Goal: Task Accomplishment & Management: Manage account settings

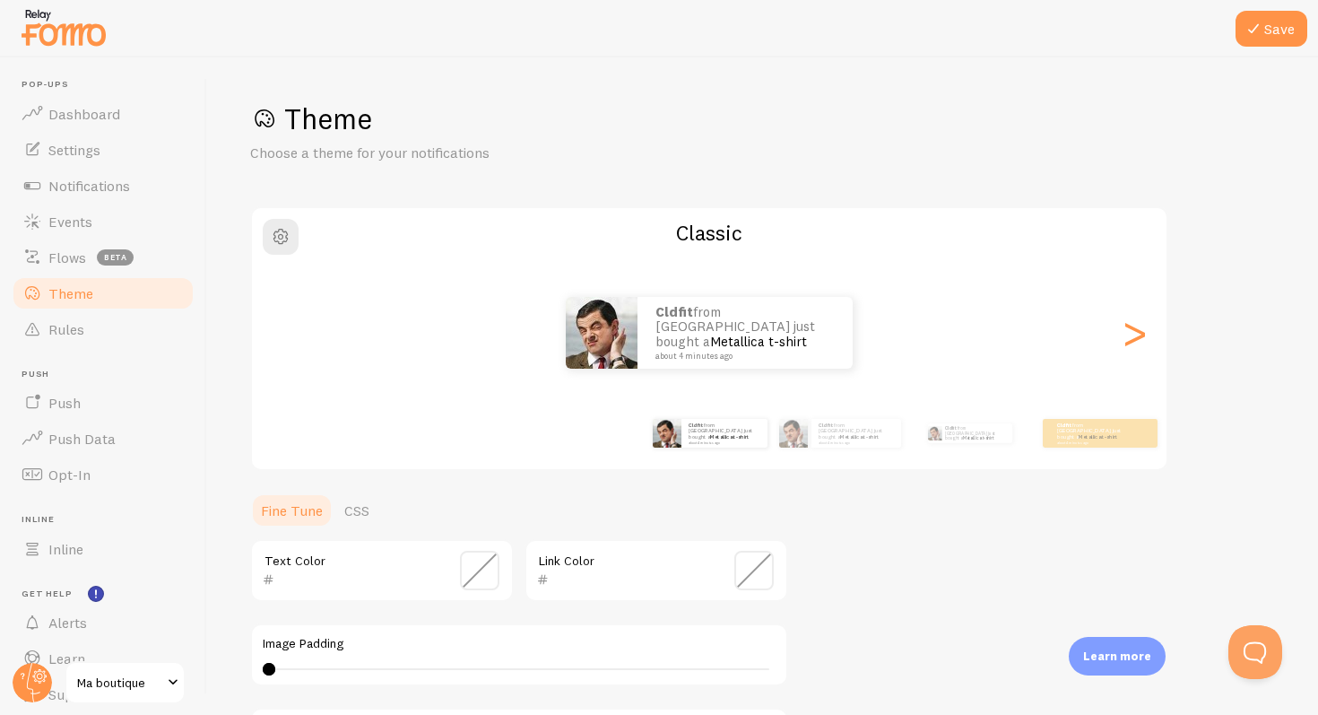
scroll to position [323, 0]
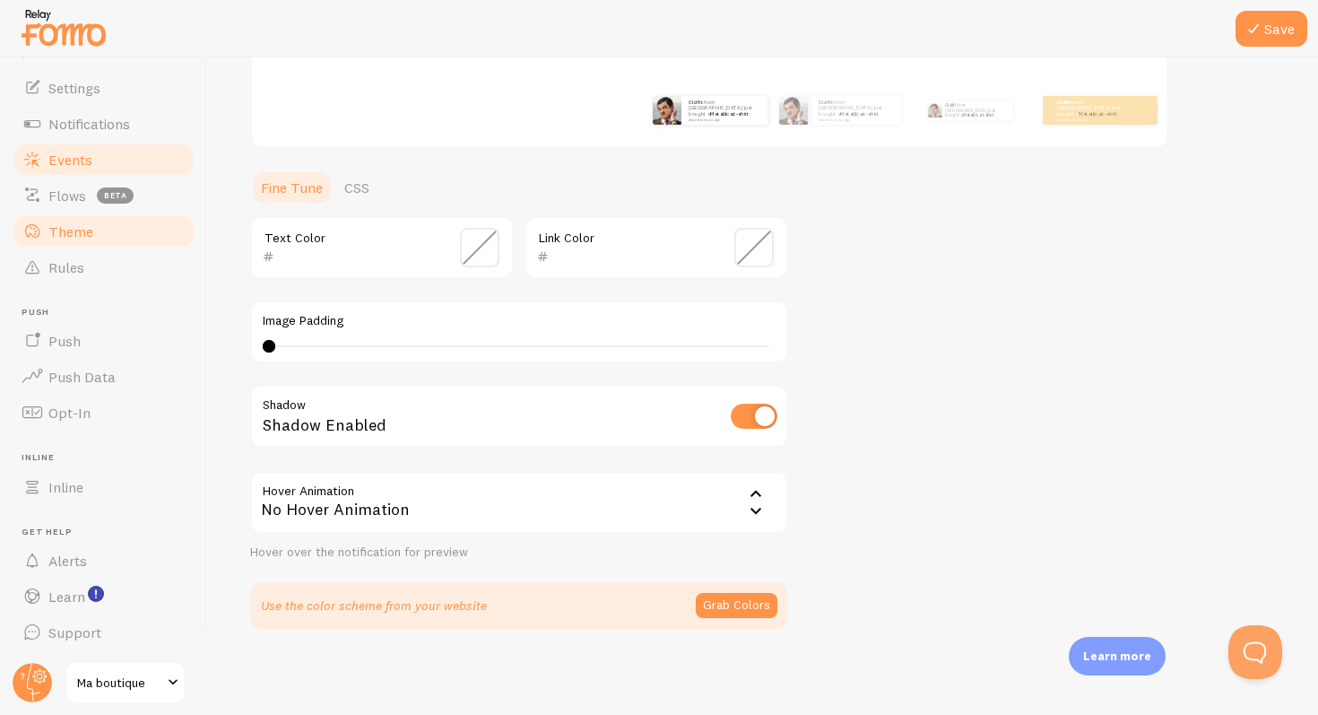
click at [122, 167] on link "Events" at bounding box center [103, 160] width 185 height 36
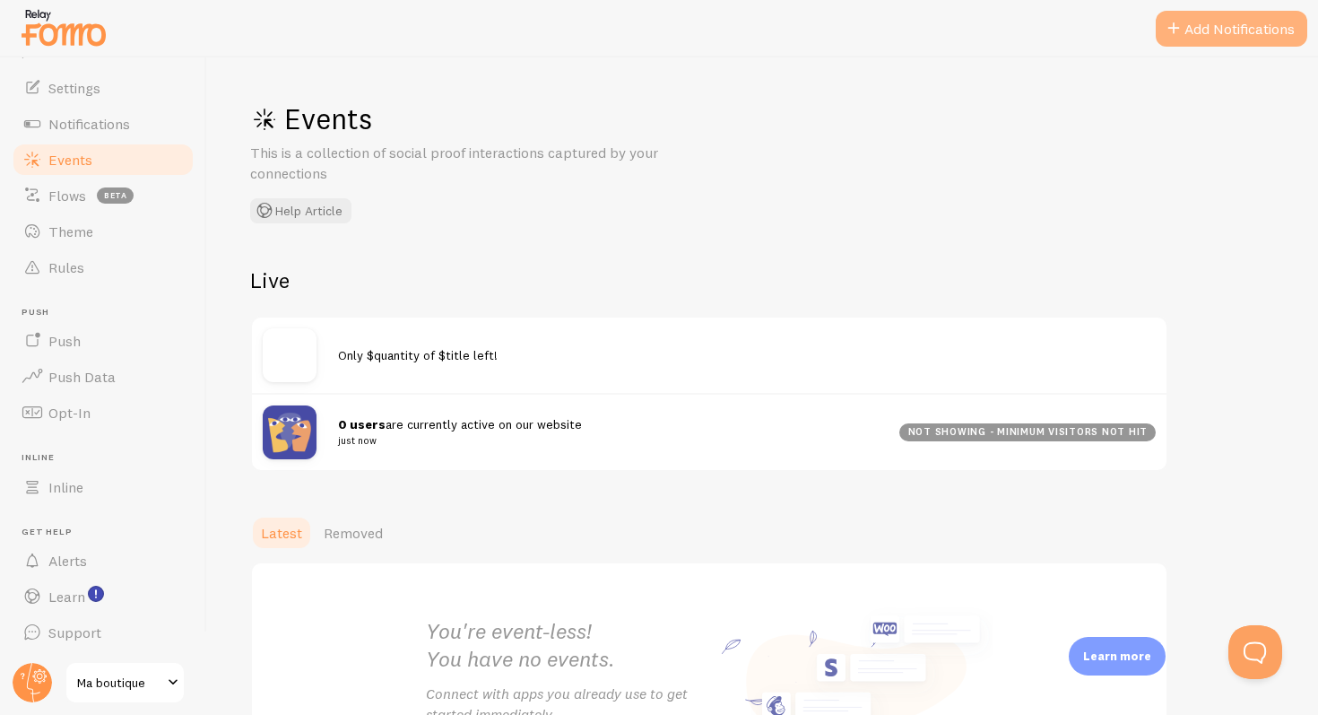
click at [1194, 34] on button "Add Notifications" at bounding box center [1232, 29] width 152 height 36
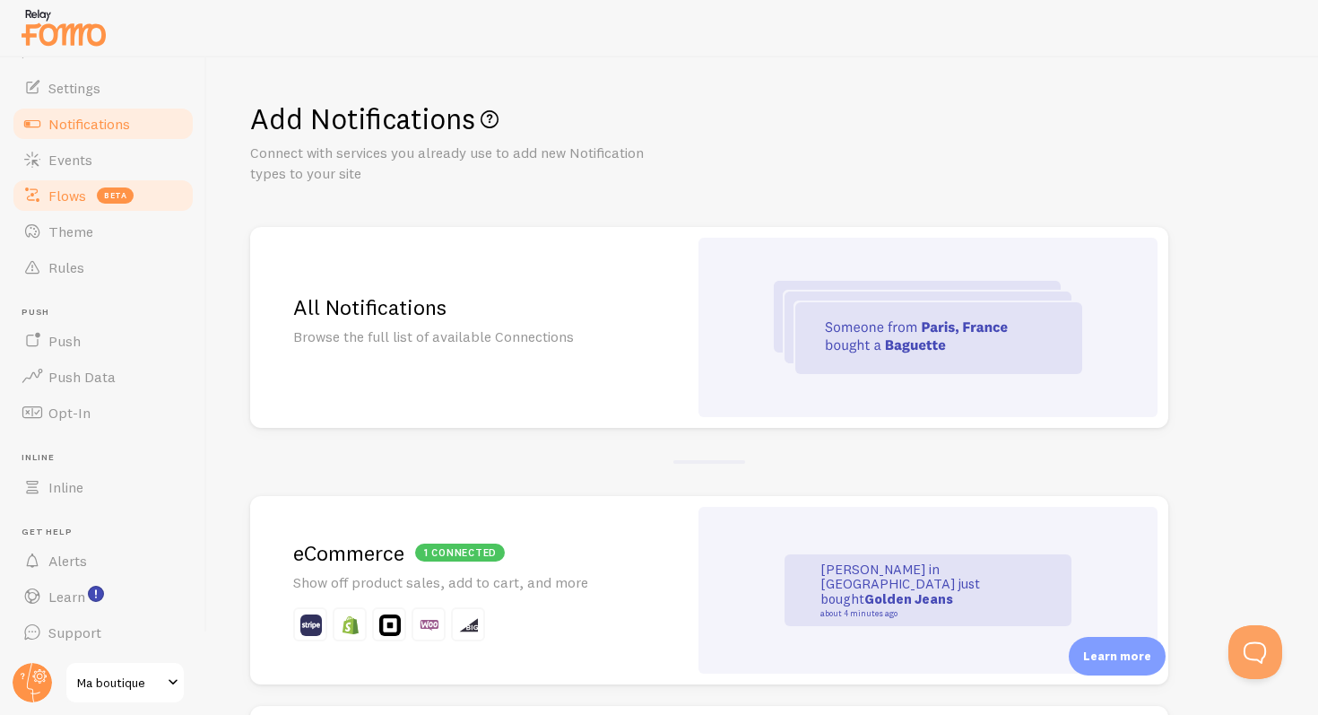
click at [76, 196] on span "Flows" at bounding box center [67, 196] width 38 height 18
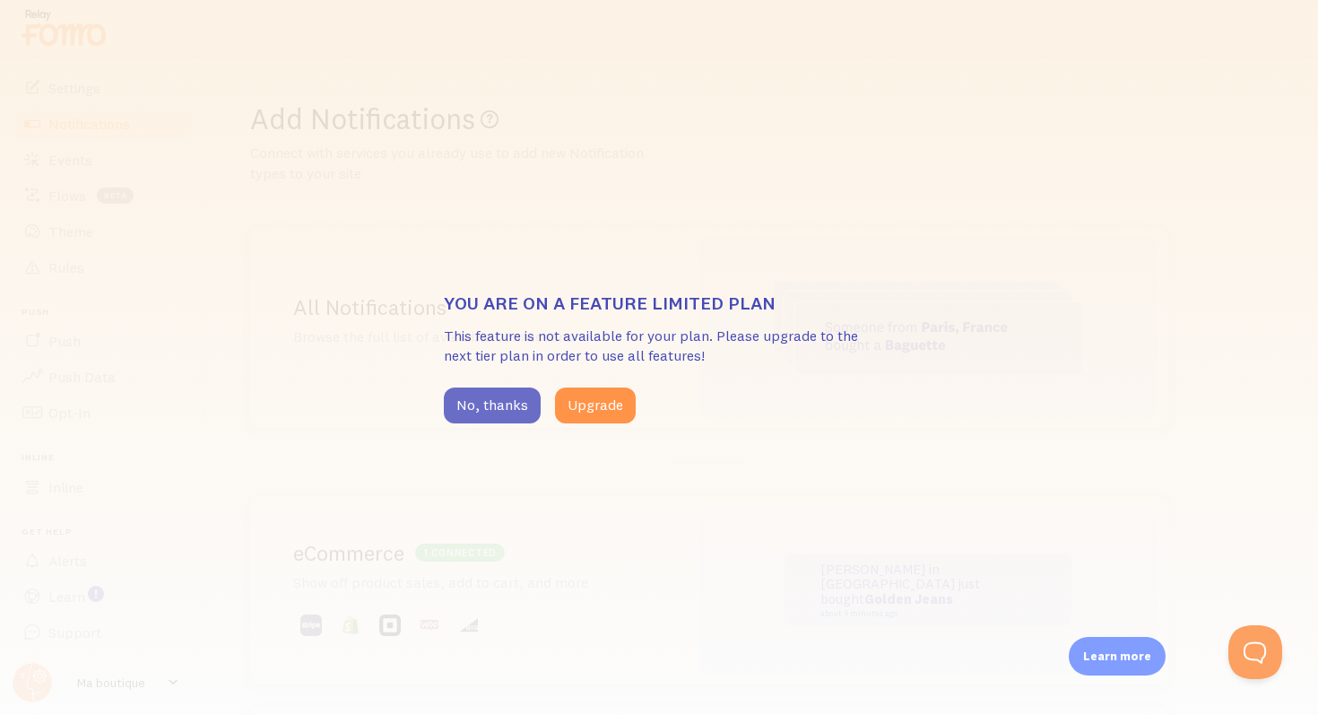
click at [520, 399] on button "No, thanks" at bounding box center [492, 405] width 97 height 36
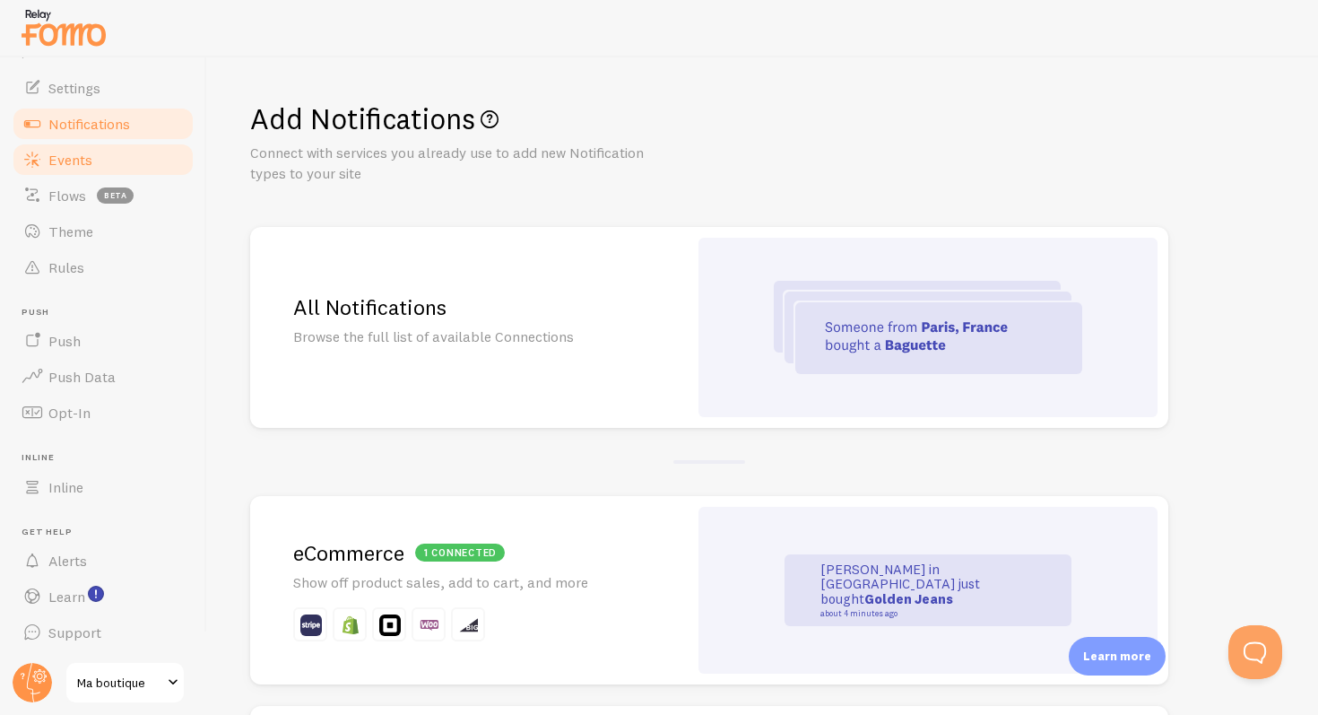
click at [89, 152] on span "Events" at bounding box center [70, 160] width 44 height 18
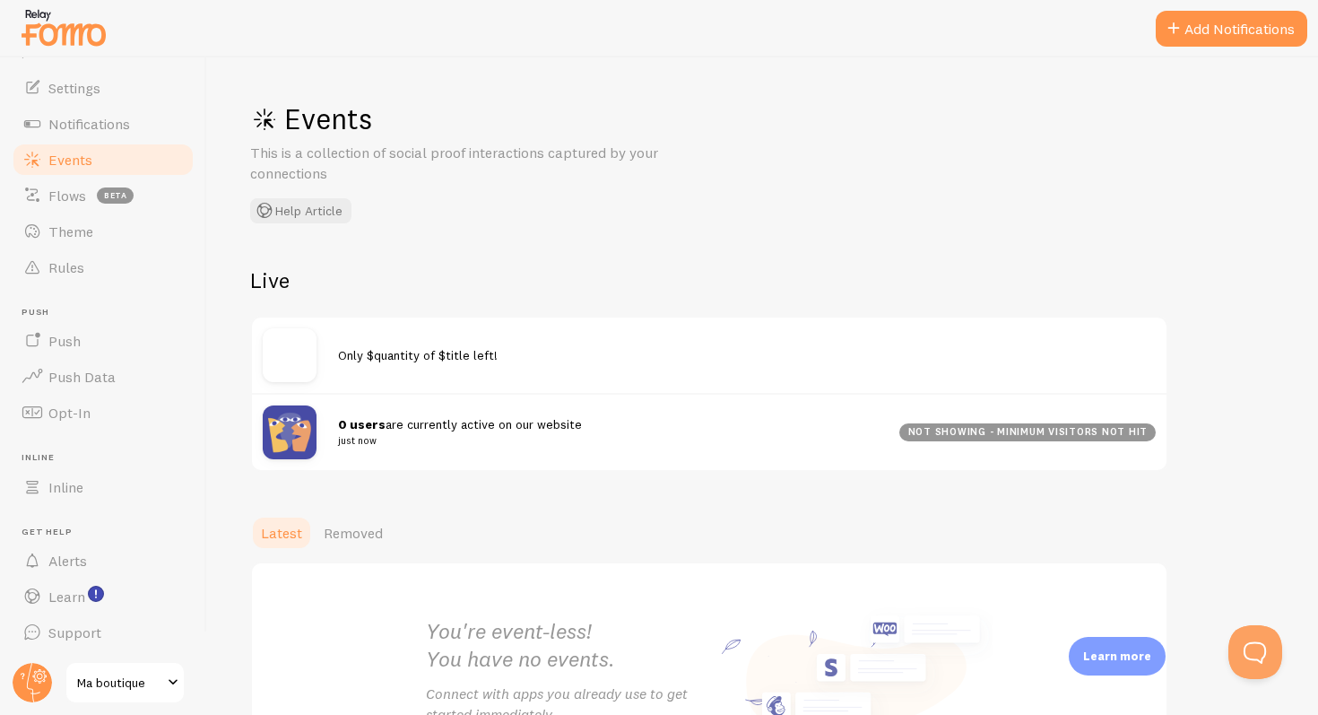
scroll to position [158, 0]
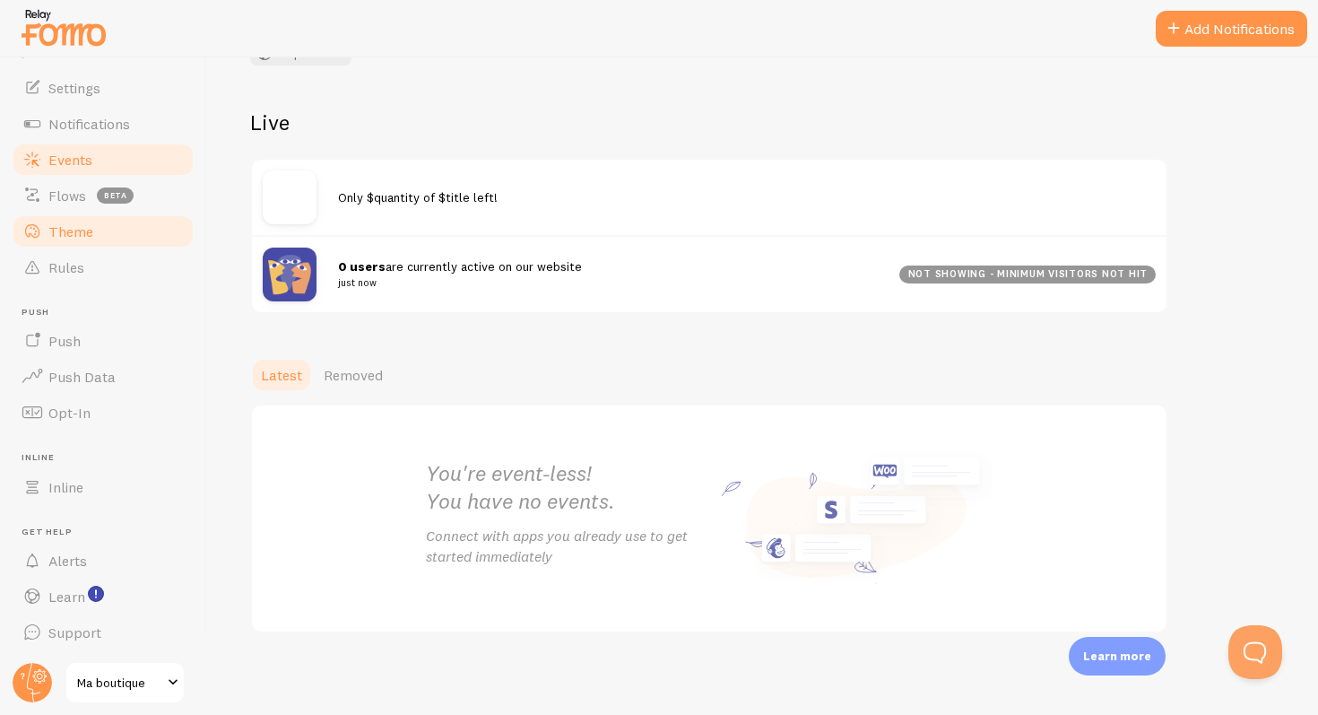
click at [100, 231] on link "Theme" at bounding box center [103, 231] width 185 height 36
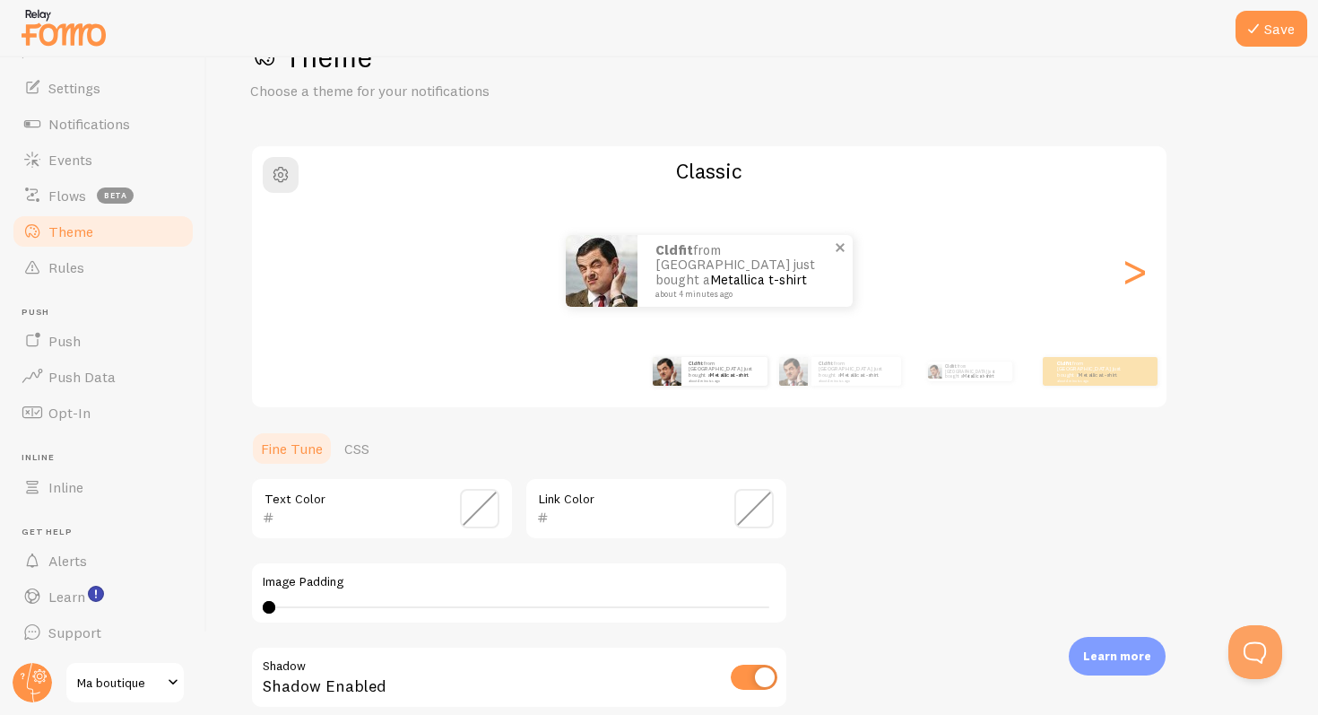
scroll to position [161, 0]
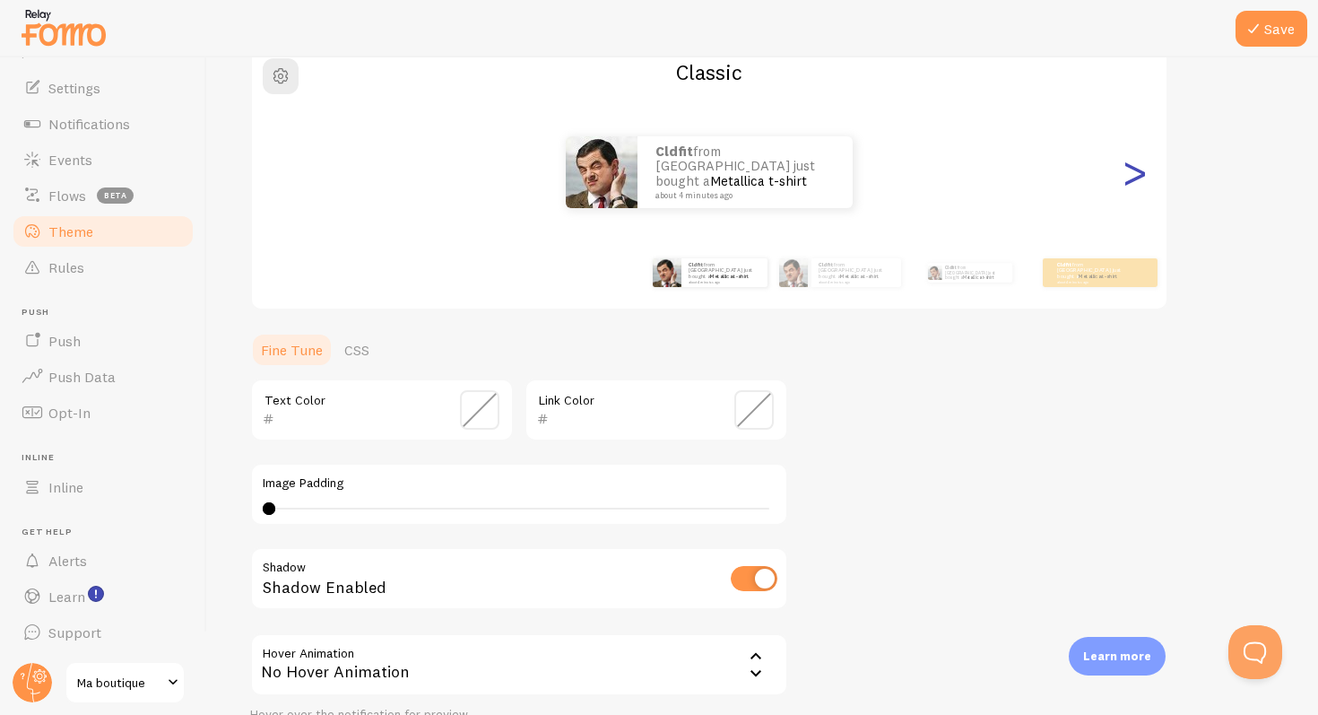
click at [1127, 196] on div ">" at bounding box center [1135, 172] width 22 height 129
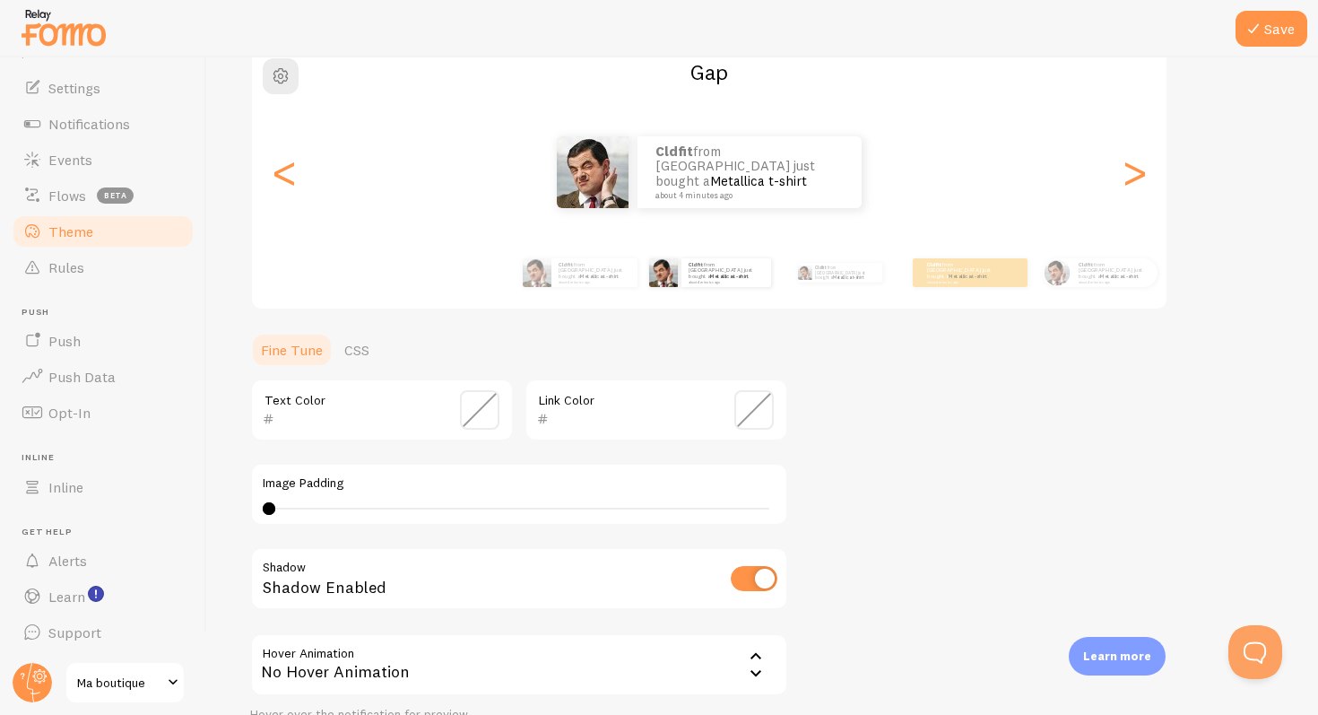
click at [300, 178] on div "cldfit from [GEOGRAPHIC_DATA] just bought a Metallica t-shirt about 4 minutes a…" at bounding box center [709, 172] width 915 height 72
click at [277, 177] on div "<" at bounding box center [285, 172] width 22 height 129
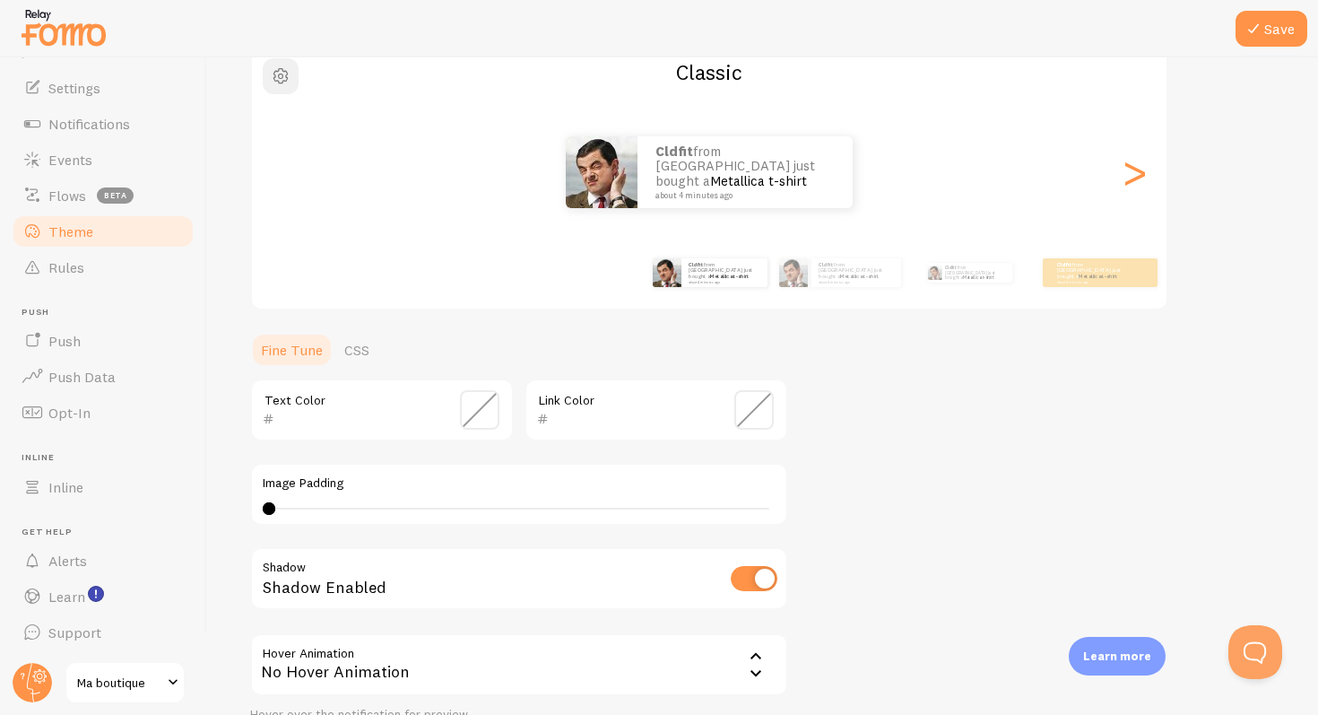
click at [283, 83] on span "button" at bounding box center [281, 76] width 22 height 22
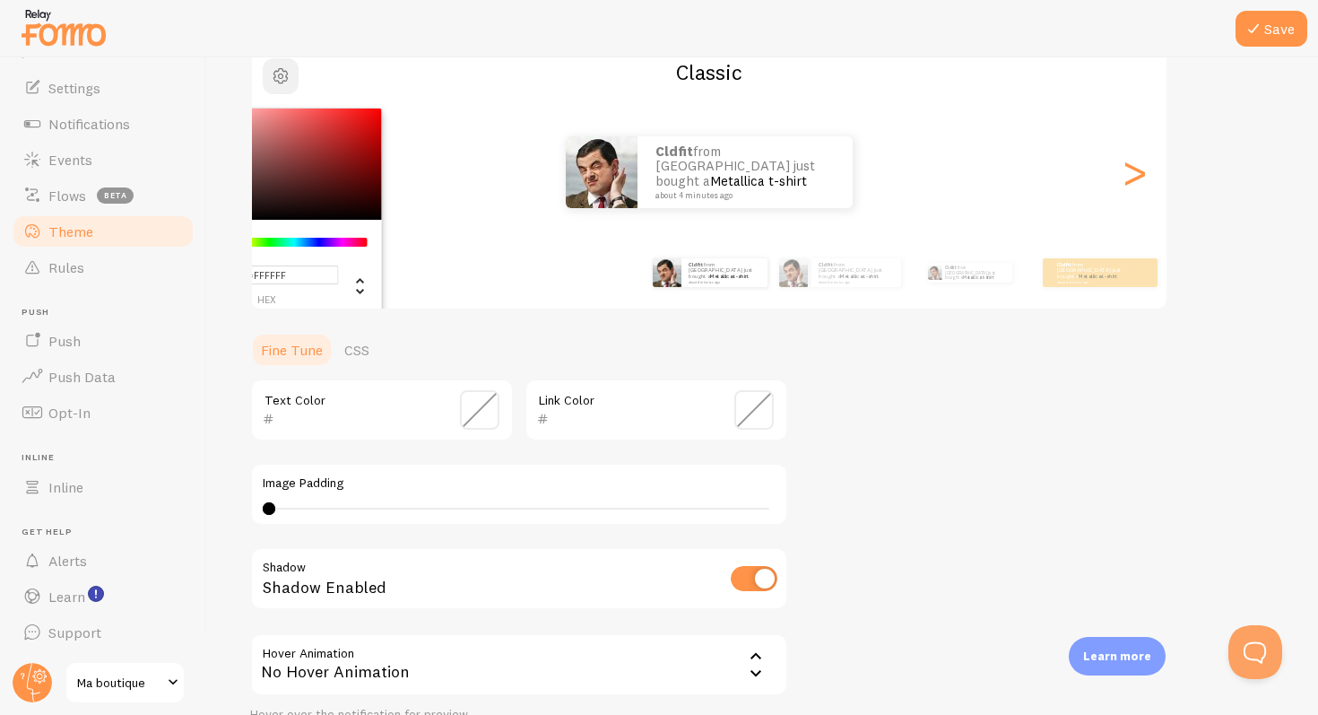
click at [280, 74] on span "button" at bounding box center [281, 76] width 22 height 22
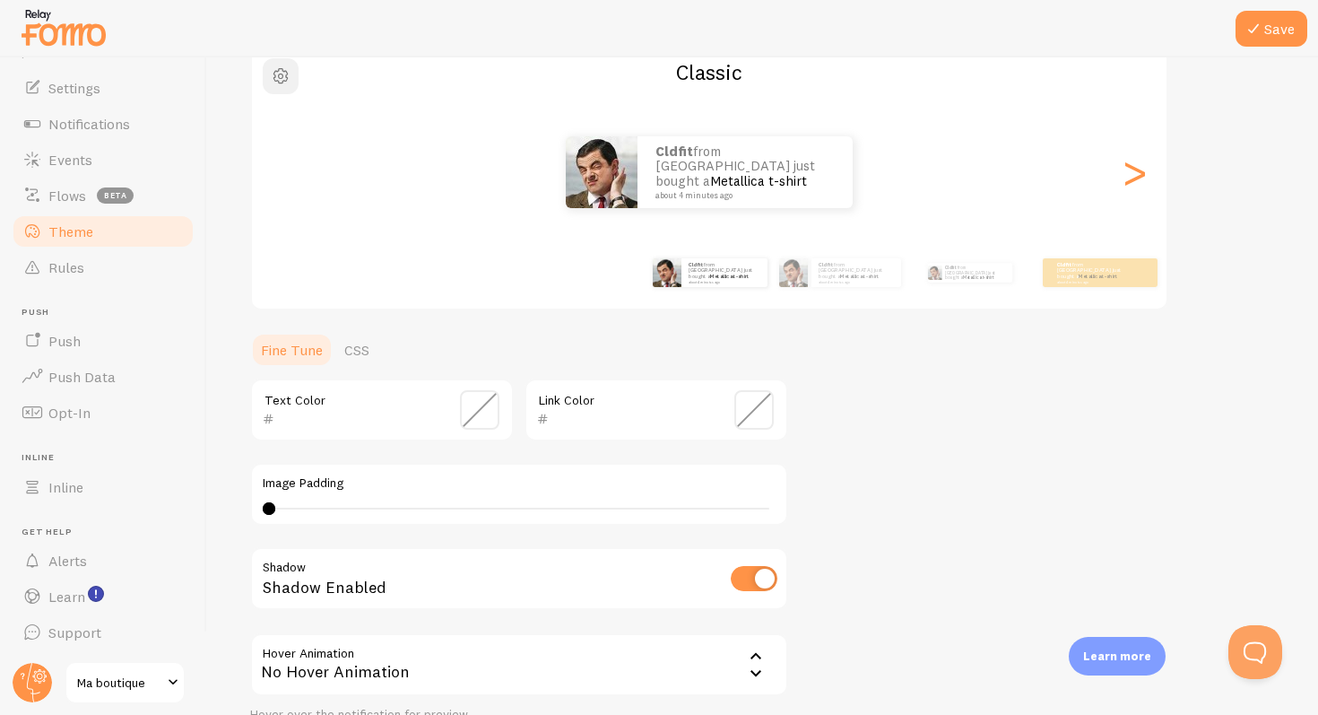
click at [280, 74] on span "button" at bounding box center [281, 76] width 22 height 22
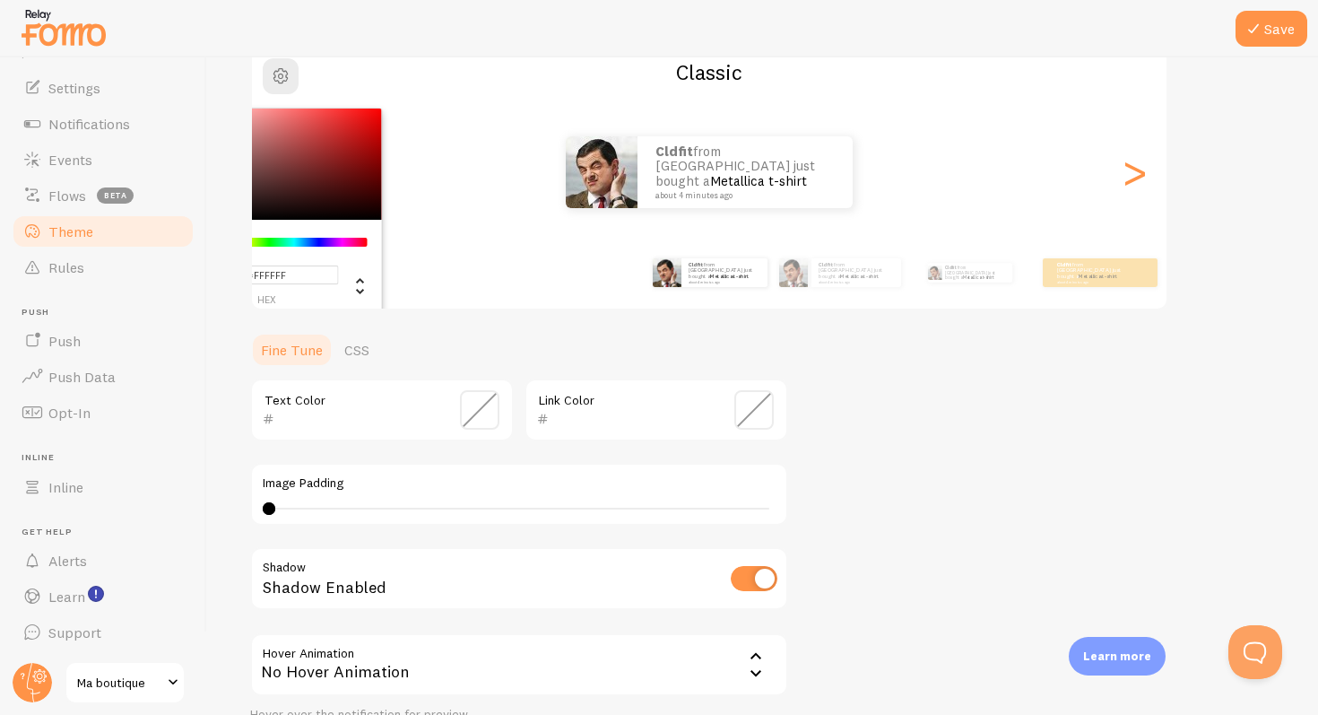
click at [316, 178] on div "Chrome color picker" at bounding box center [281, 164] width 202 height 111
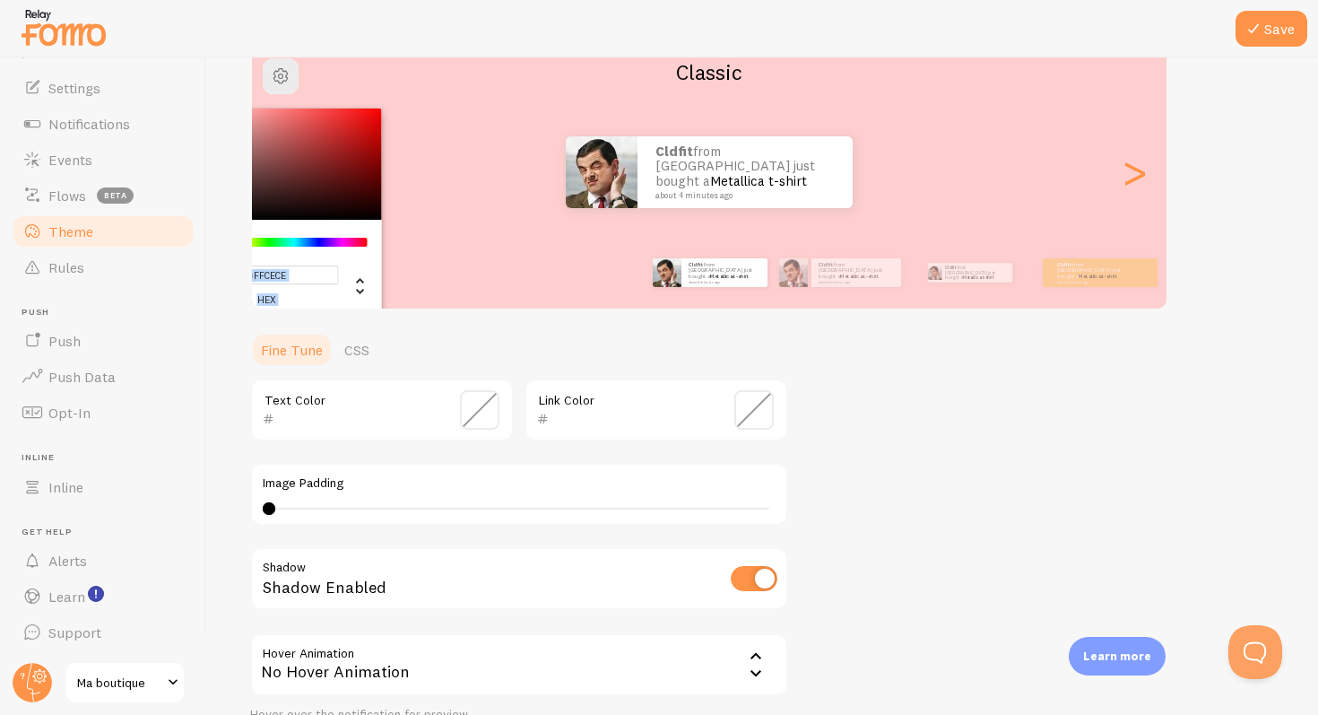
type input "#FFCDCD"
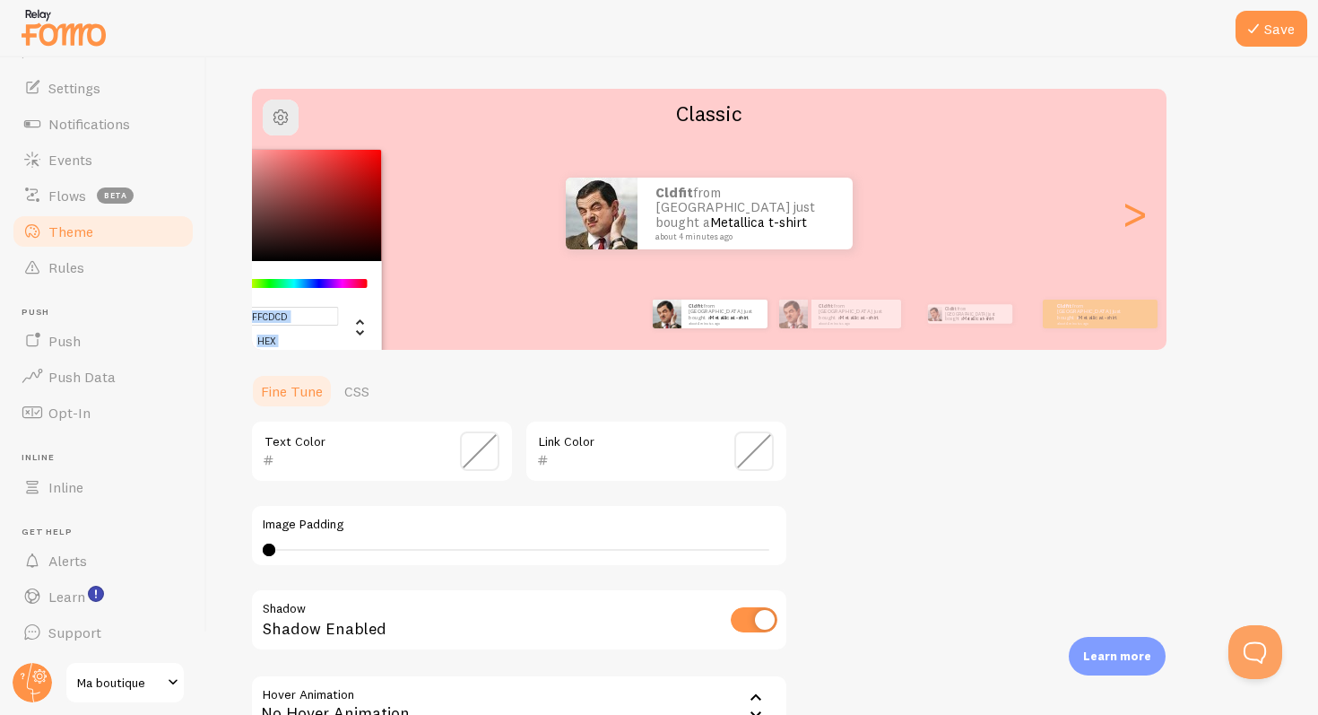
scroll to position [17, 0]
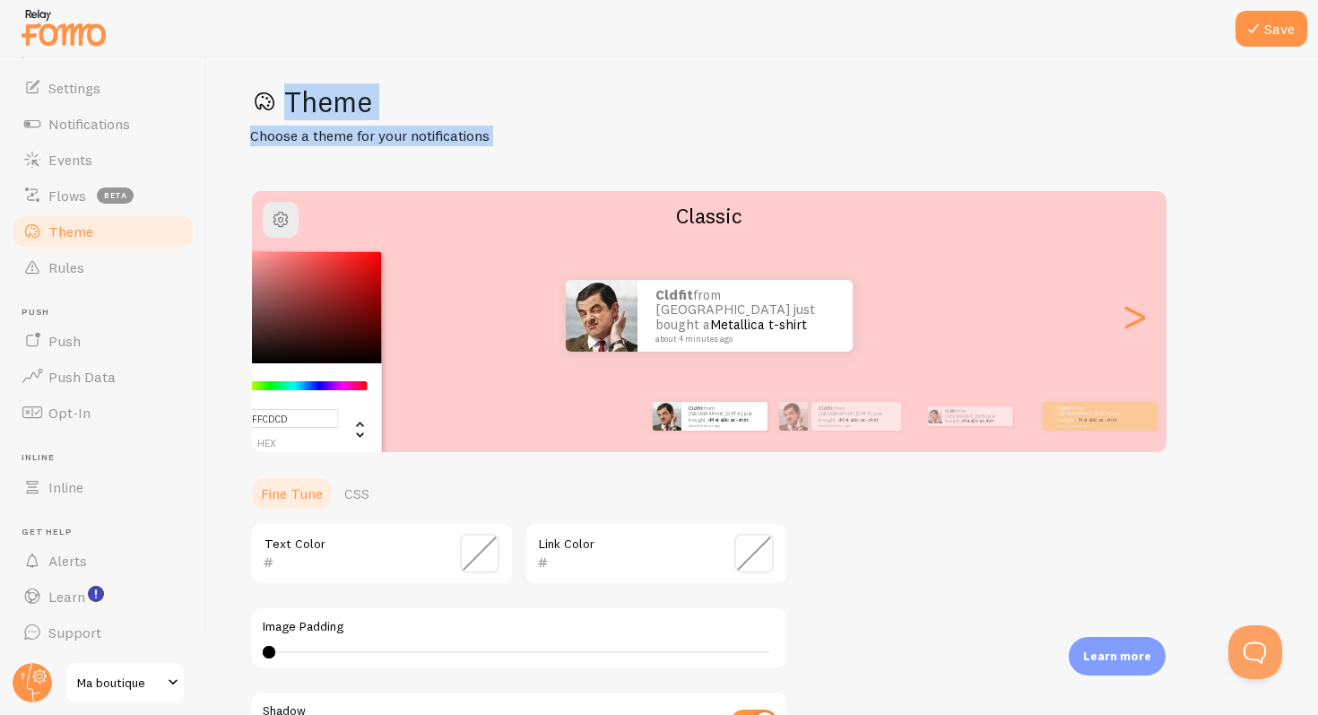
drag, startPoint x: 321, startPoint y: 164, endPoint x: 222, endPoint y: 68, distance: 138.3
click at [220, 60] on div "Save Theme Choose a theme for your notifications #FFCDCD hex 255 r 205 g 205 b …" at bounding box center [762, 385] width 1111 height 657
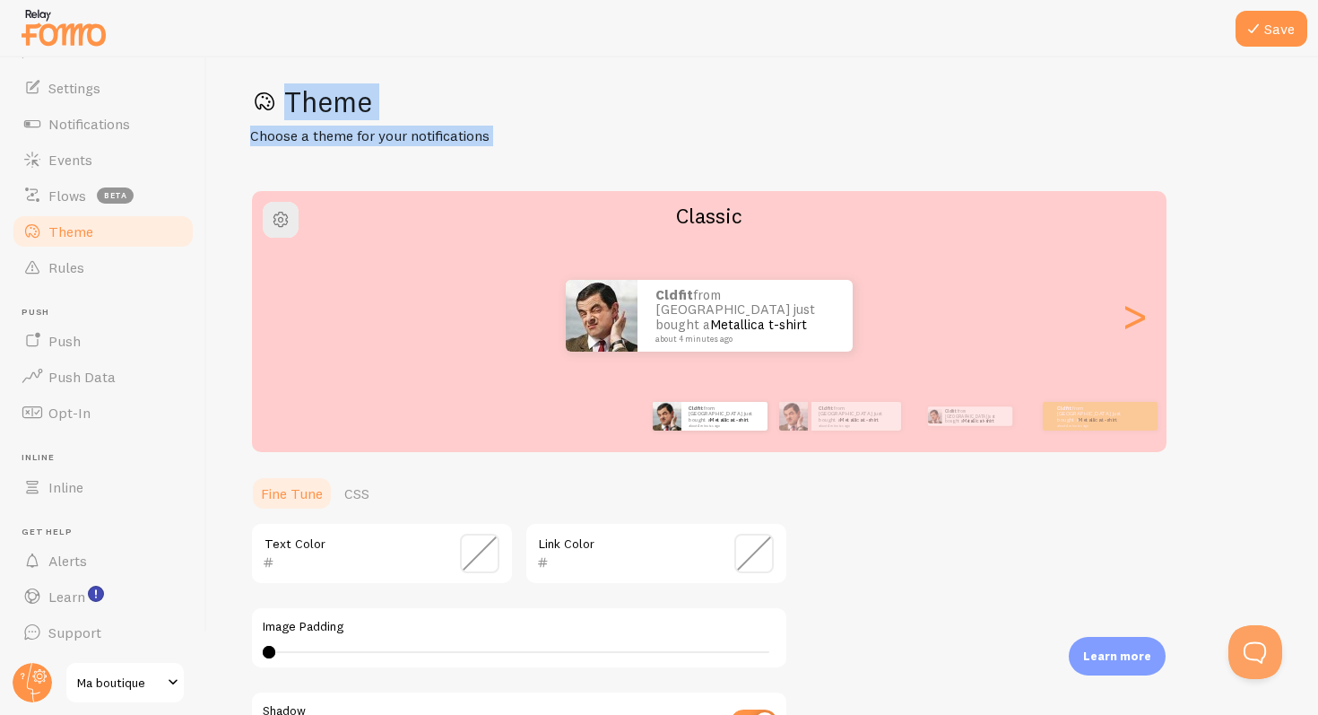
click at [687, 145] on div "Theme Choose a theme for your notifications" at bounding box center [762, 114] width 1025 height 63
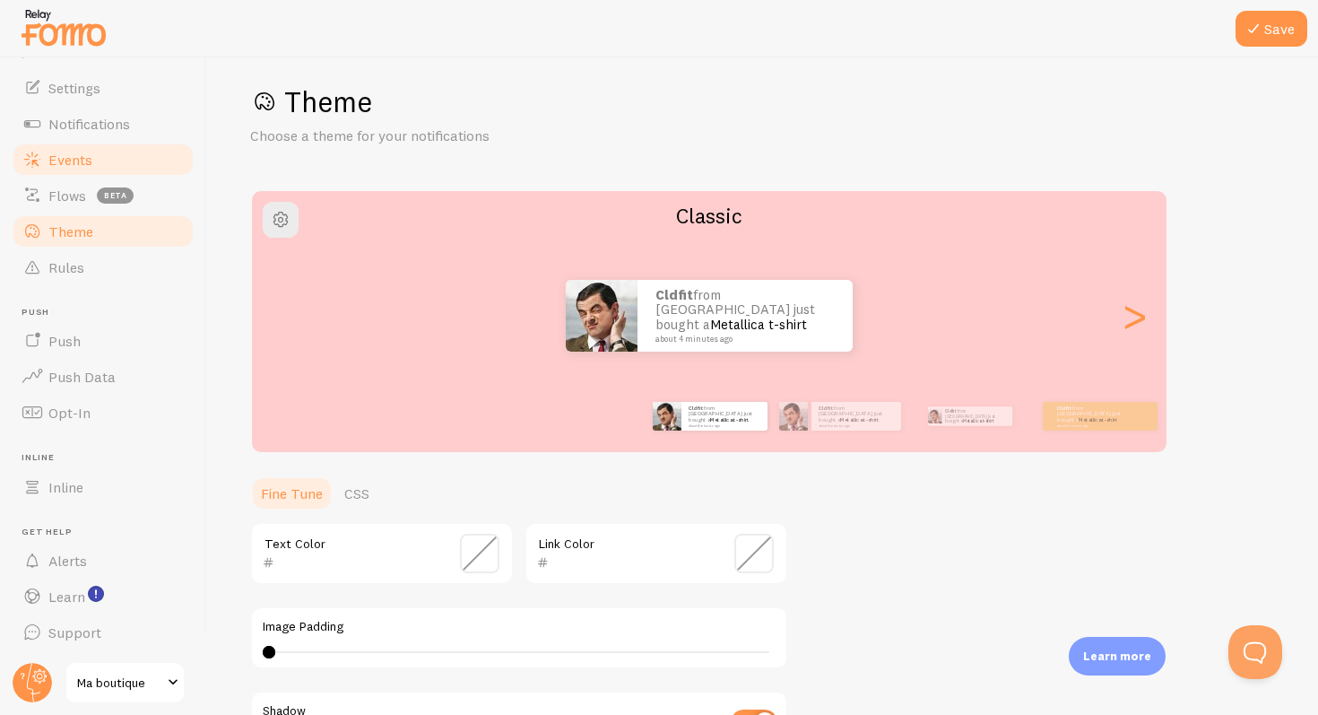
click at [57, 148] on link "Events" at bounding box center [103, 160] width 185 height 36
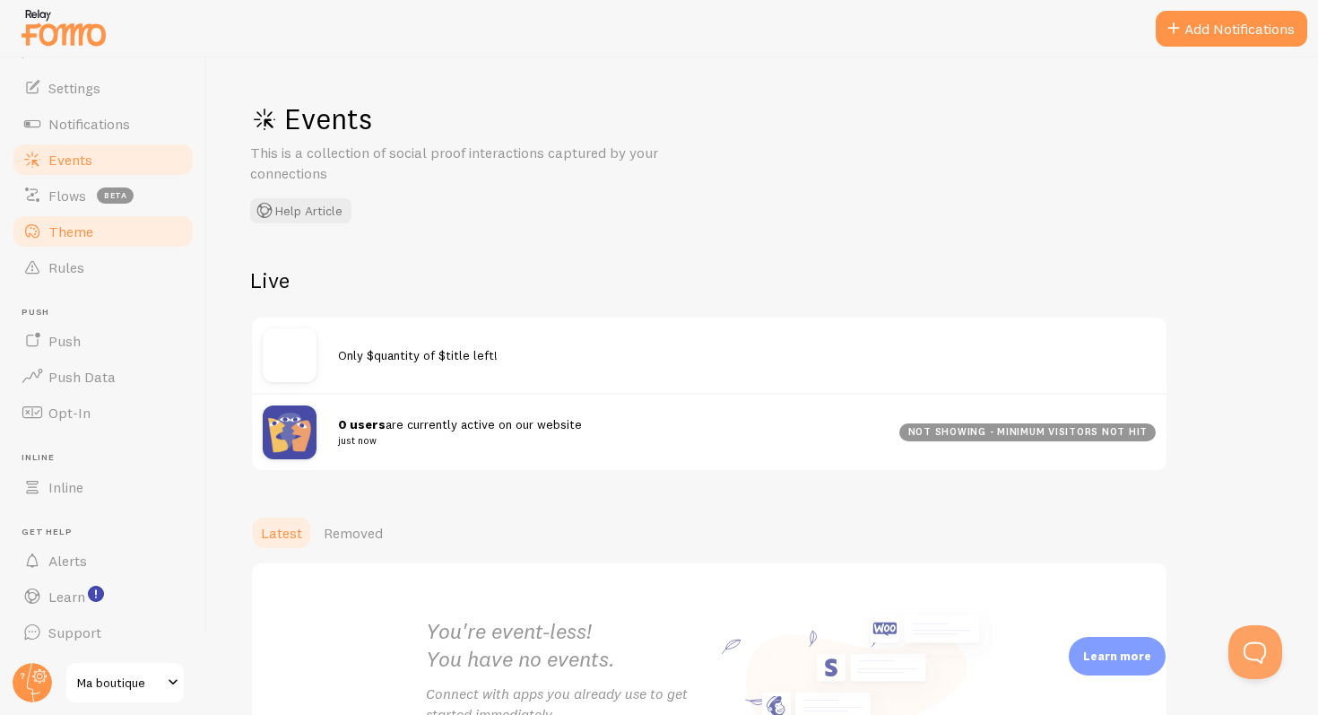
click at [65, 247] on link "Theme" at bounding box center [103, 231] width 185 height 36
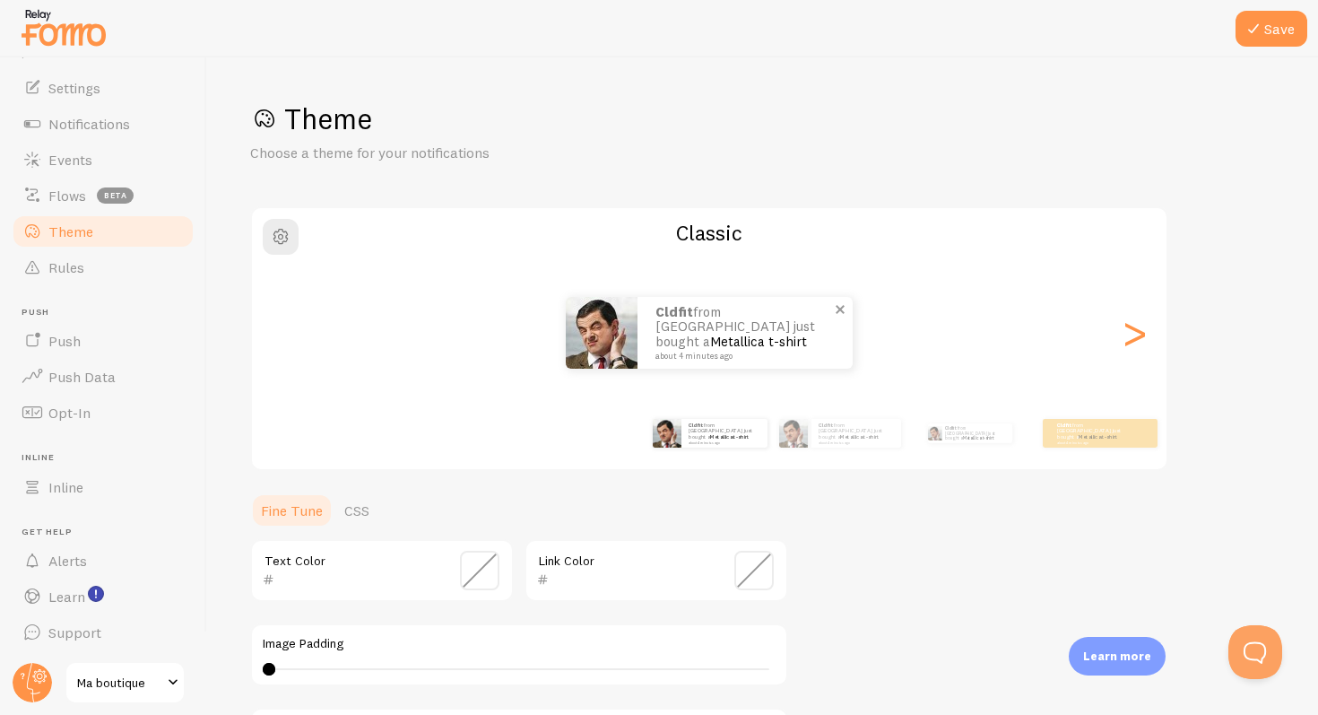
click at [604, 326] on img at bounding box center [602, 333] width 72 height 72
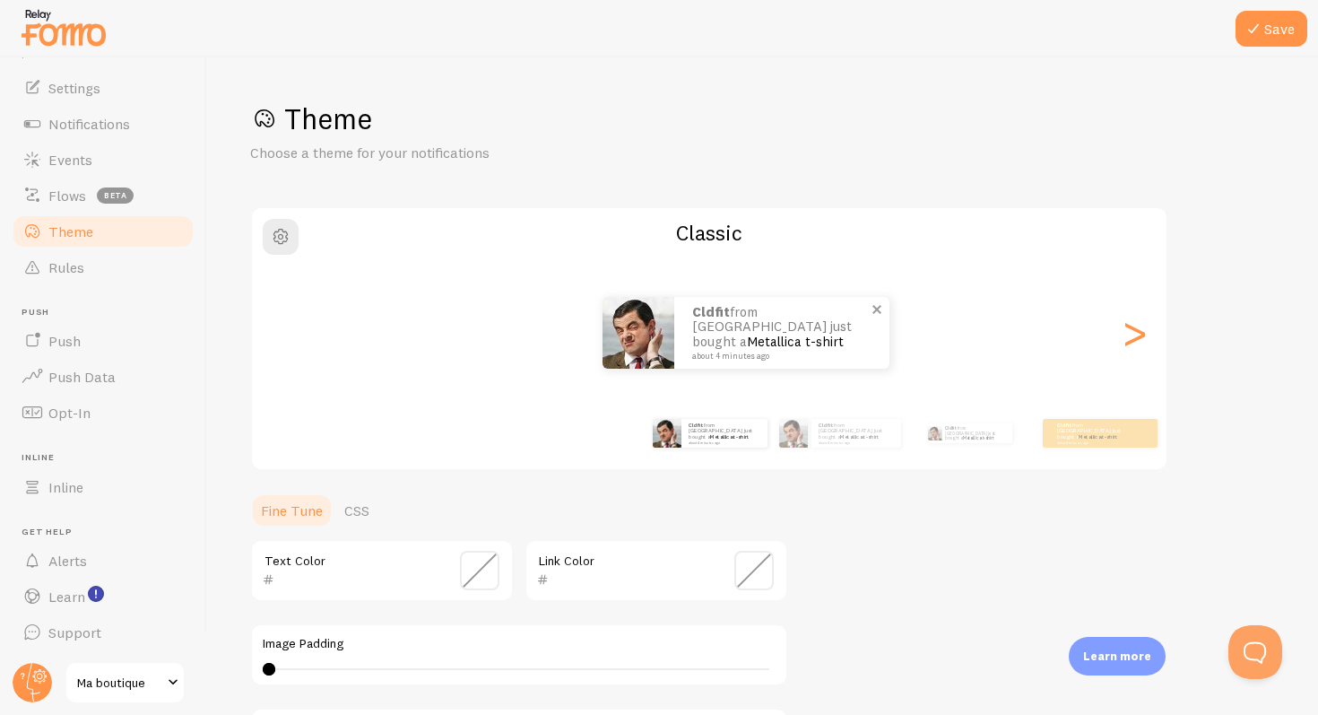
click at [677, 323] on div "cldfit from [GEOGRAPHIC_DATA] just bought a Metallica t-shirt about 4 minutes a…" at bounding box center [746, 333] width 287 height 72
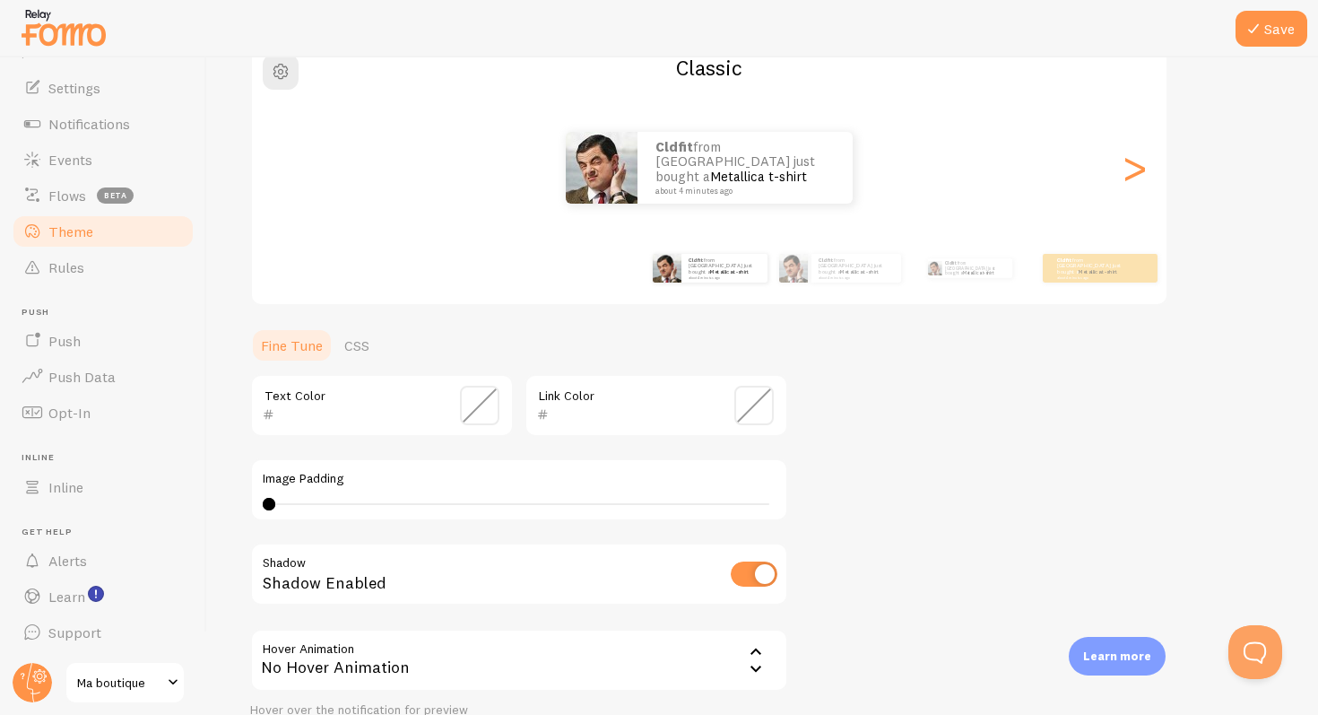
scroll to position [164, 0]
click at [102, 131] on span "Notifications" at bounding box center [89, 124] width 82 height 18
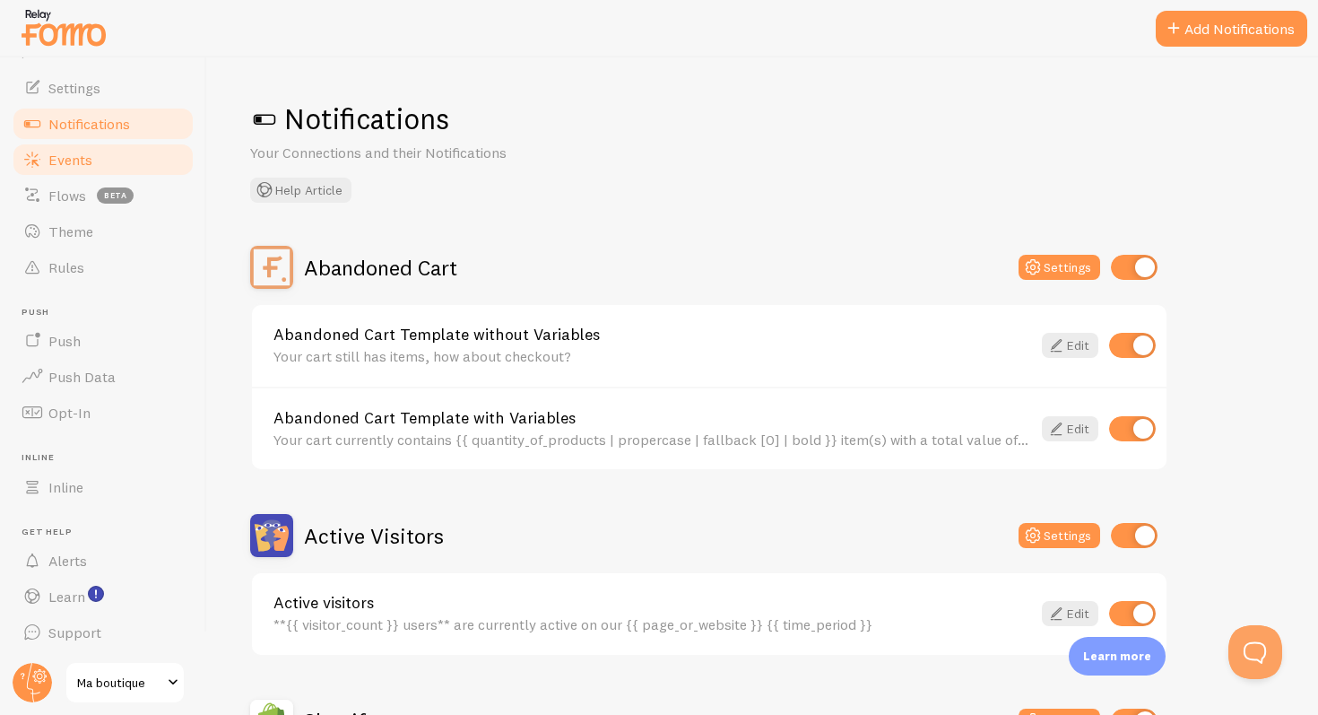
click at [100, 144] on link "Events" at bounding box center [103, 160] width 185 height 36
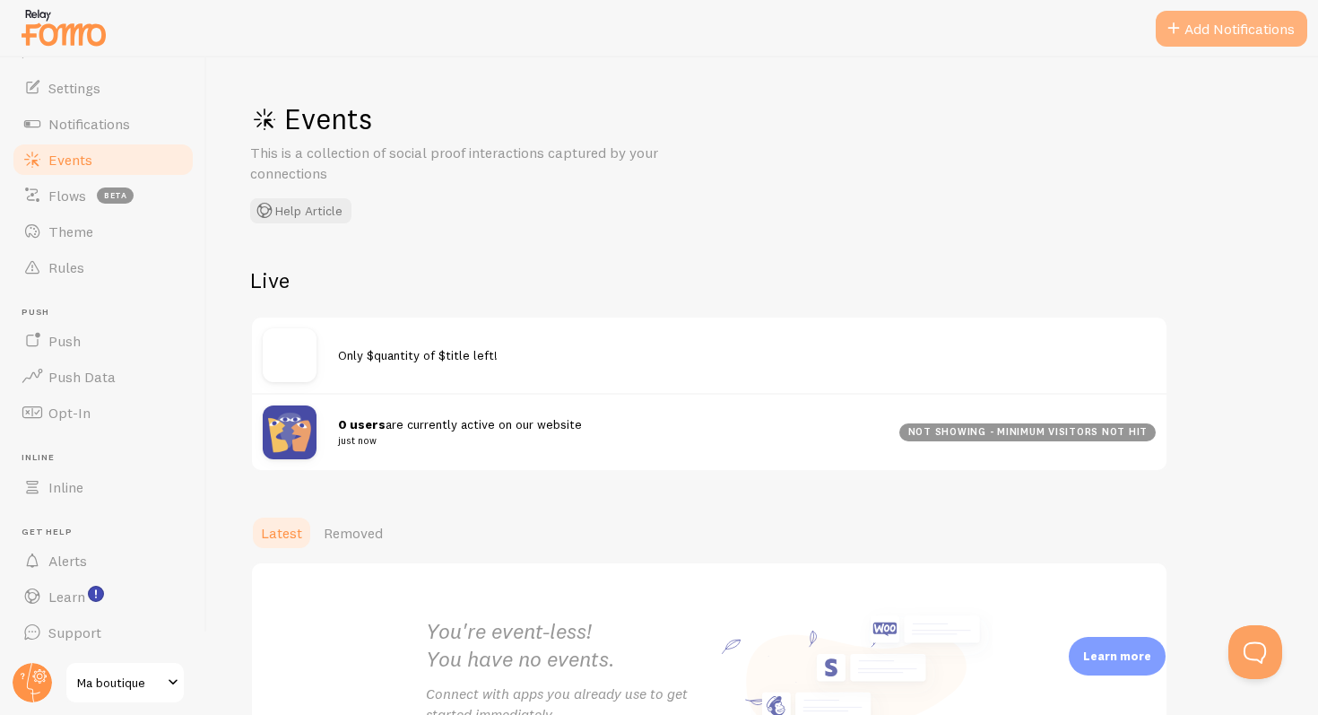
click at [1238, 29] on button "Add Notifications" at bounding box center [1232, 29] width 152 height 36
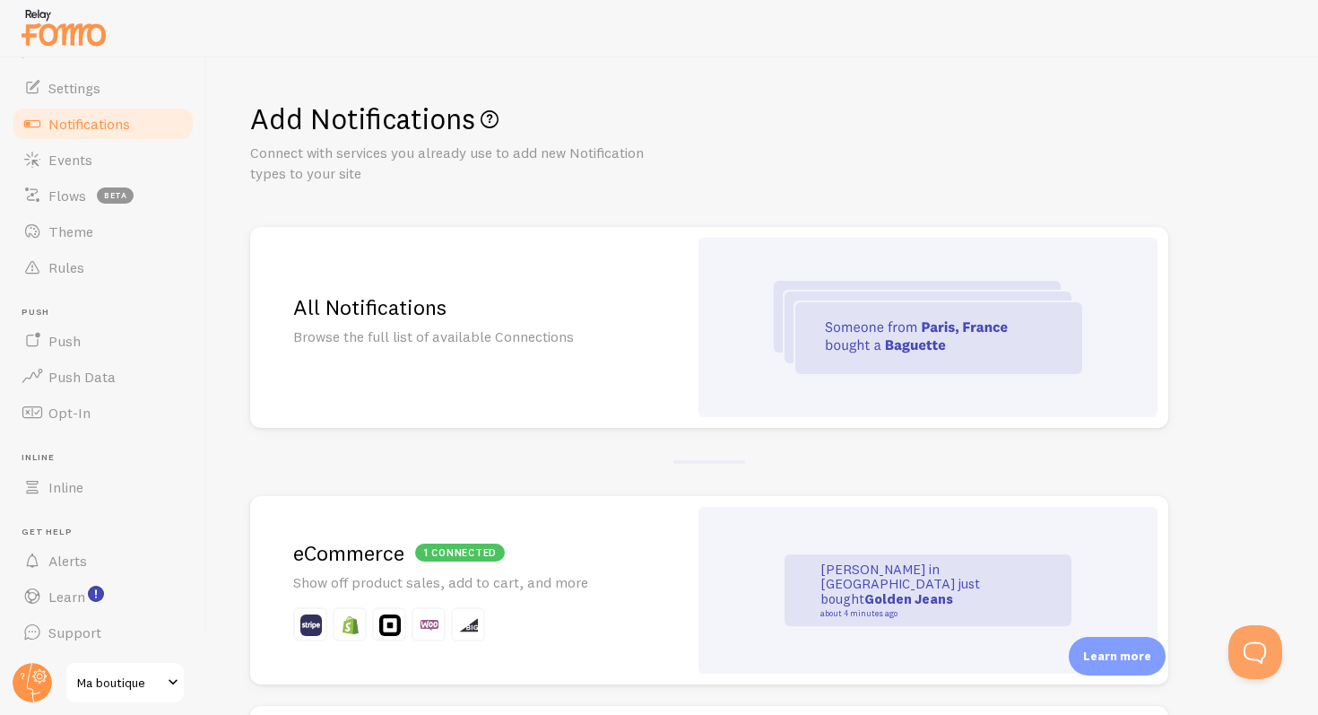
scroll to position [155, 0]
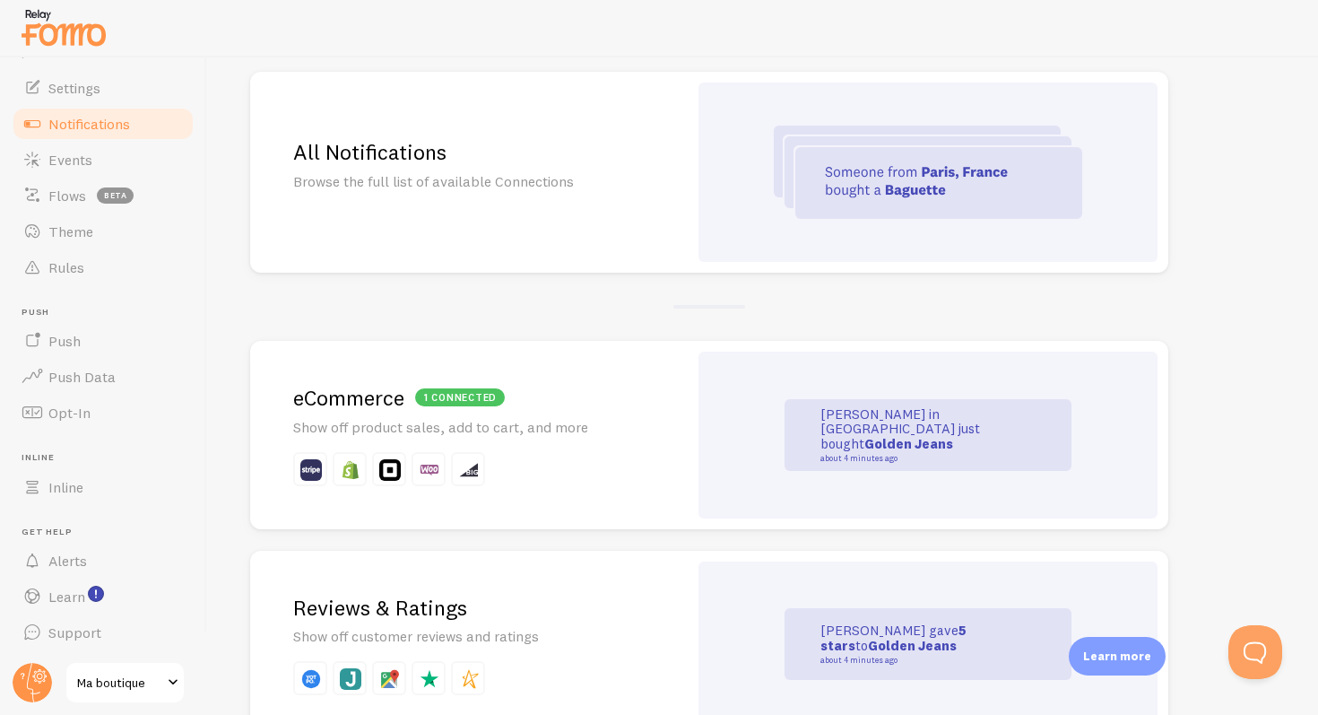
click at [893, 454] on small "about 4 minutes ago" at bounding box center [908, 458] width 174 height 9
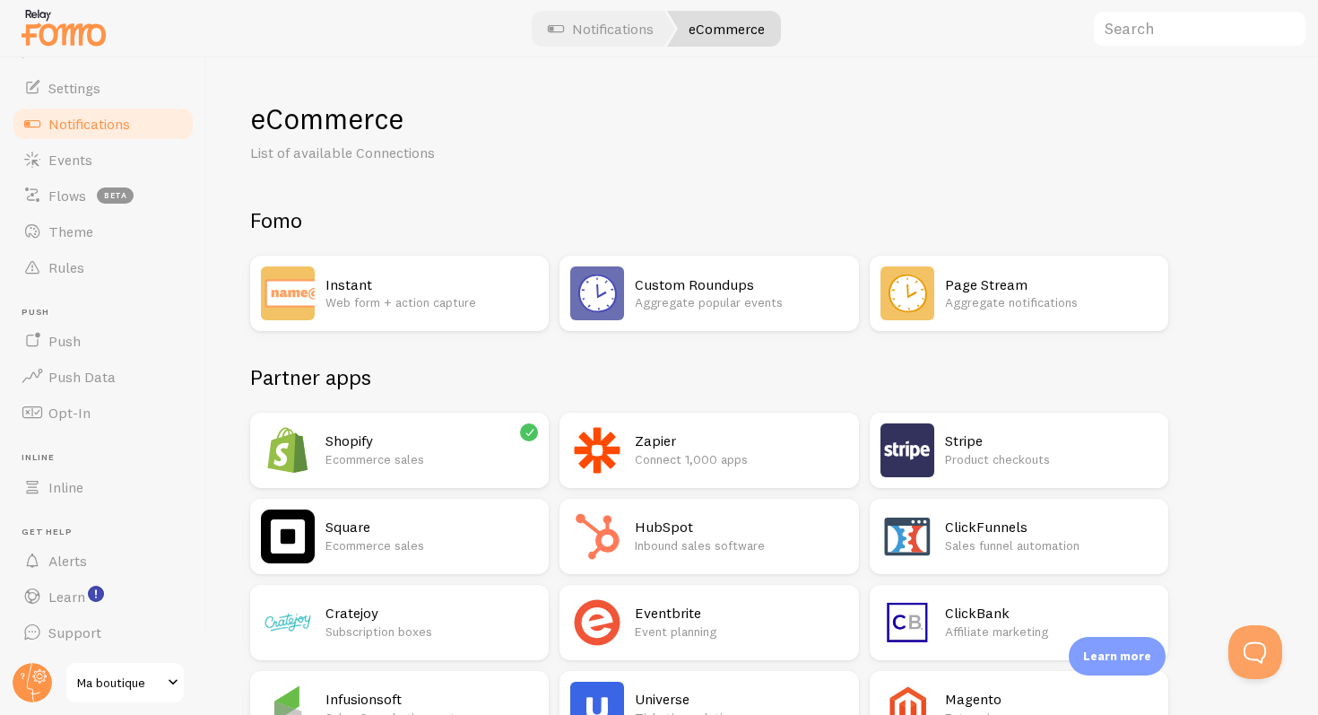
click at [443, 438] on h2 "Shopify" at bounding box center [432, 440] width 213 height 19
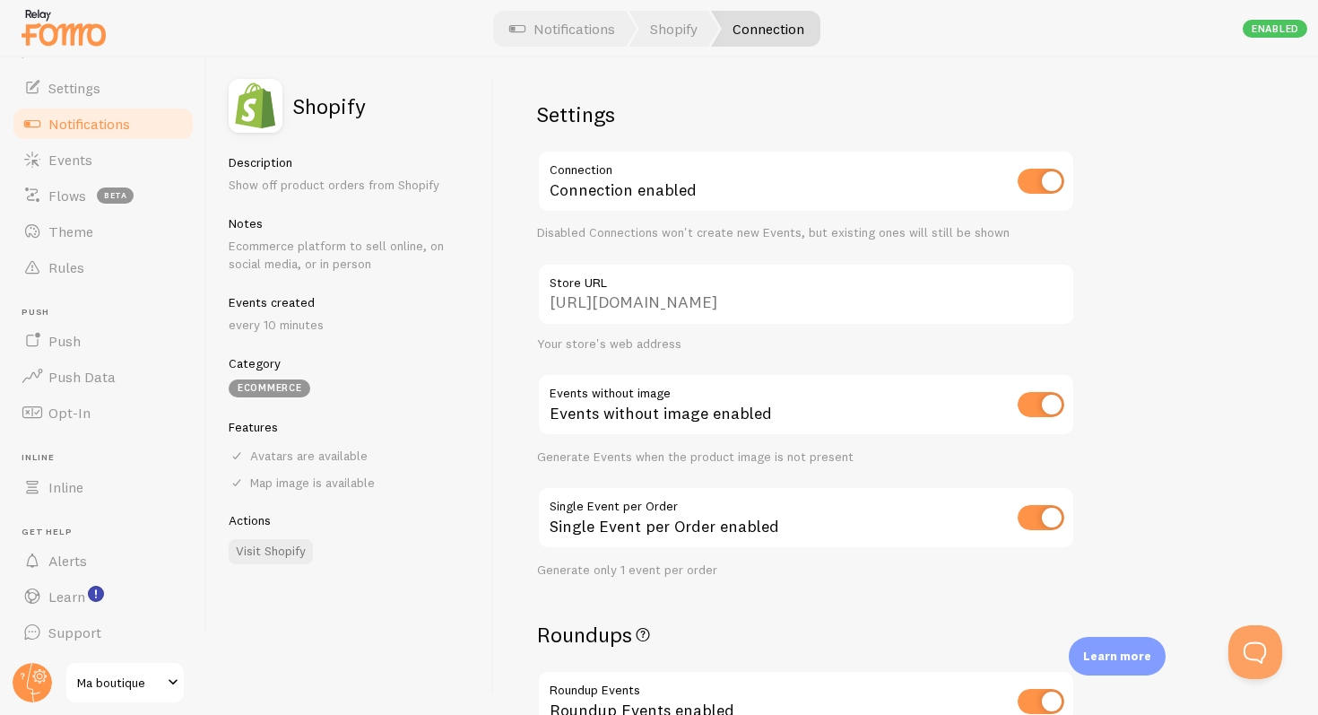
click at [73, 110] on link "Notifications" at bounding box center [103, 124] width 185 height 36
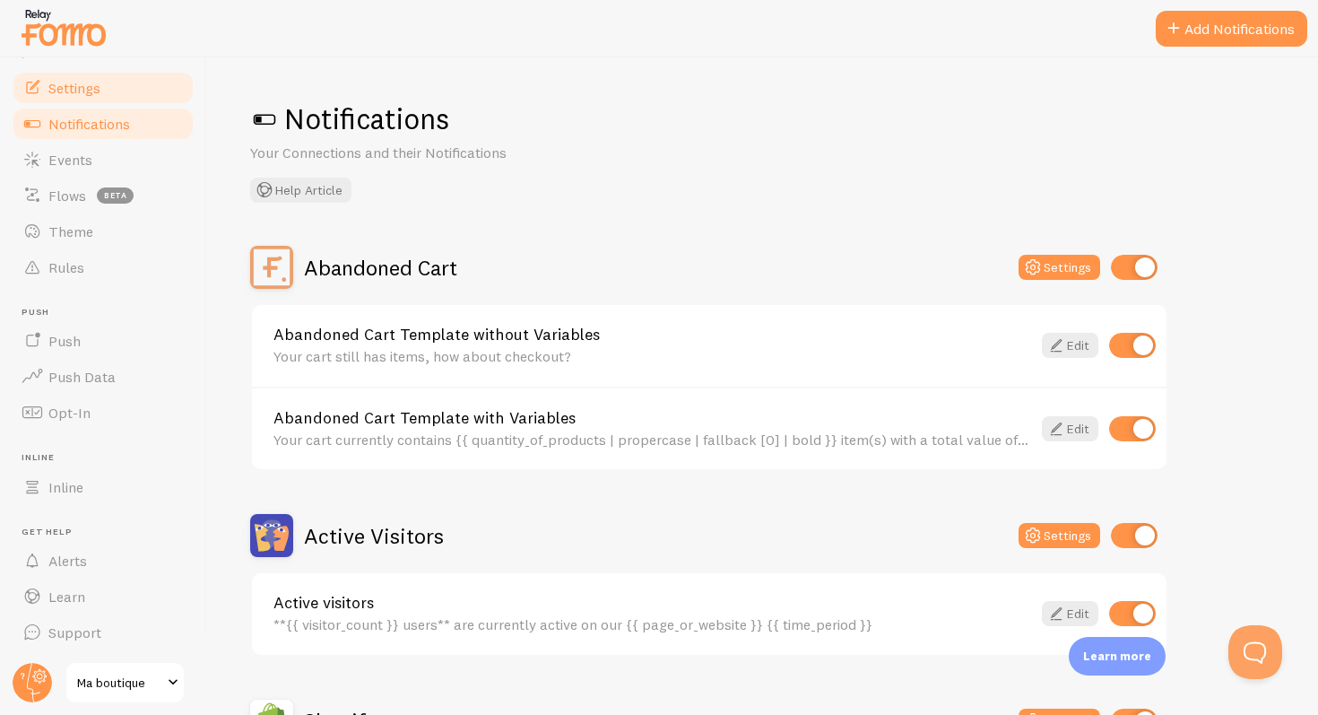
click at [61, 97] on link "Settings" at bounding box center [103, 88] width 185 height 36
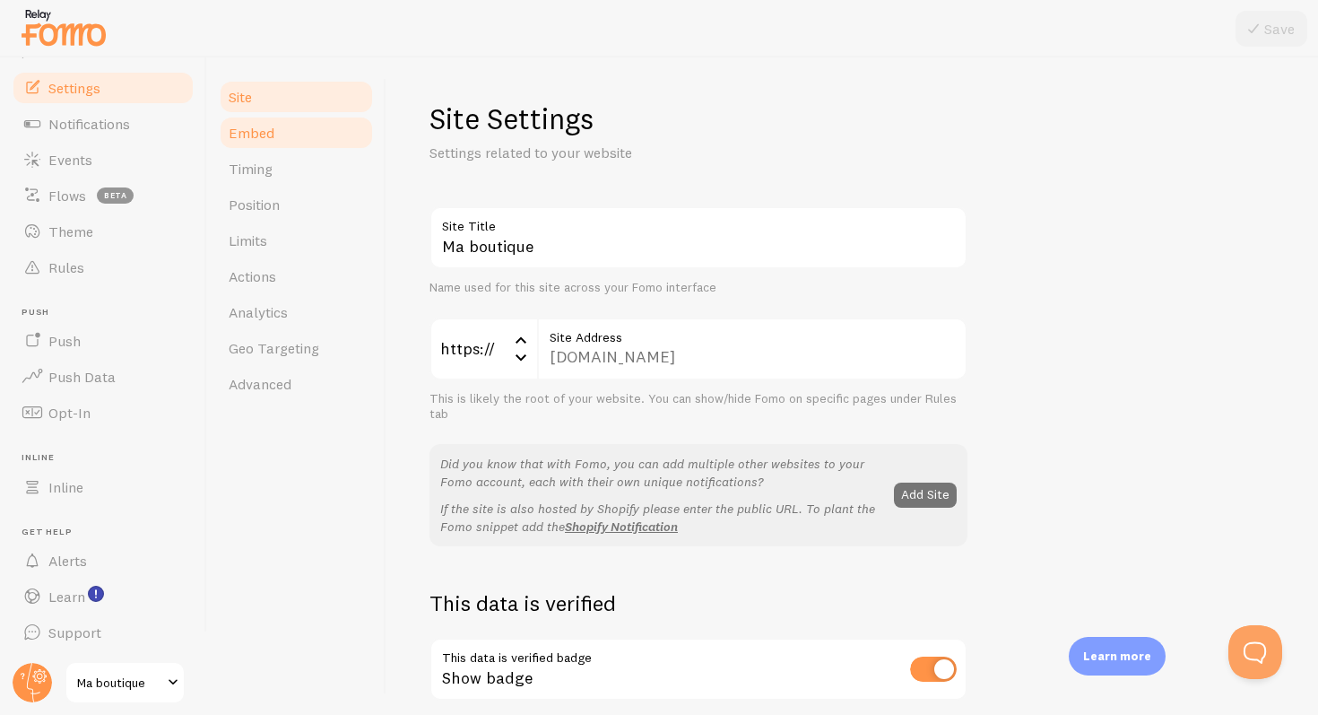
click at [287, 126] on link "Embed" at bounding box center [296, 133] width 157 height 36
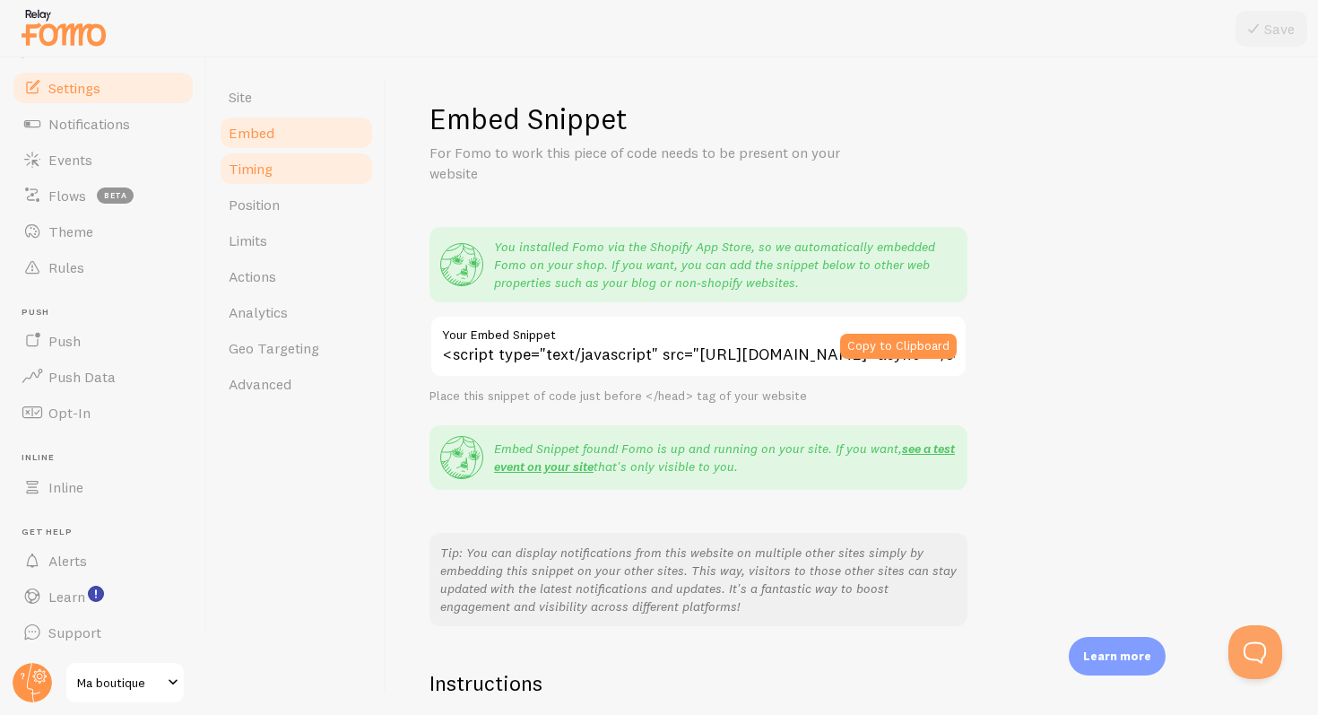
click at [278, 166] on link "Timing" at bounding box center [296, 169] width 157 height 36
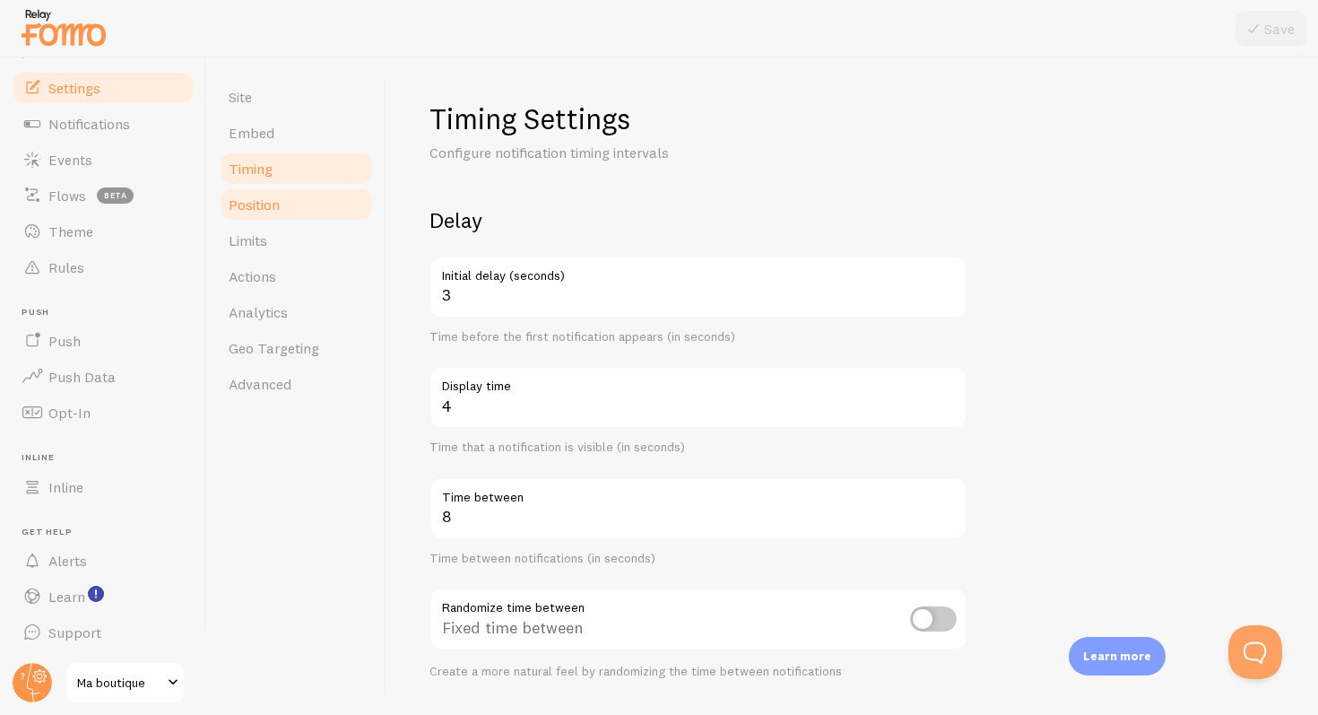
click at [284, 213] on link "Position" at bounding box center [296, 205] width 157 height 36
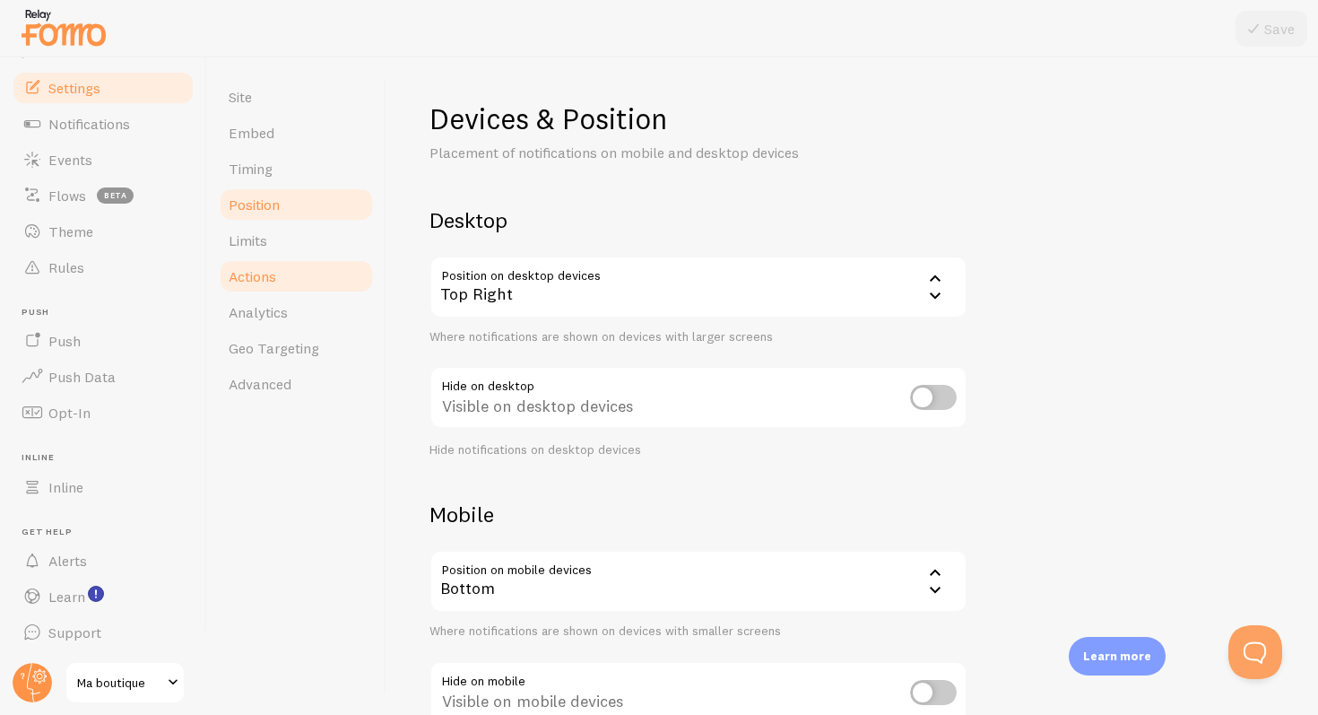
click at [291, 266] on link "Actions" at bounding box center [296, 276] width 157 height 36
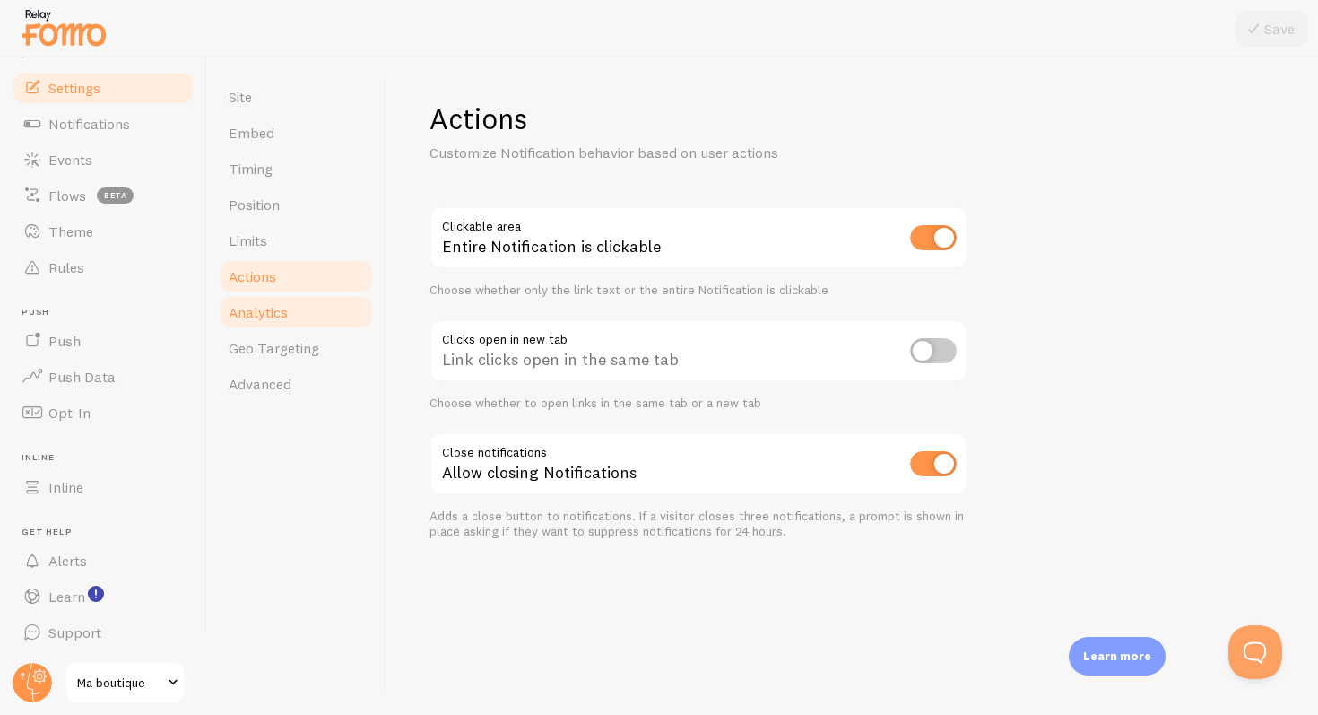
click at [294, 299] on link "Analytics" at bounding box center [296, 312] width 157 height 36
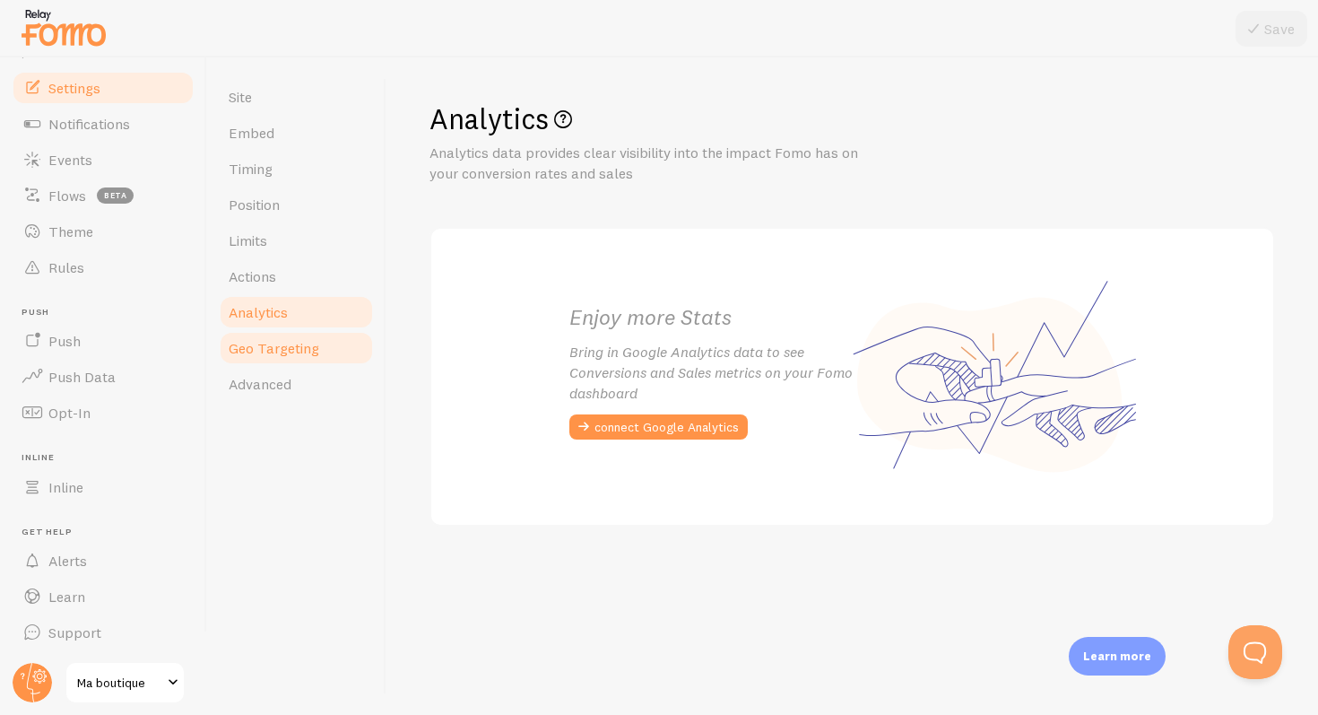
click at [297, 342] on span "Geo Targeting" at bounding box center [274, 348] width 91 height 18
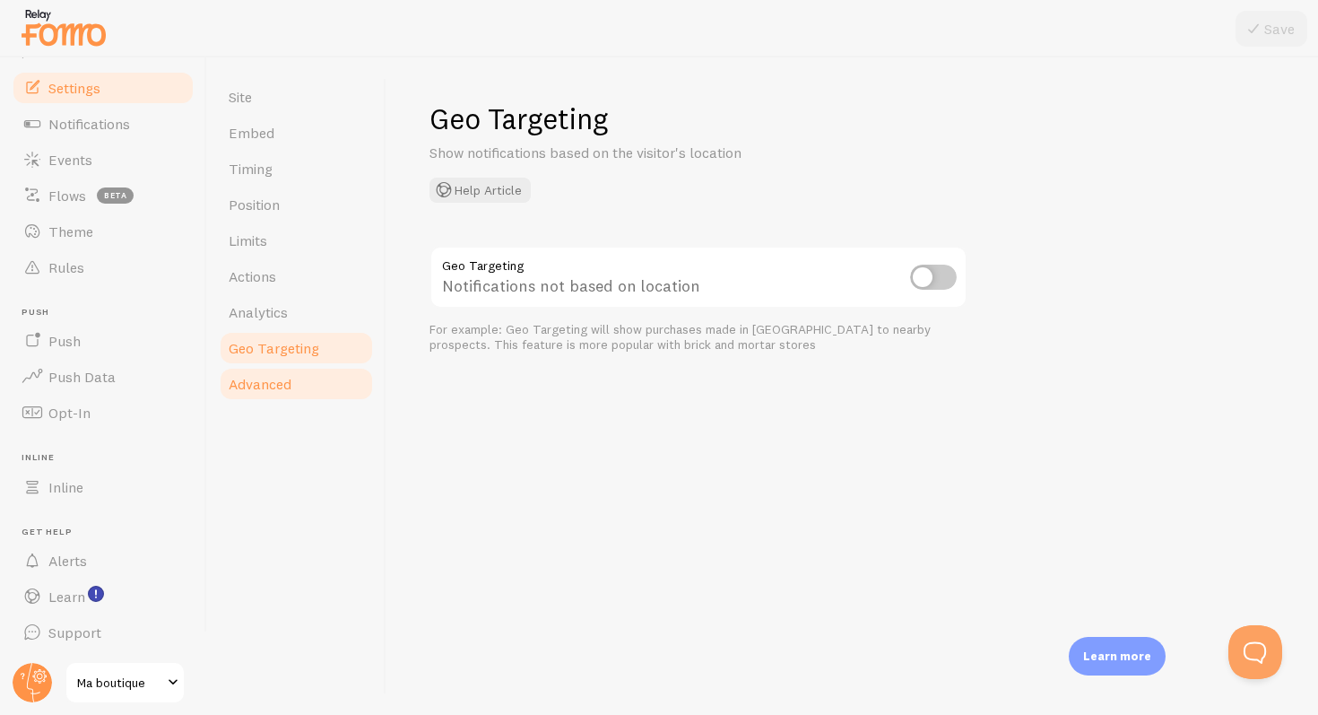
click at [293, 380] on link "Advanced" at bounding box center [296, 384] width 157 height 36
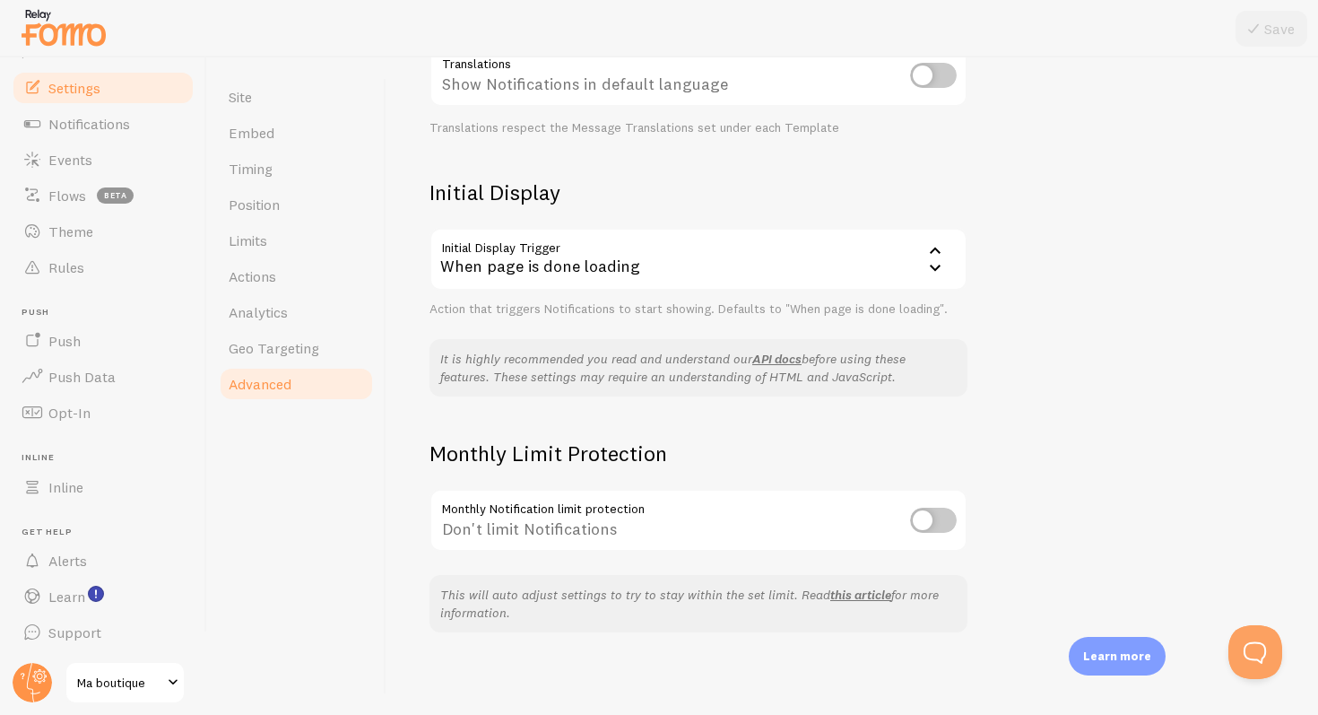
scroll to position [326, 0]
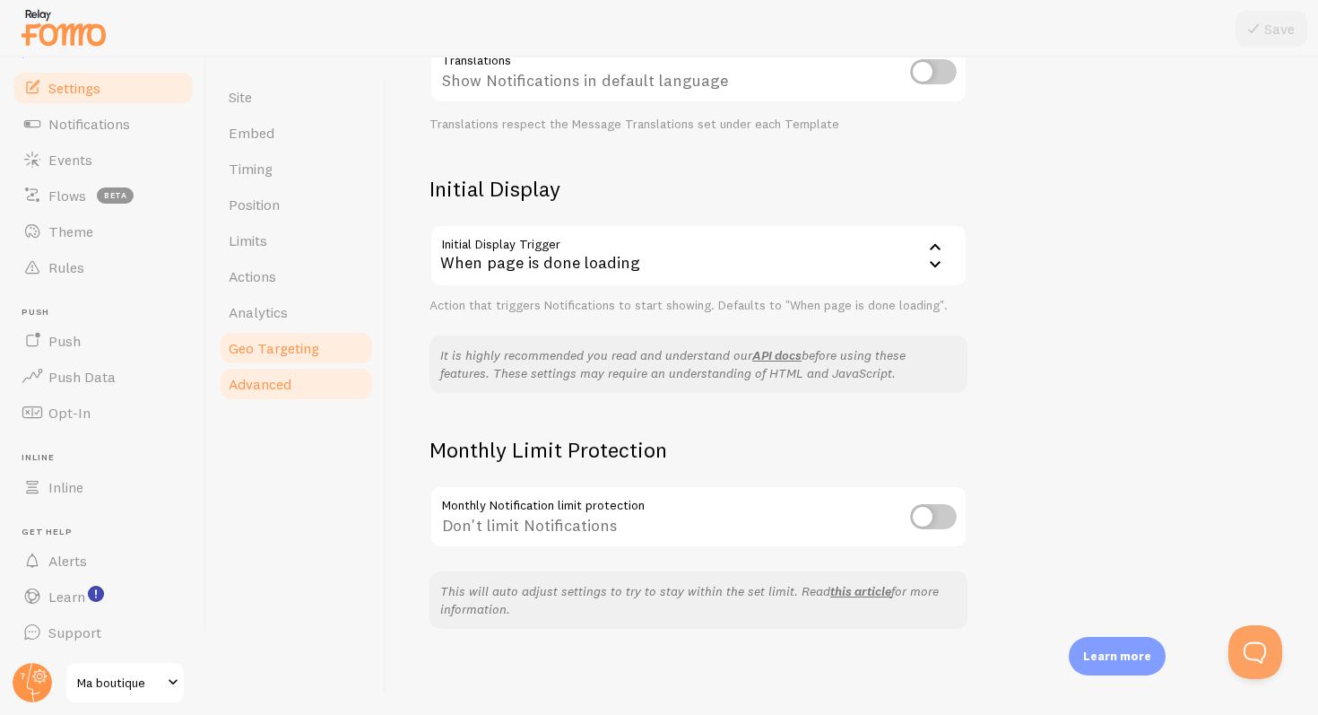
click at [318, 340] on link "Geo Targeting" at bounding box center [296, 348] width 157 height 36
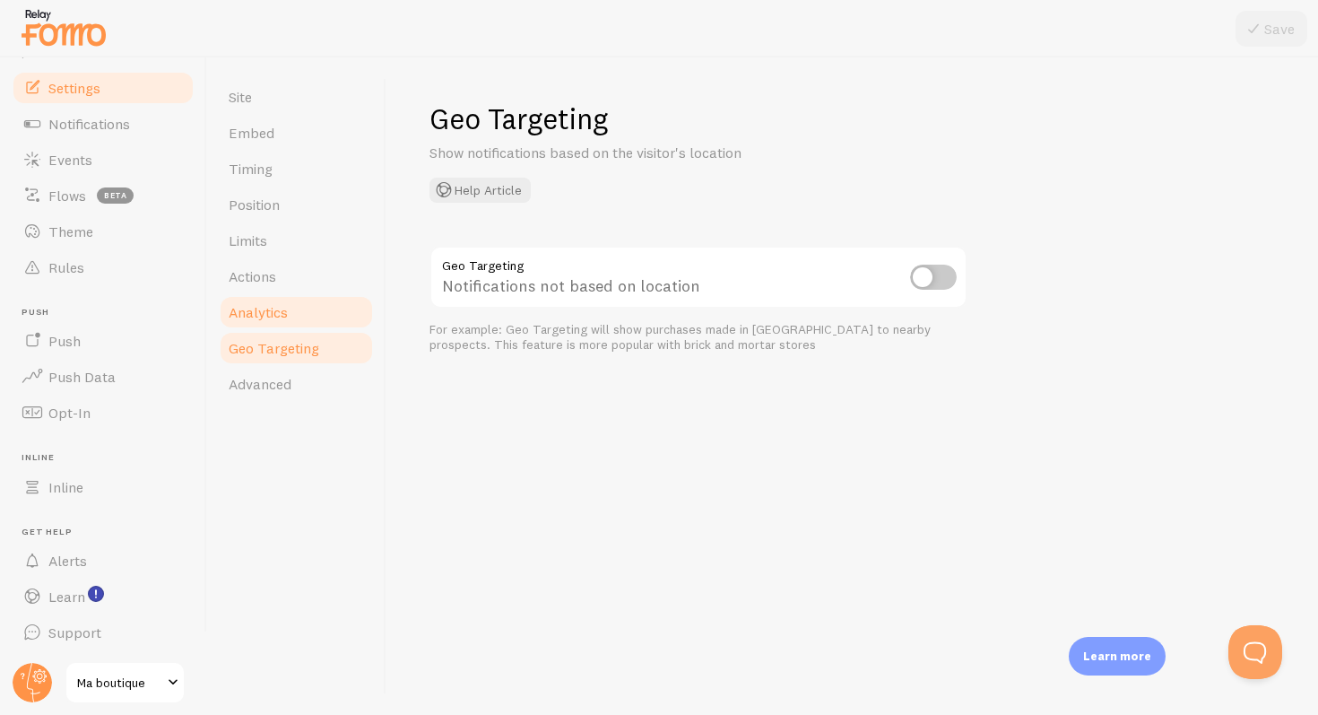
click at [309, 311] on link "Analytics" at bounding box center [296, 312] width 157 height 36
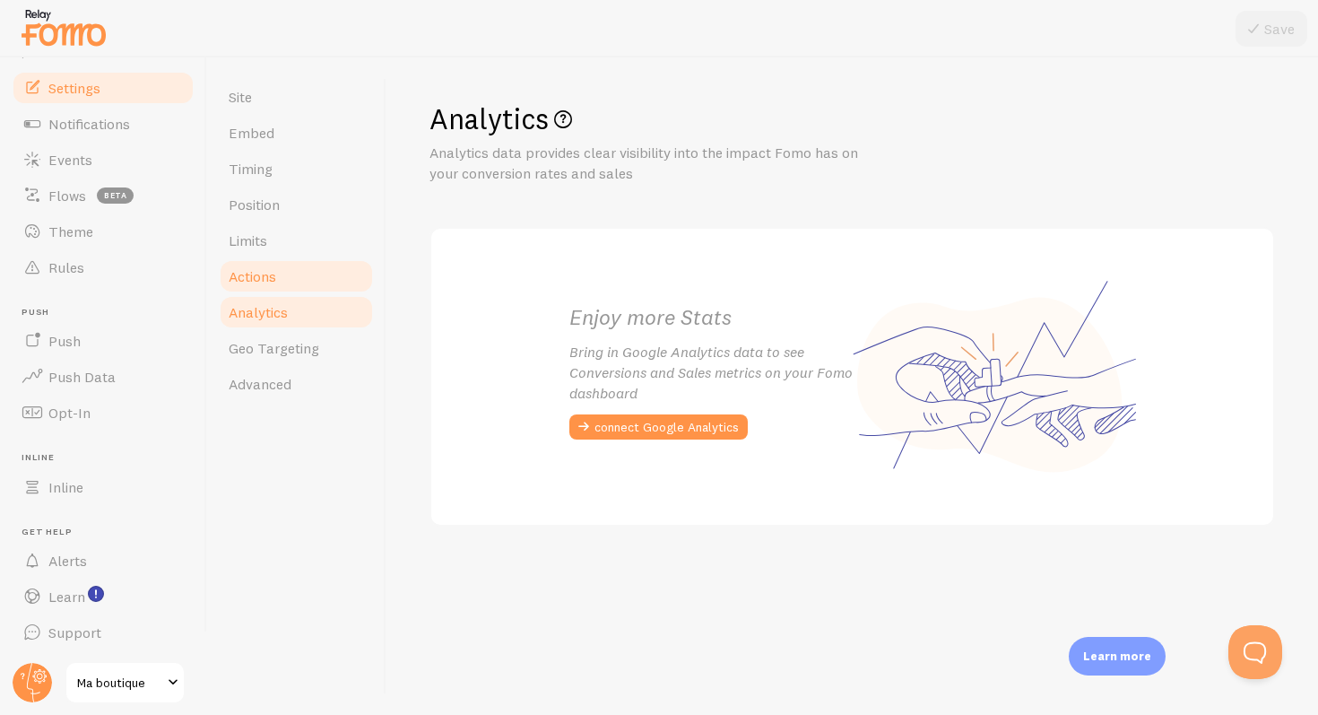
click at [307, 289] on link "Actions" at bounding box center [296, 276] width 157 height 36
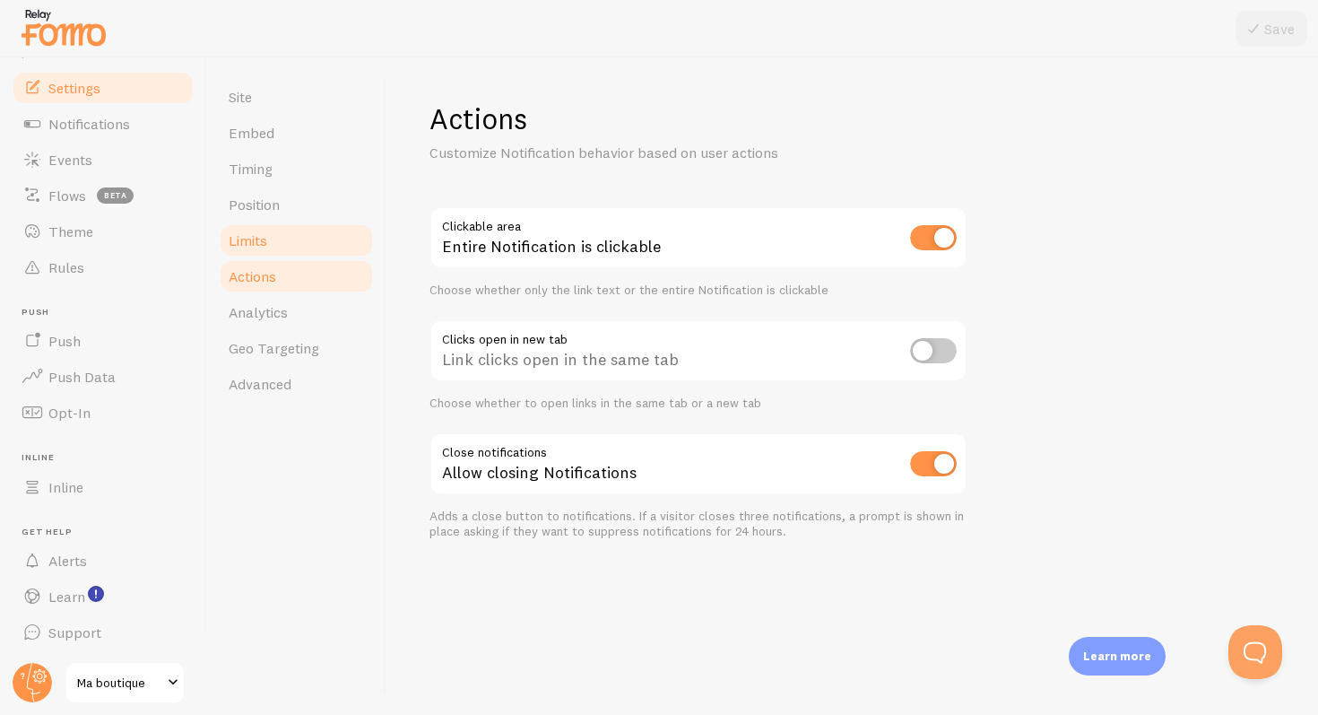
click at [296, 237] on link "Limits" at bounding box center [296, 240] width 157 height 36
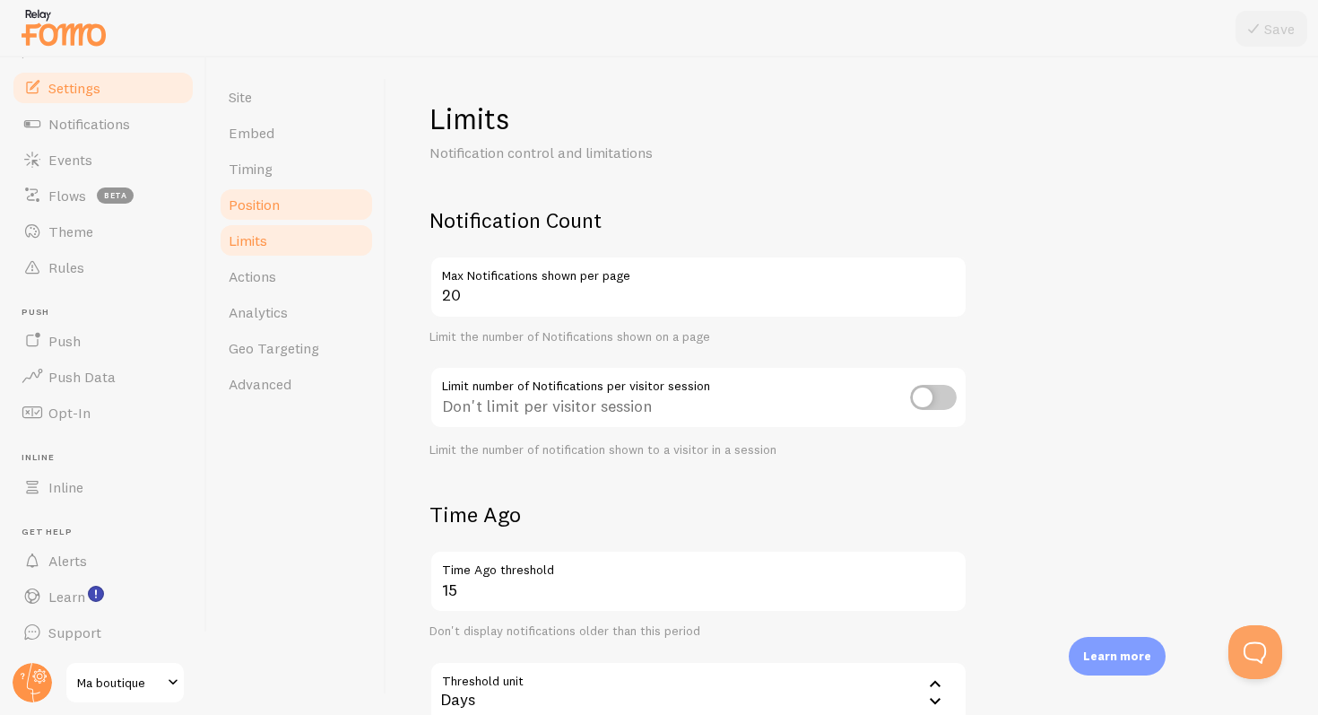
click at [291, 213] on link "Position" at bounding box center [296, 205] width 157 height 36
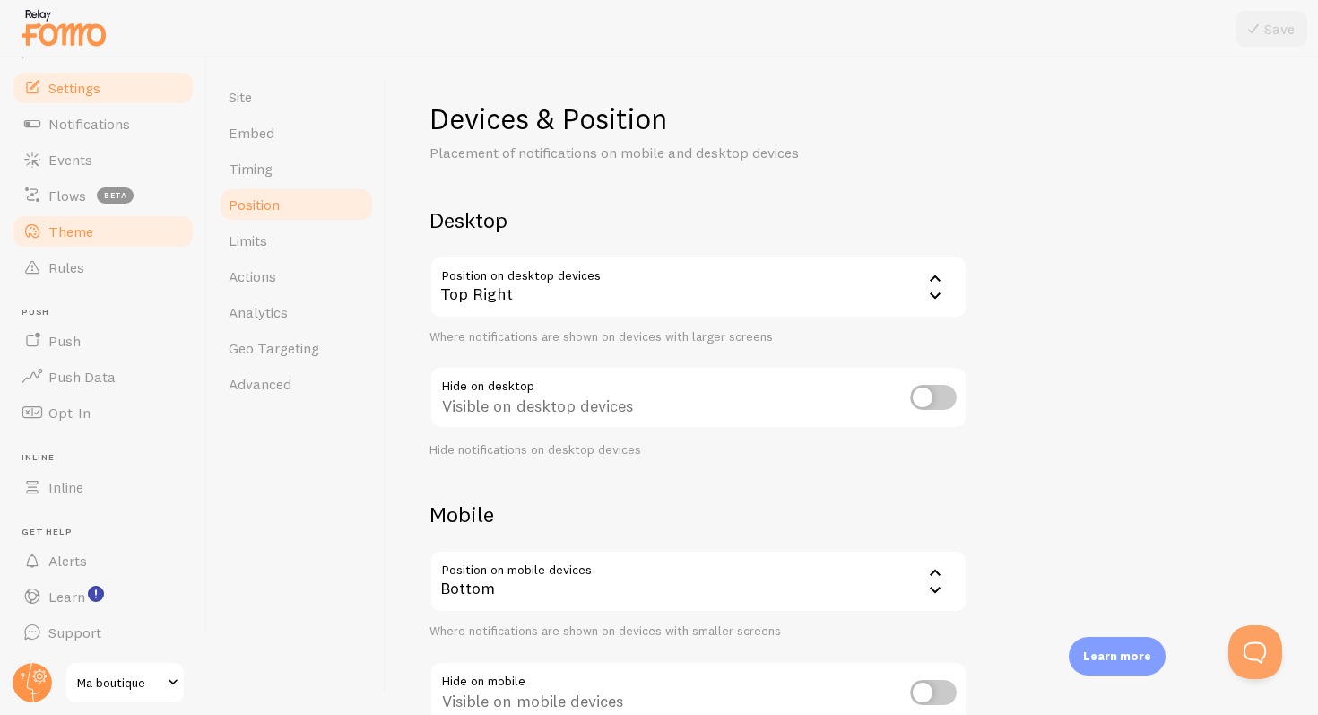
click at [74, 226] on span "Theme" at bounding box center [70, 231] width 45 height 18
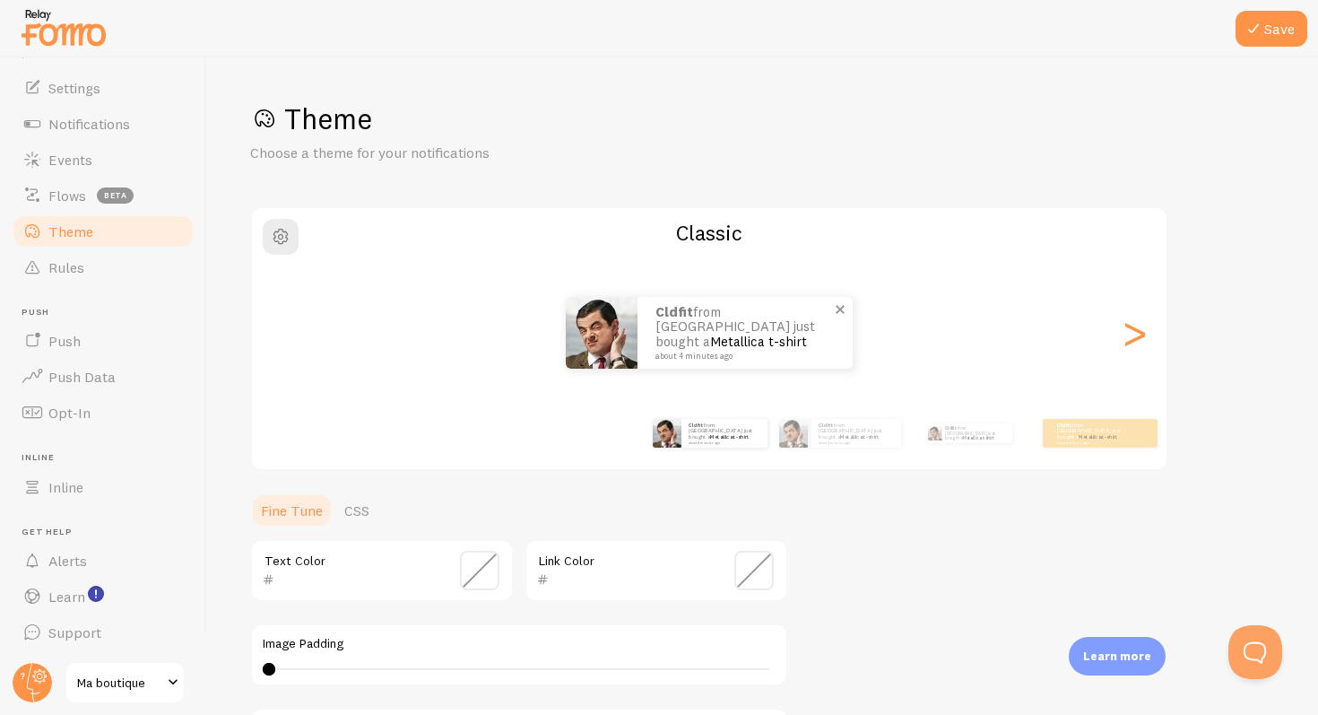
click at [612, 343] on img at bounding box center [602, 333] width 72 height 72
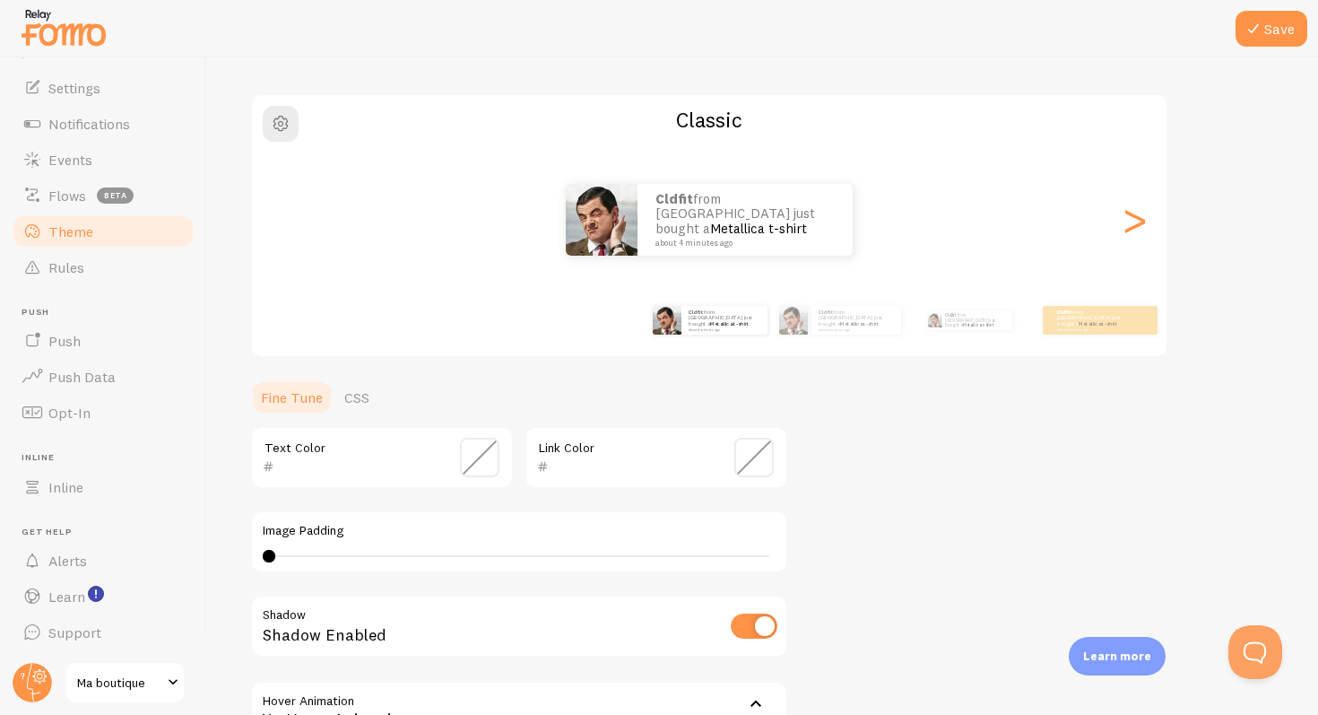
scroll to position [118, 0]
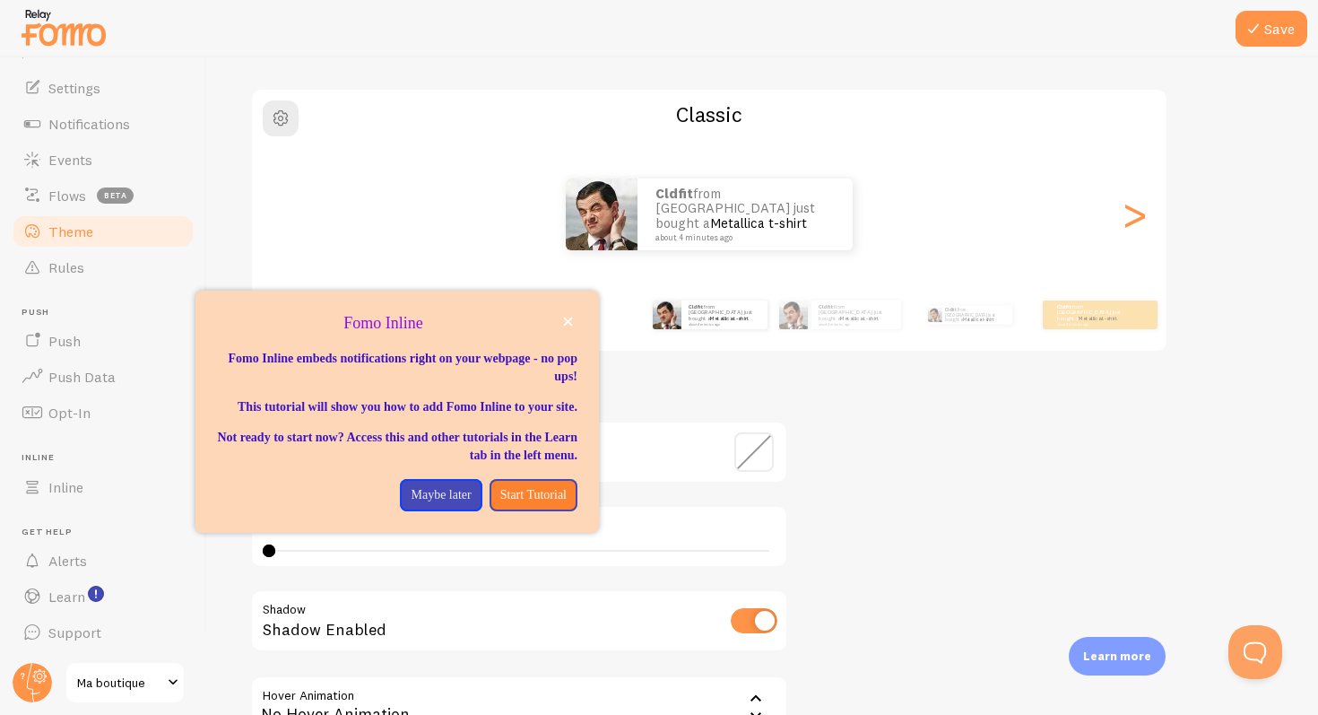
click at [816, 448] on div "Theme Choose a theme for your notifications Classic cldfit from [GEOGRAPHIC_DAT…" at bounding box center [762, 407] width 1025 height 851
click at [570, 313] on button "close," at bounding box center [568, 321] width 19 height 19
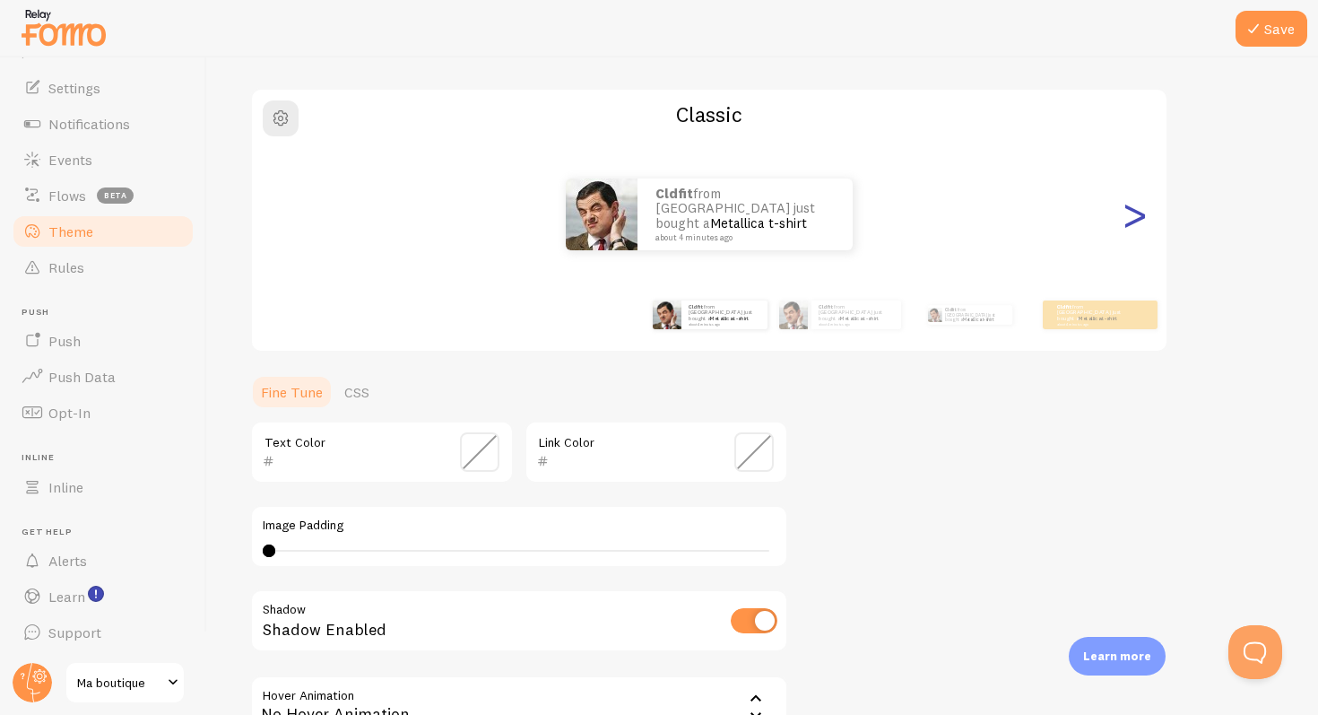
click at [1143, 219] on div ">" at bounding box center [1135, 214] width 22 height 129
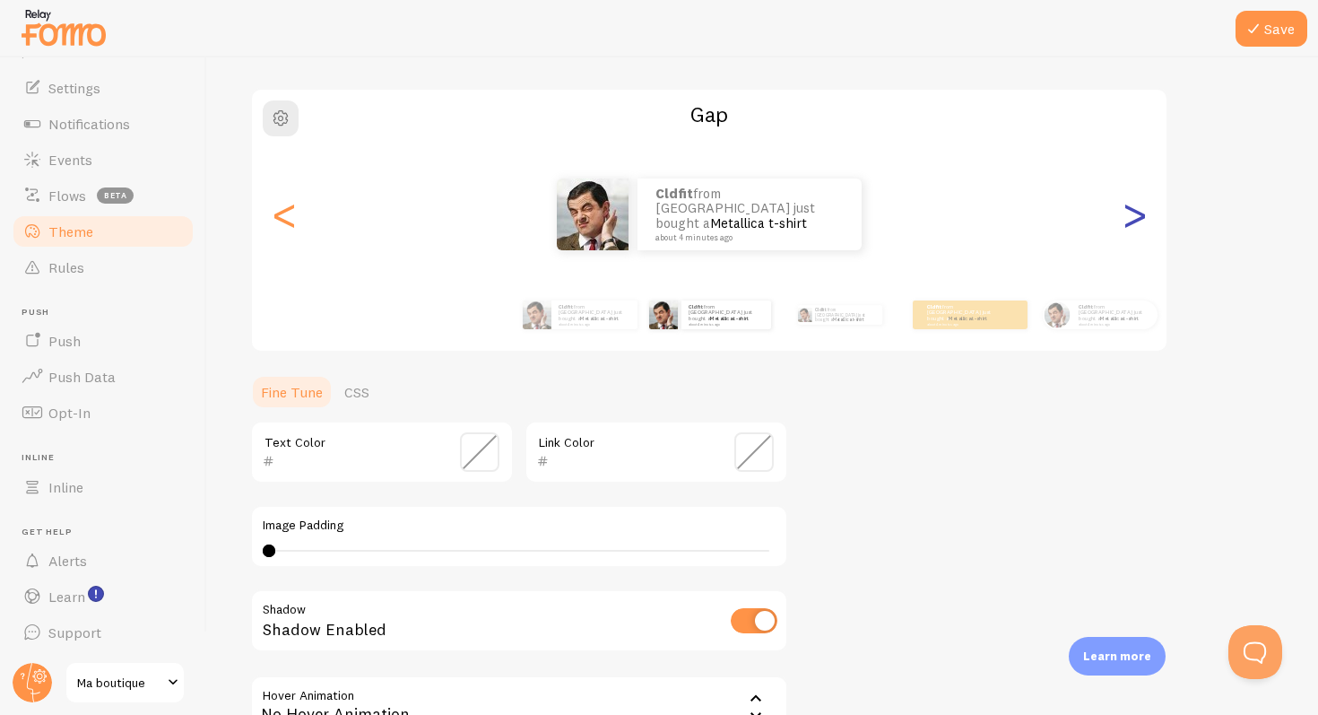
click at [1144, 215] on div ">" at bounding box center [1135, 214] width 22 height 129
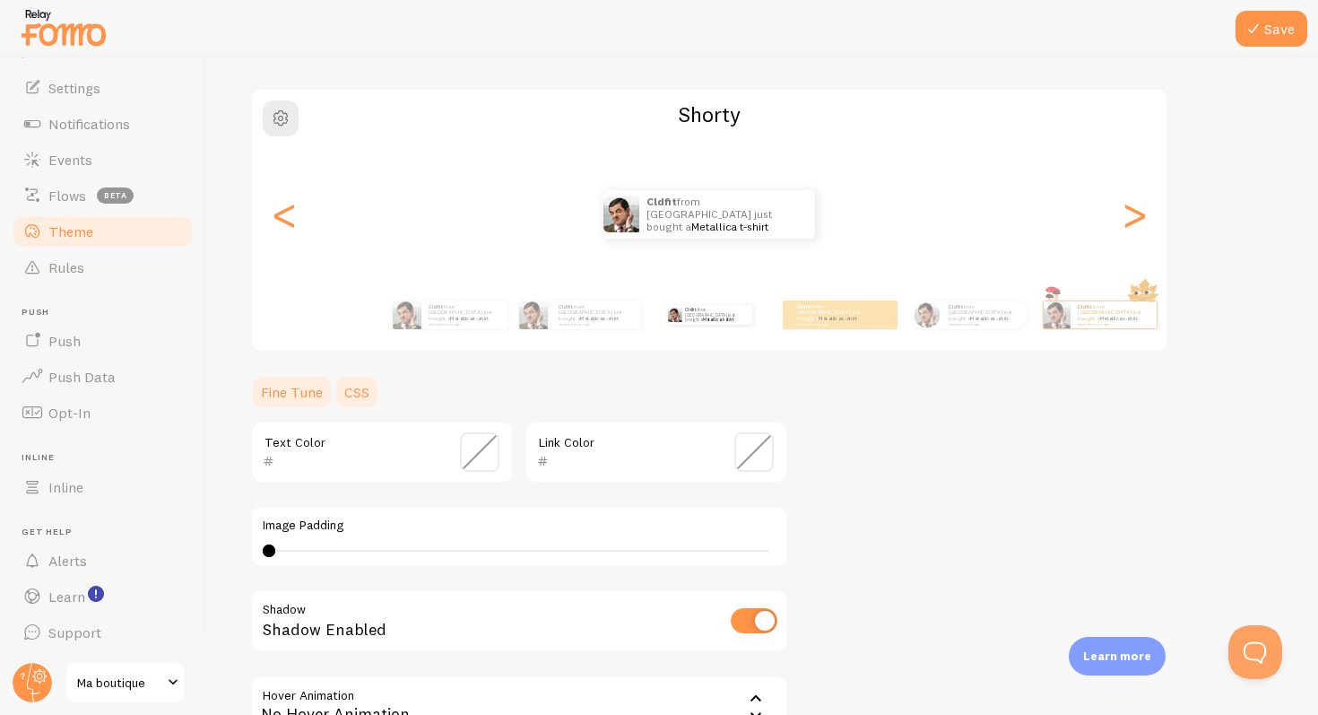
click at [374, 380] on link "CSS" at bounding box center [357, 392] width 47 height 36
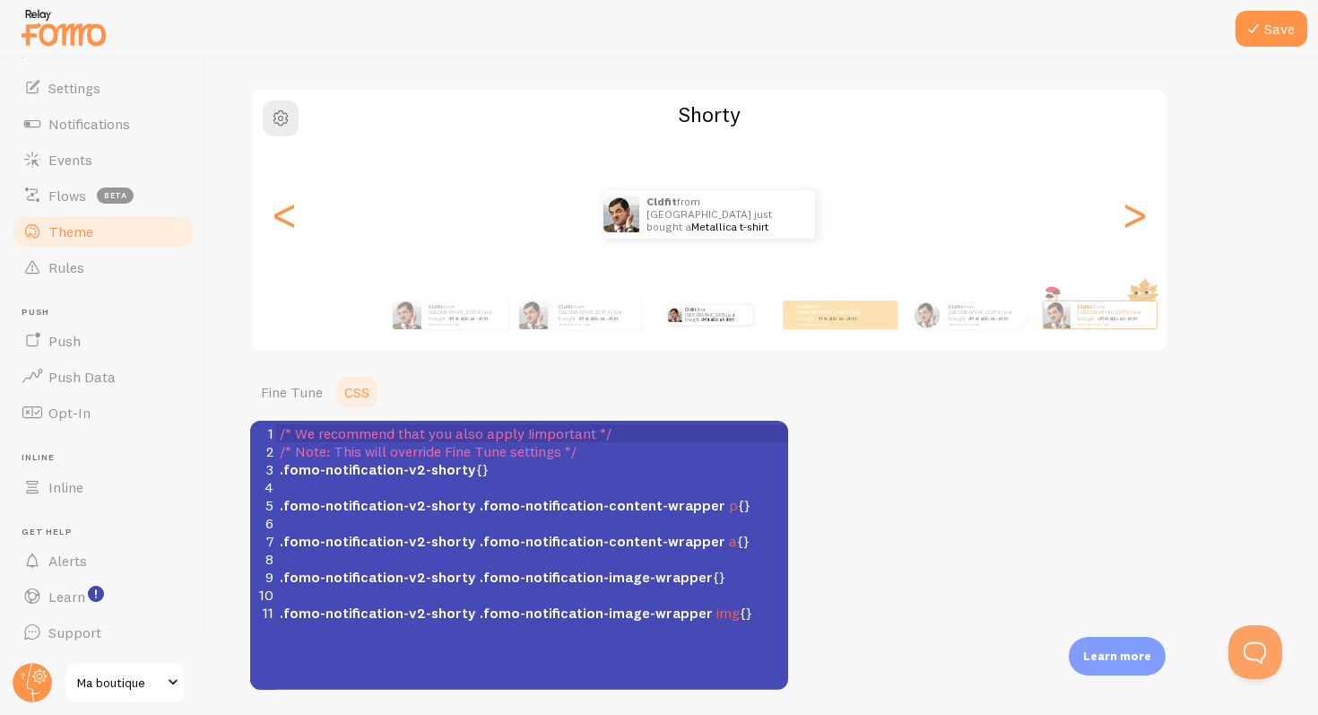
click at [798, 475] on div "Theme Choose a theme for your notifications Shorty cldfit from [GEOGRAPHIC_DATA…" at bounding box center [762, 336] width 1025 height 708
click at [291, 381] on link "Fine Tune" at bounding box center [291, 392] width 83 height 36
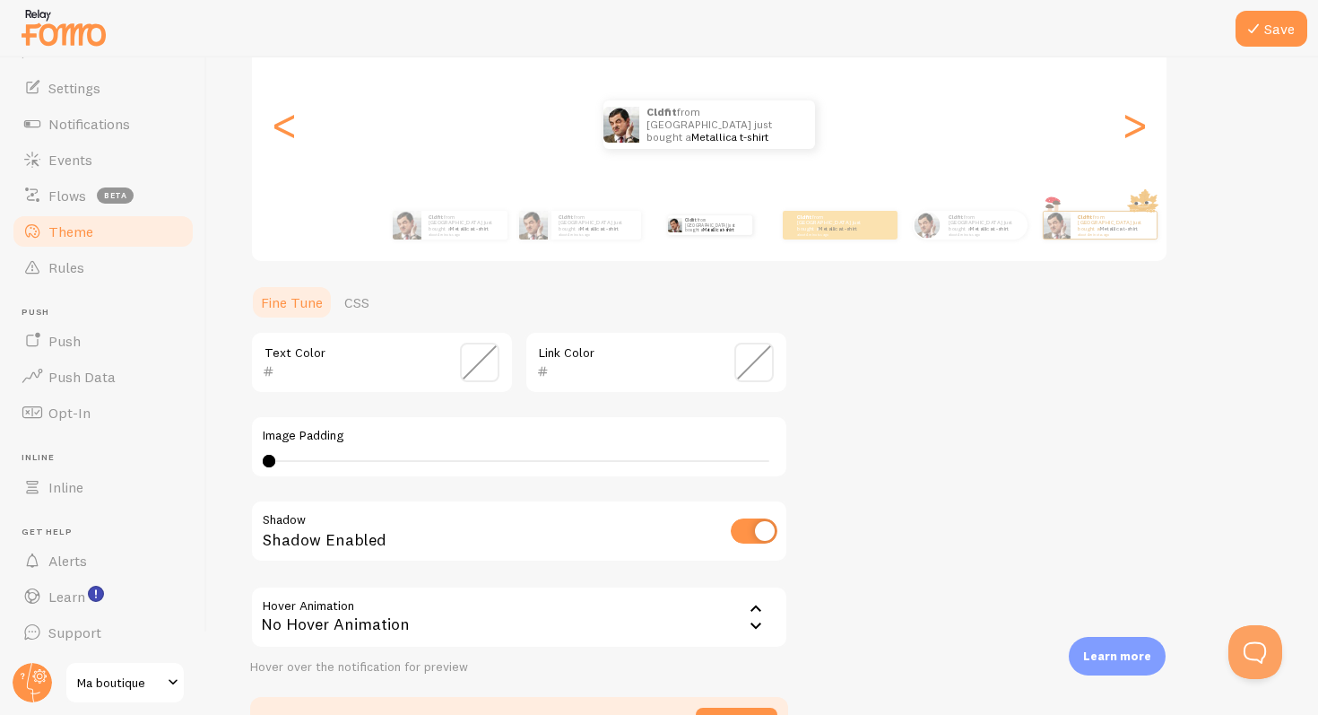
scroll to position [323, 0]
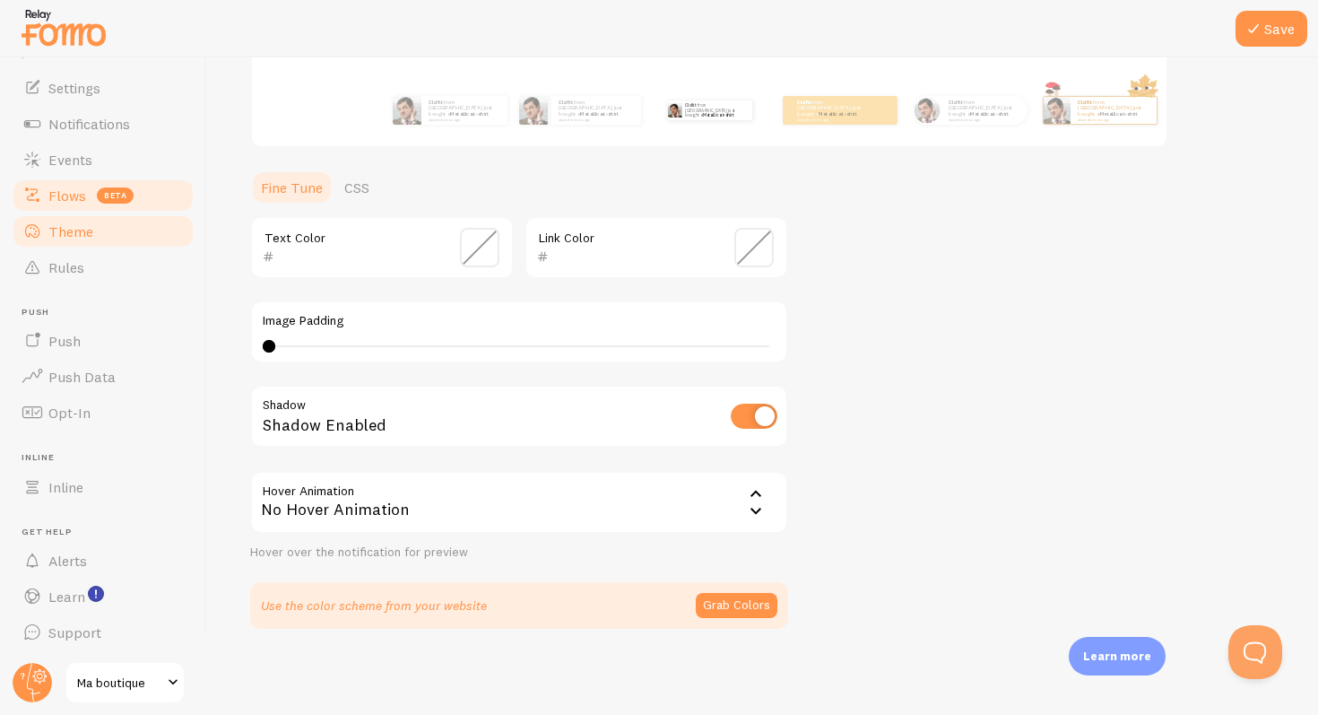
click at [131, 186] on link "Flows beta" at bounding box center [103, 196] width 185 height 36
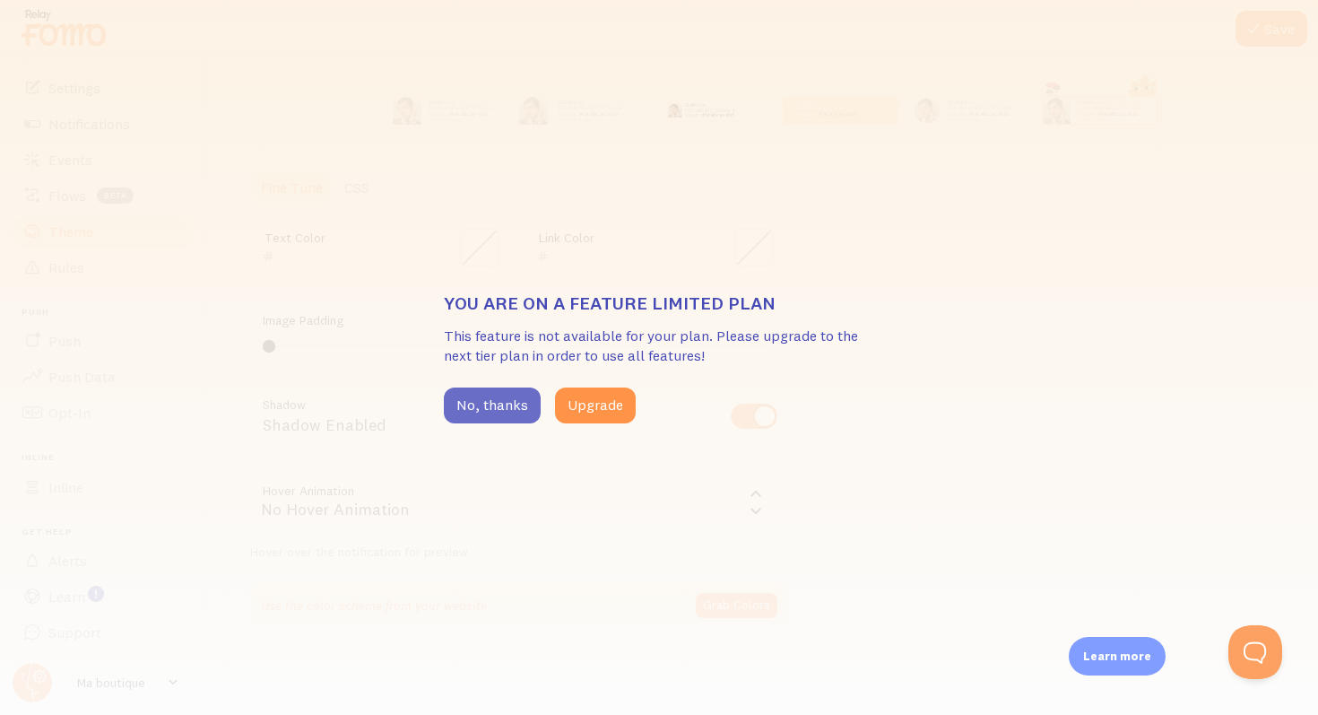
click at [483, 400] on button "No, thanks" at bounding box center [492, 405] width 97 height 36
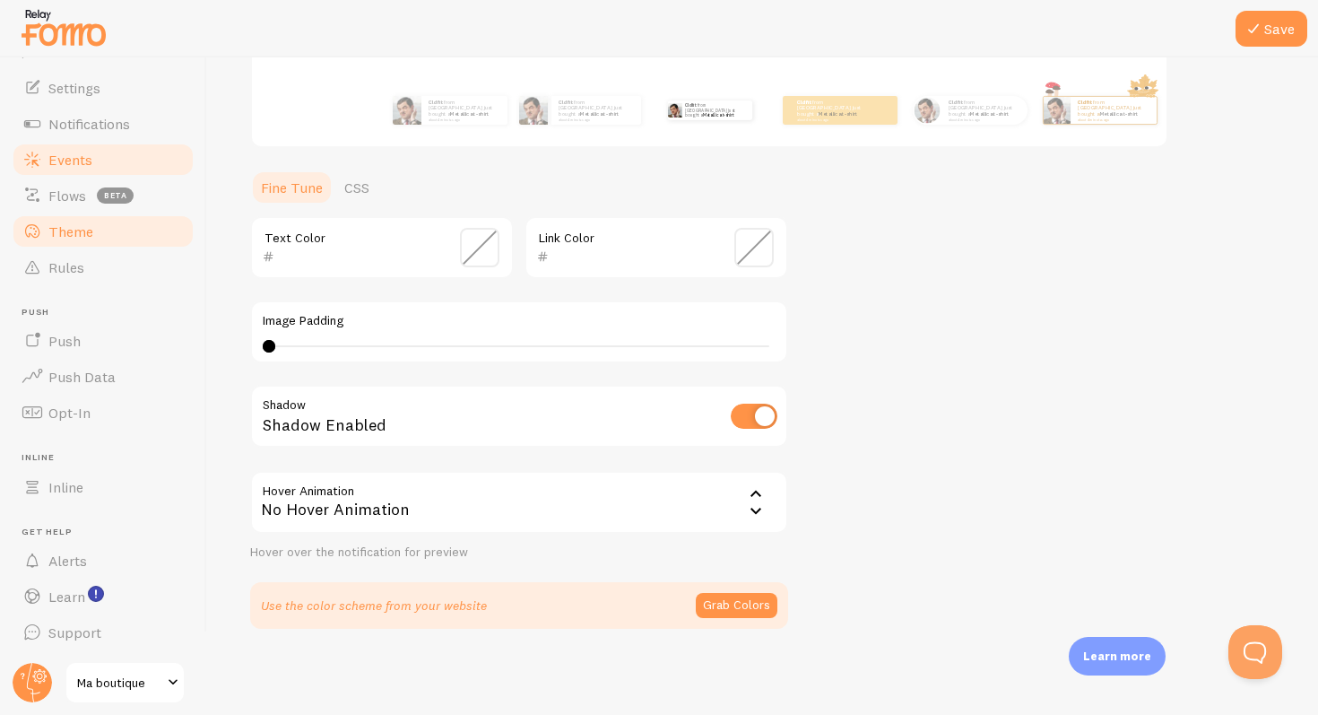
click at [136, 152] on link "Events" at bounding box center [103, 160] width 185 height 36
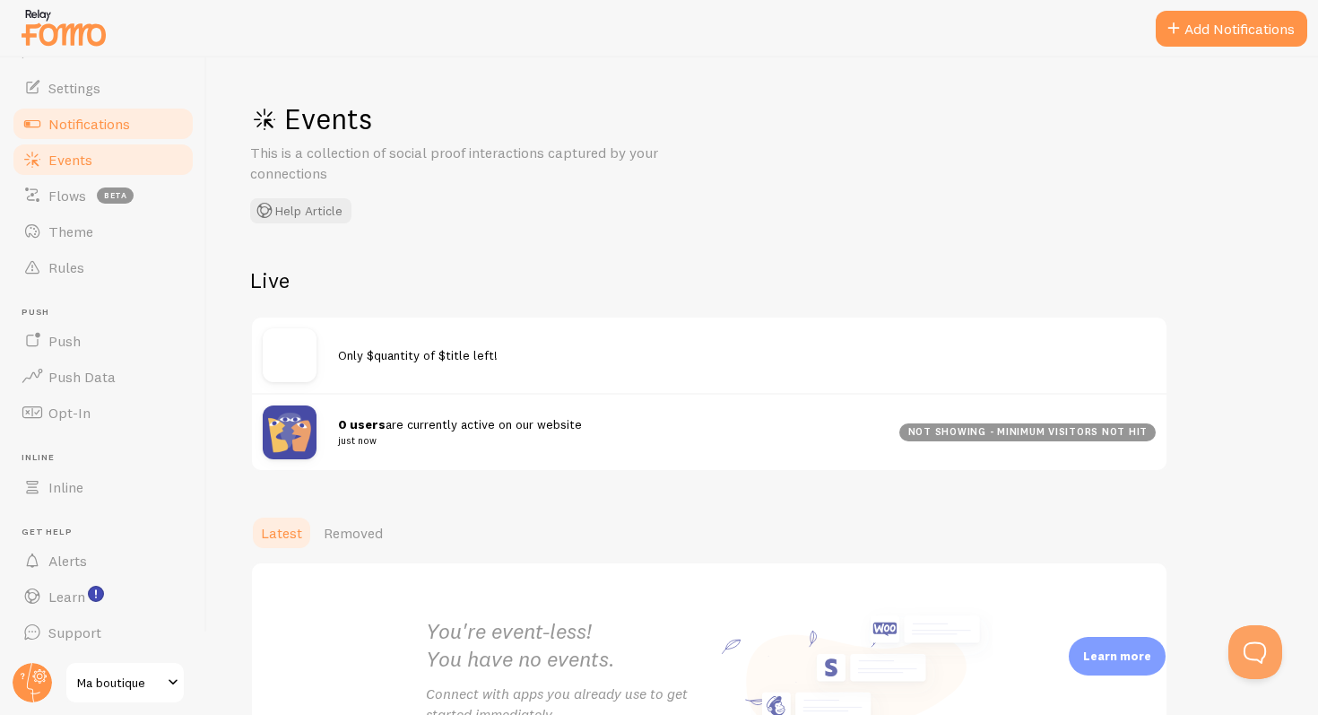
click at [117, 118] on span "Notifications" at bounding box center [89, 124] width 82 height 18
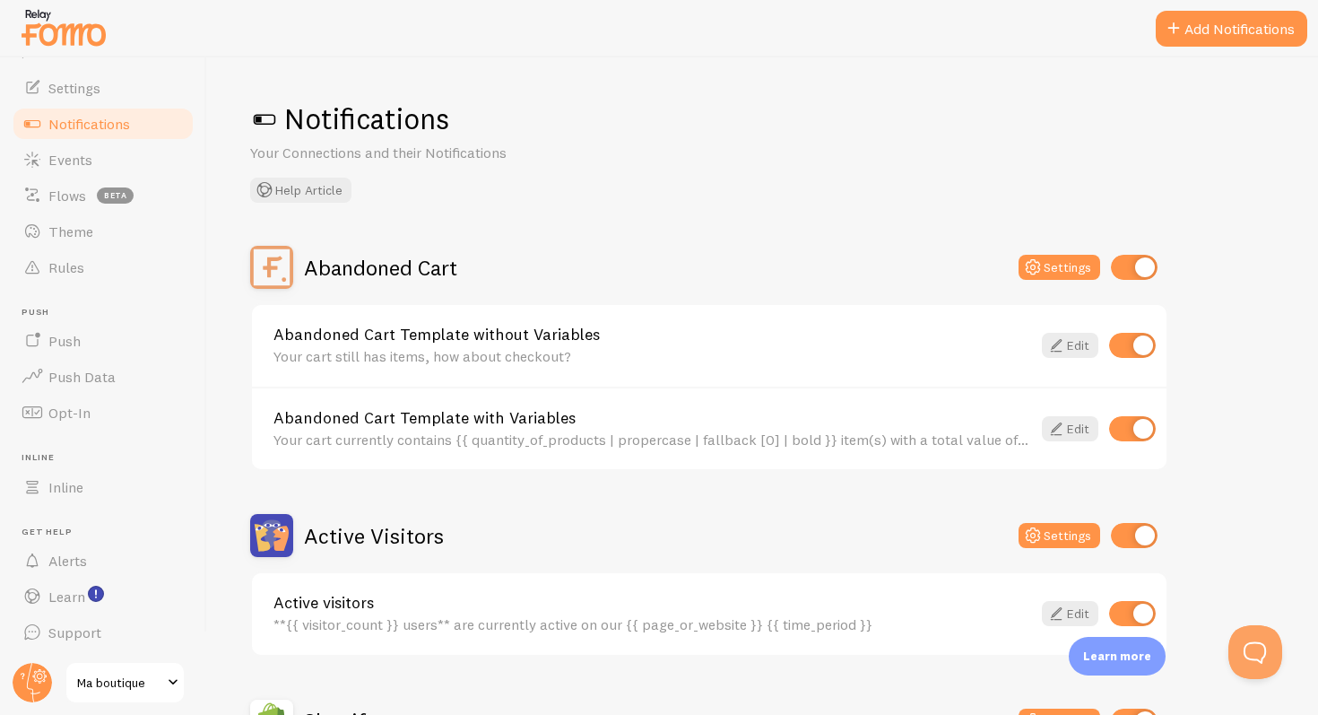
click at [1133, 267] on input "checkbox" at bounding box center [1134, 267] width 47 height 25
checkbox input "false"
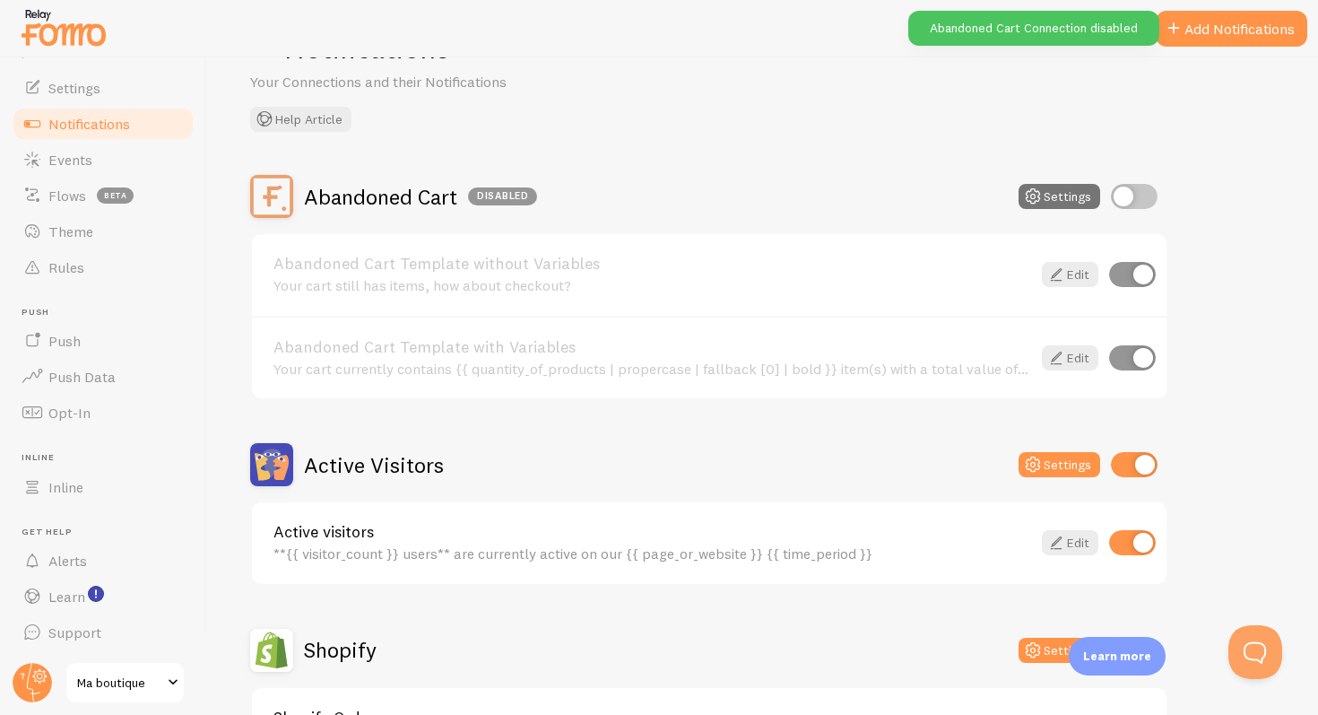
scroll to position [87, 0]
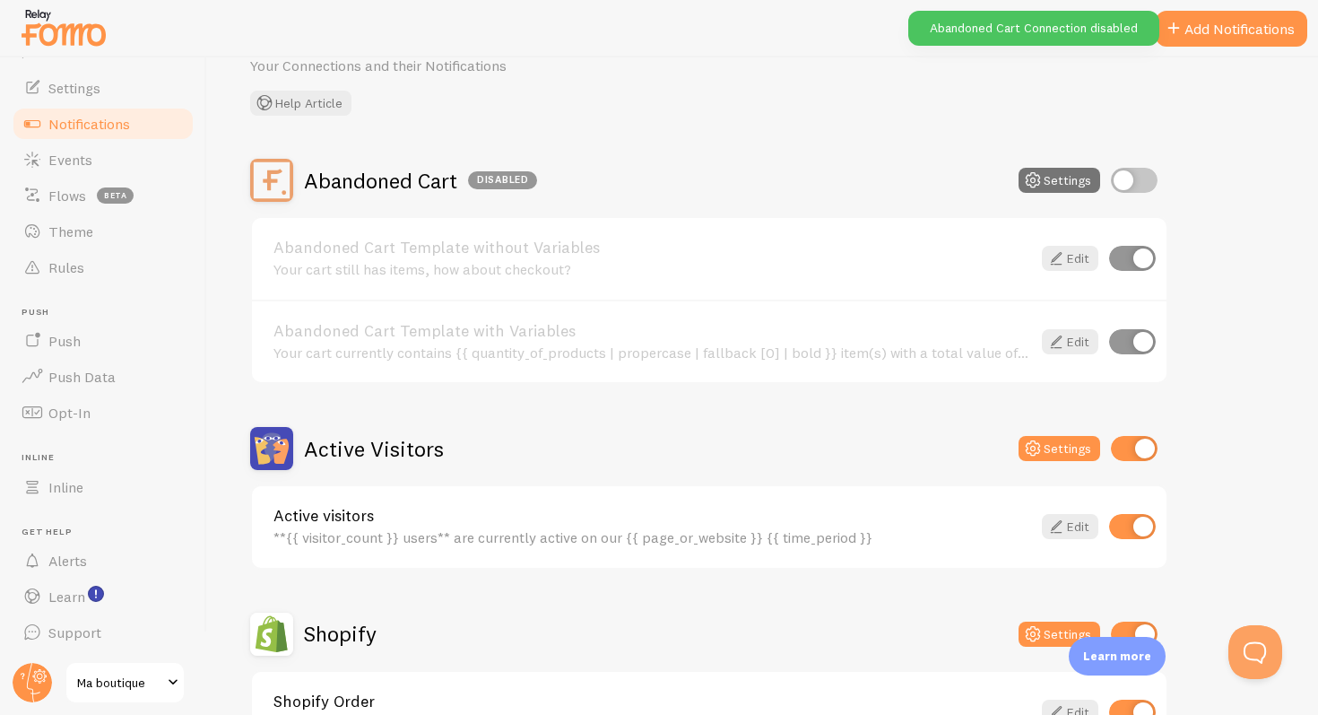
click at [1144, 433] on div "Active Visitors Settings" at bounding box center [709, 448] width 918 height 43
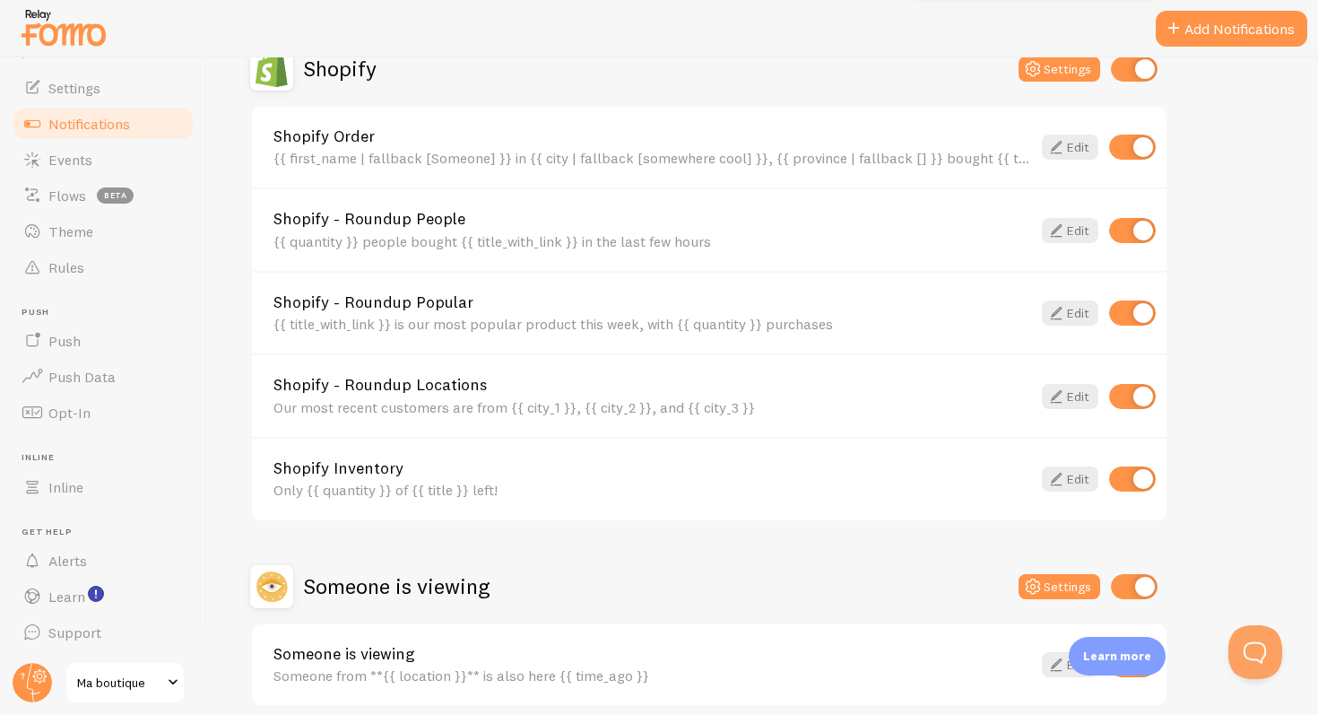
scroll to position [730, 0]
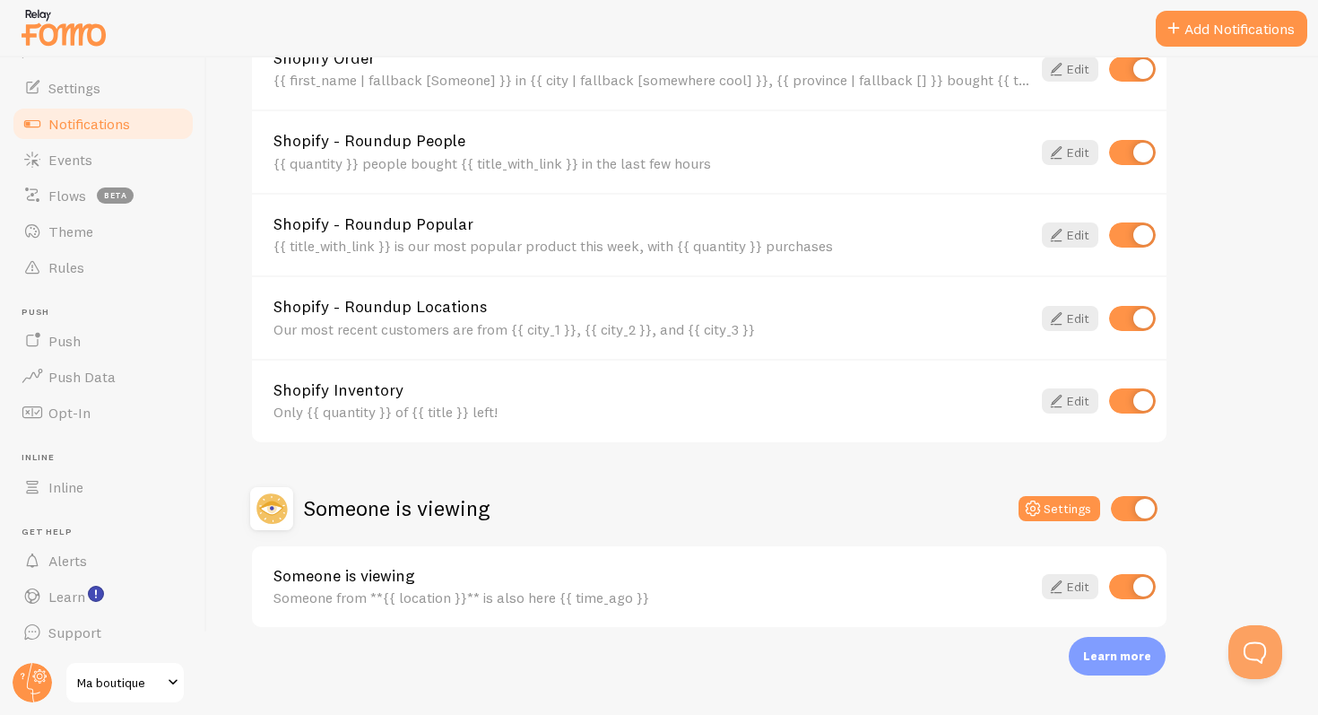
drag, startPoint x: 309, startPoint y: 595, endPoint x: 535, endPoint y: 610, distance: 227.4
click at [535, 610] on div "Someone is viewing Someone from **{{ location }}** is also here {{ time_ago }} …" at bounding box center [709, 587] width 915 height 82
click at [539, 609] on div "Someone is viewing Someone from **{{ location }}** is also here {{ time_ago }} …" at bounding box center [709, 587] width 915 height 82
drag, startPoint x: 271, startPoint y: 600, endPoint x: 490, endPoint y: 604, distance: 218.9
click at [487, 605] on div "Someone is viewing Someone from **{{ location }}** is also here {{ time_ago }} …" at bounding box center [709, 587] width 915 height 82
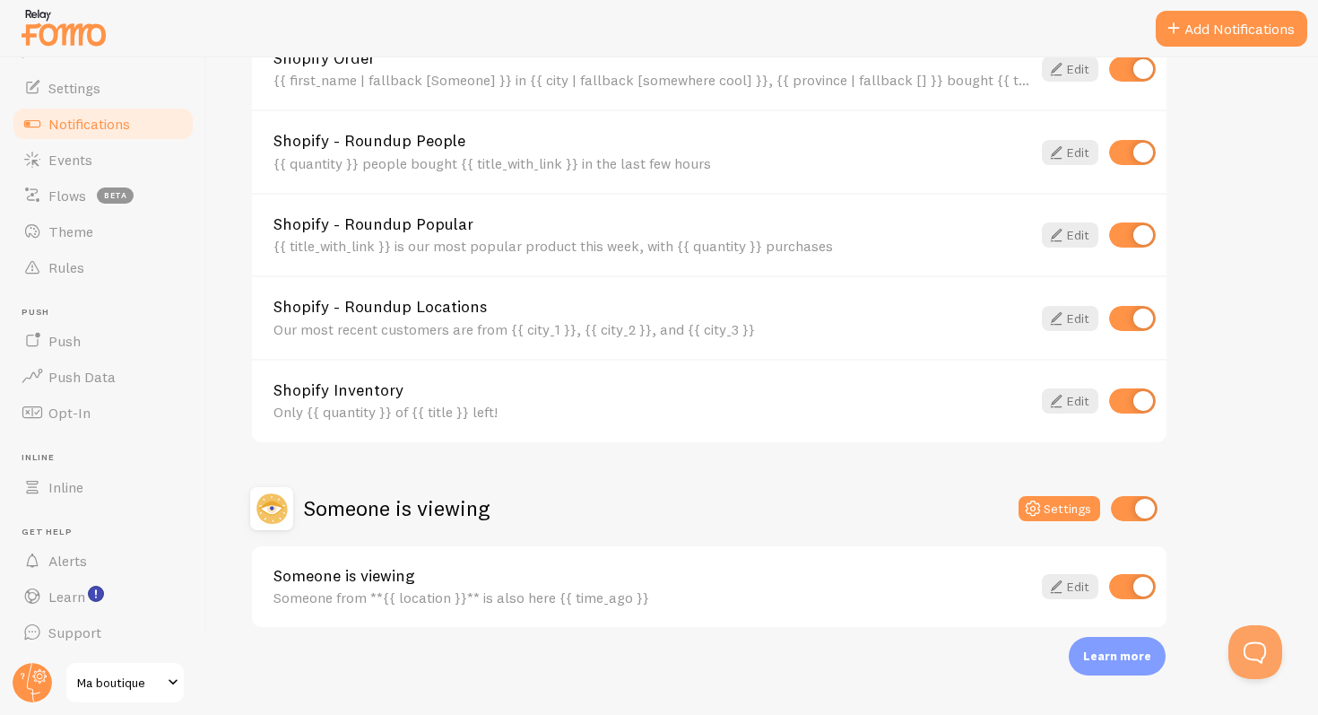
click at [490, 604] on div "Someone from **{{ location }}** is also here {{ time_ago }}" at bounding box center [653, 597] width 758 height 16
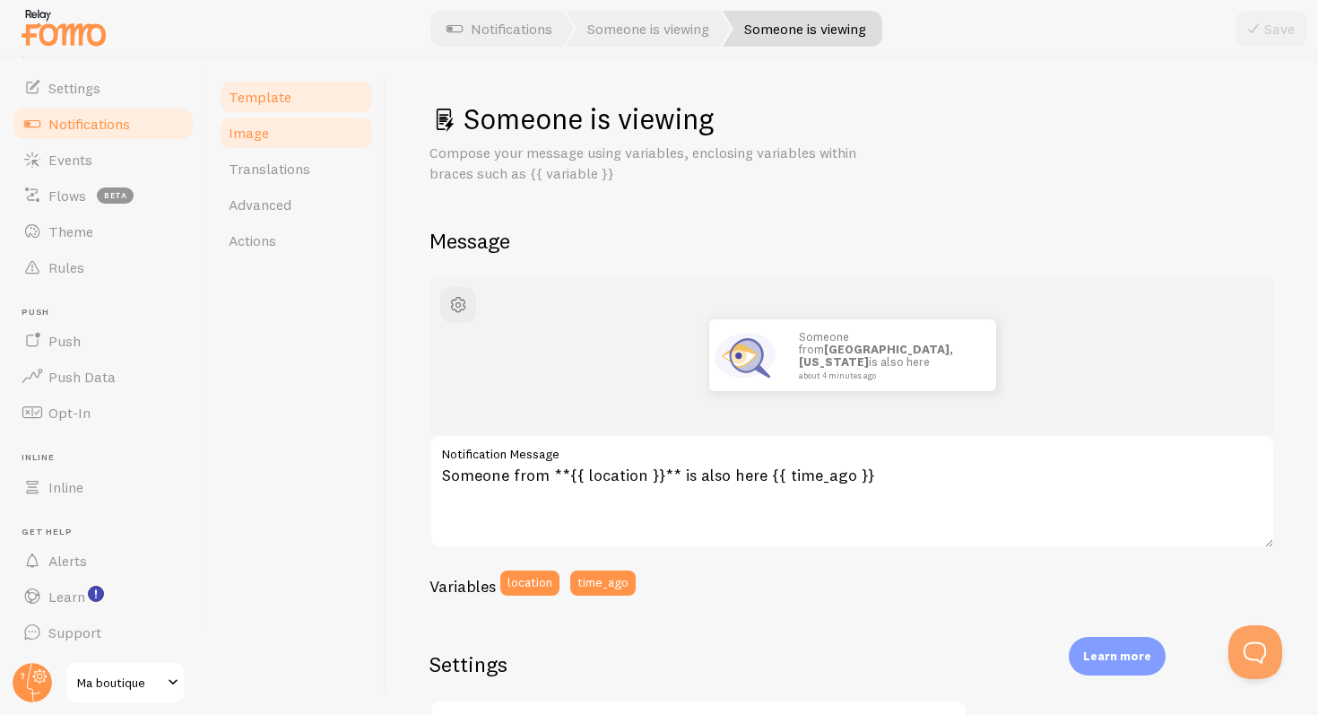
click at [240, 132] on span "Image" at bounding box center [249, 133] width 40 height 18
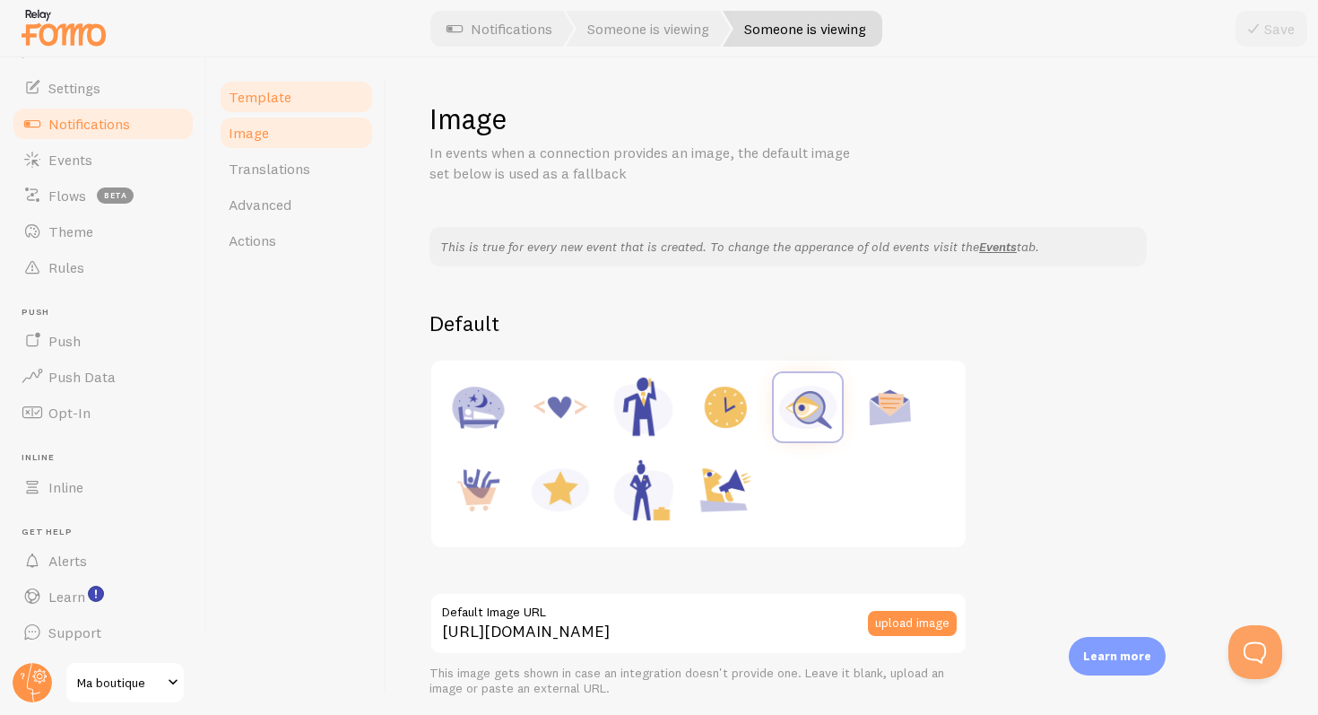
click at [247, 99] on span "Template" at bounding box center [260, 97] width 63 height 18
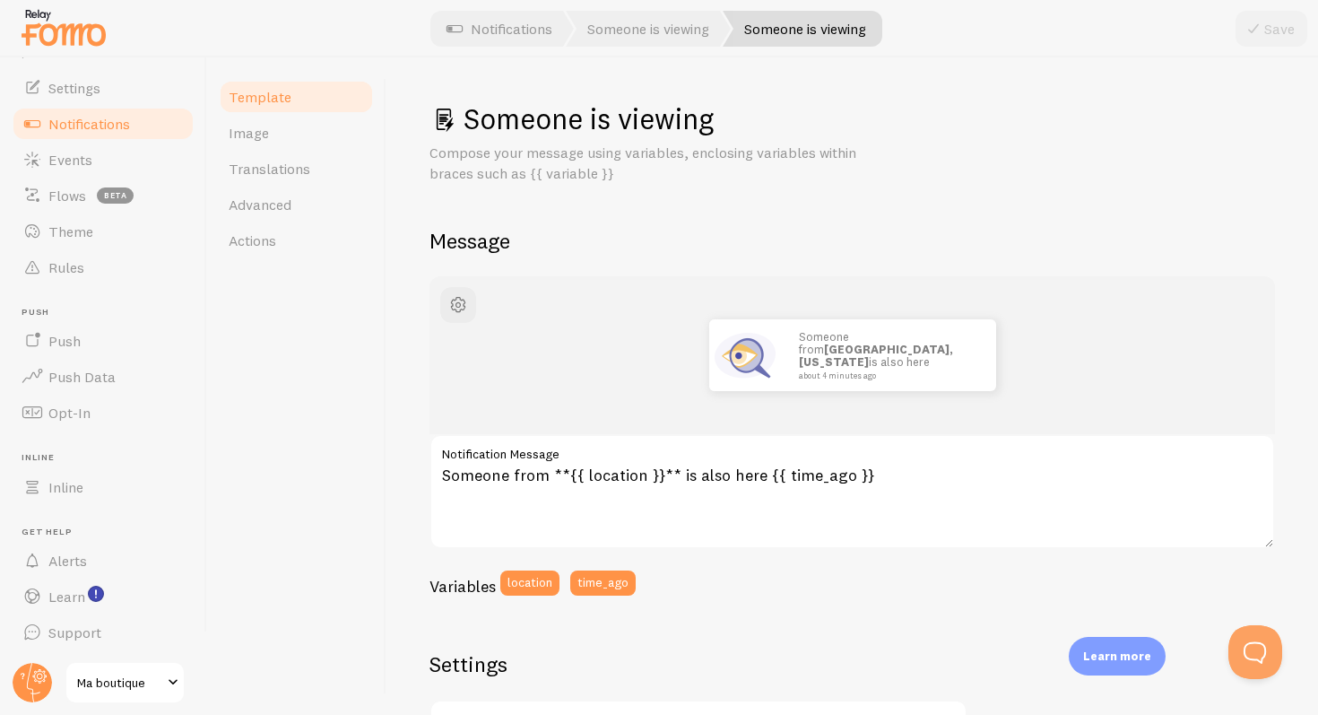
click at [289, 111] on link "Template" at bounding box center [296, 97] width 157 height 36
click at [280, 125] on link "Image" at bounding box center [296, 133] width 157 height 36
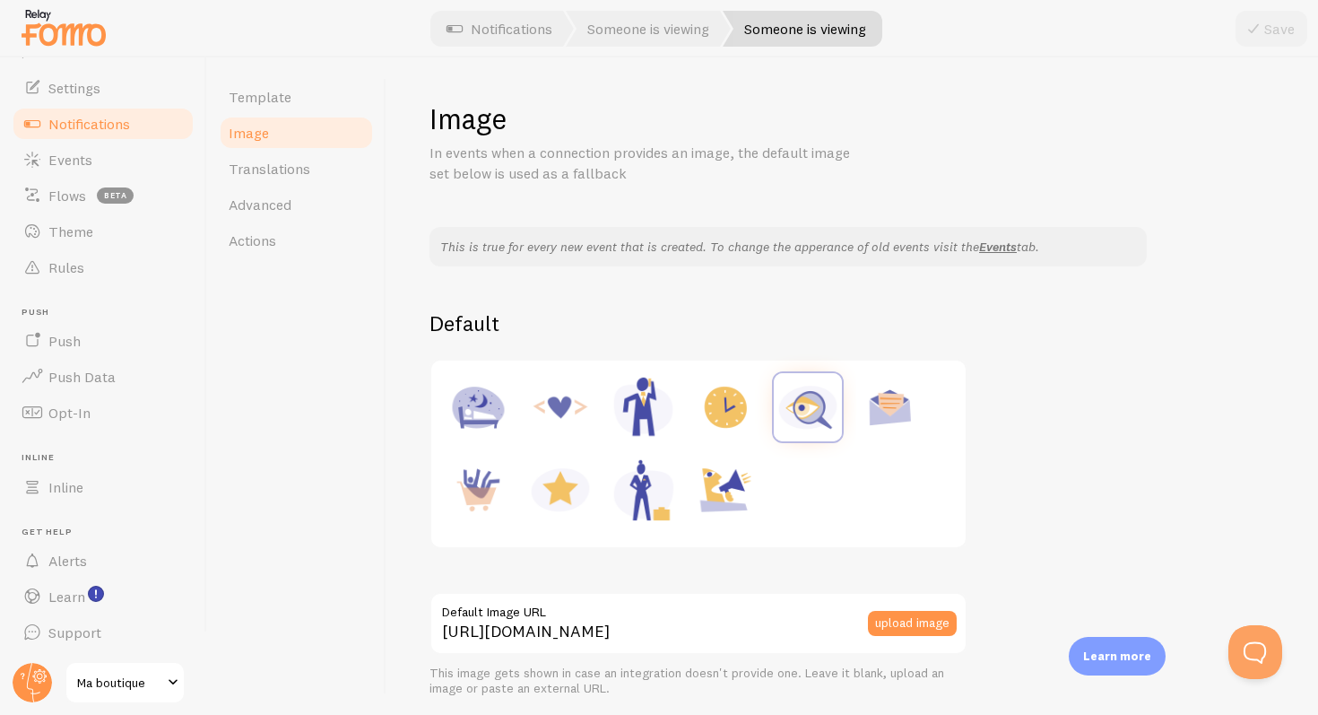
click at [582, 407] on img at bounding box center [560, 407] width 68 height 68
type input "[URL][DOMAIN_NAME]"
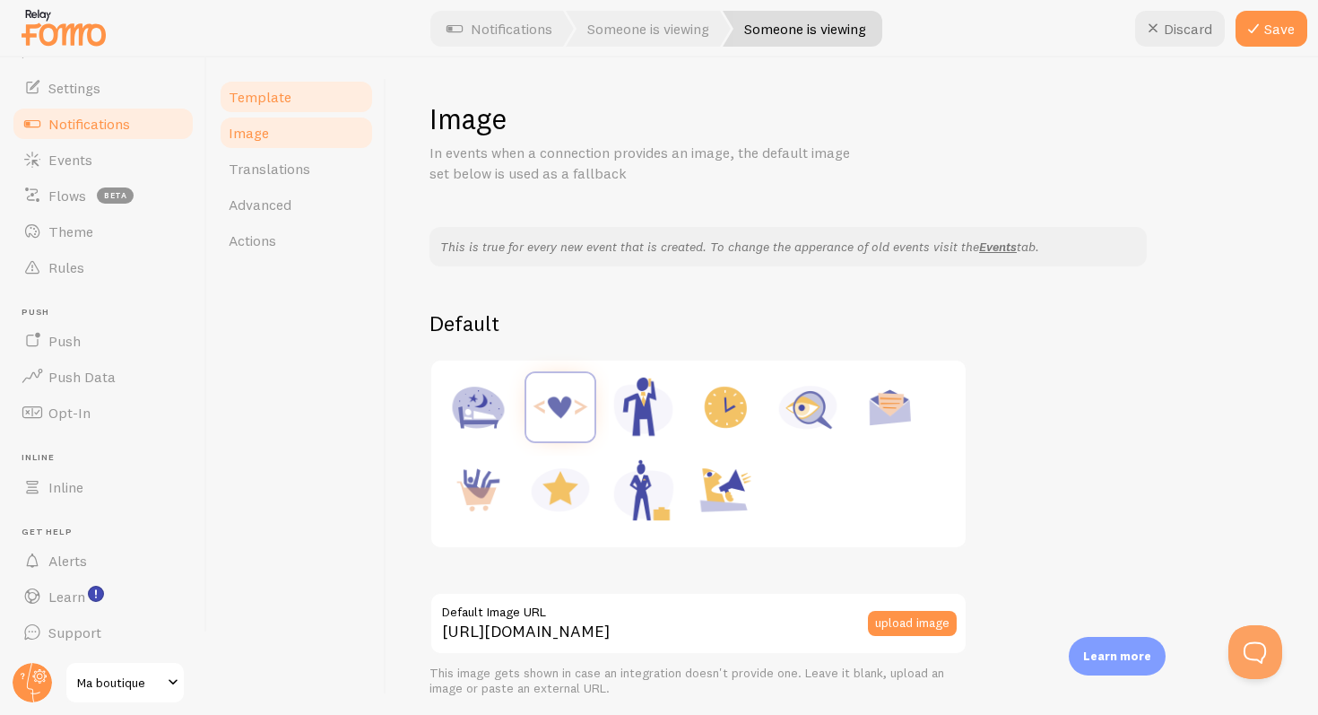
click at [276, 92] on span "Template" at bounding box center [260, 97] width 63 height 18
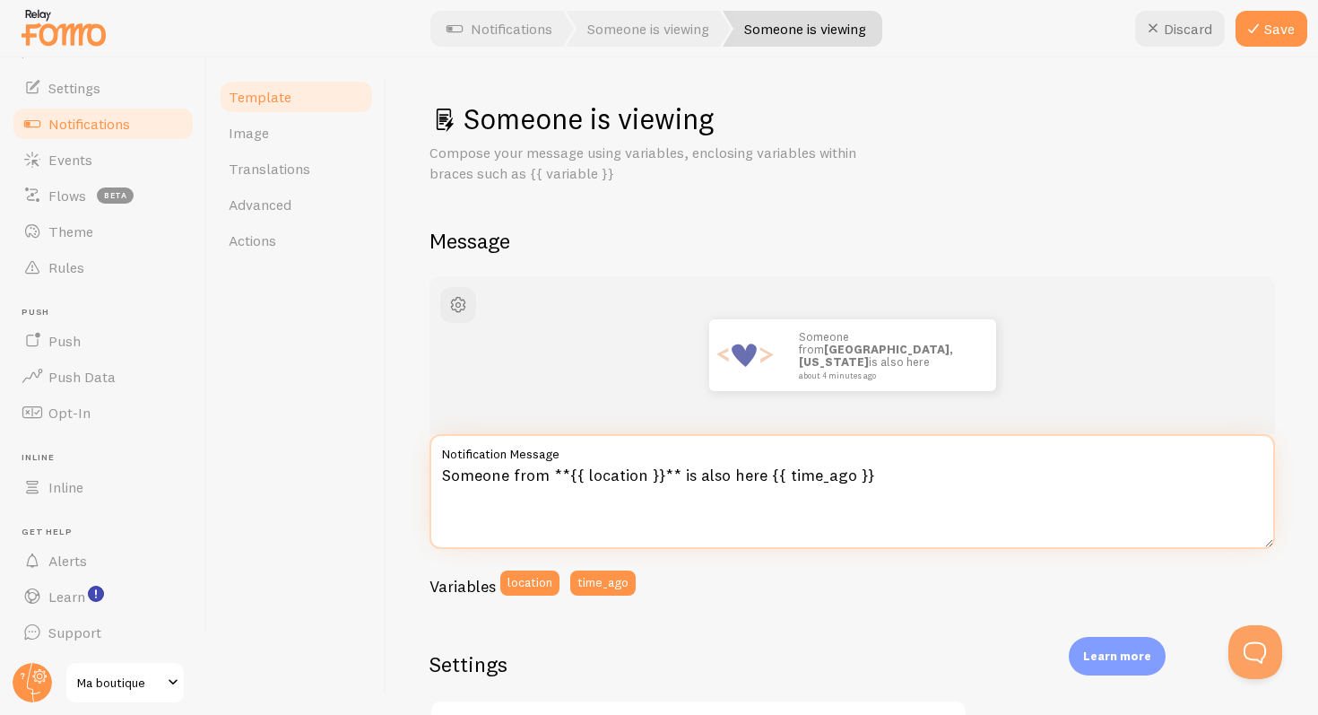
click at [493, 481] on textarea "Someone from **{{ location }}** is also here {{ time_ago }}" at bounding box center [853, 491] width 846 height 115
click at [492, 481] on textarea "Someone from **{{ location }}** is also here {{ time_ago }}" at bounding box center [853, 491] width 846 height 115
click at [560, 516] on textarea "Someone from **{{ location }}** is also here {{ time_ago }}" at bounding box center [853, 491] width 846 height 115
drag, startPoint x: 880, startPoint y: 470, endPoint x: 457, endPoint y: 422, distance: 425.1
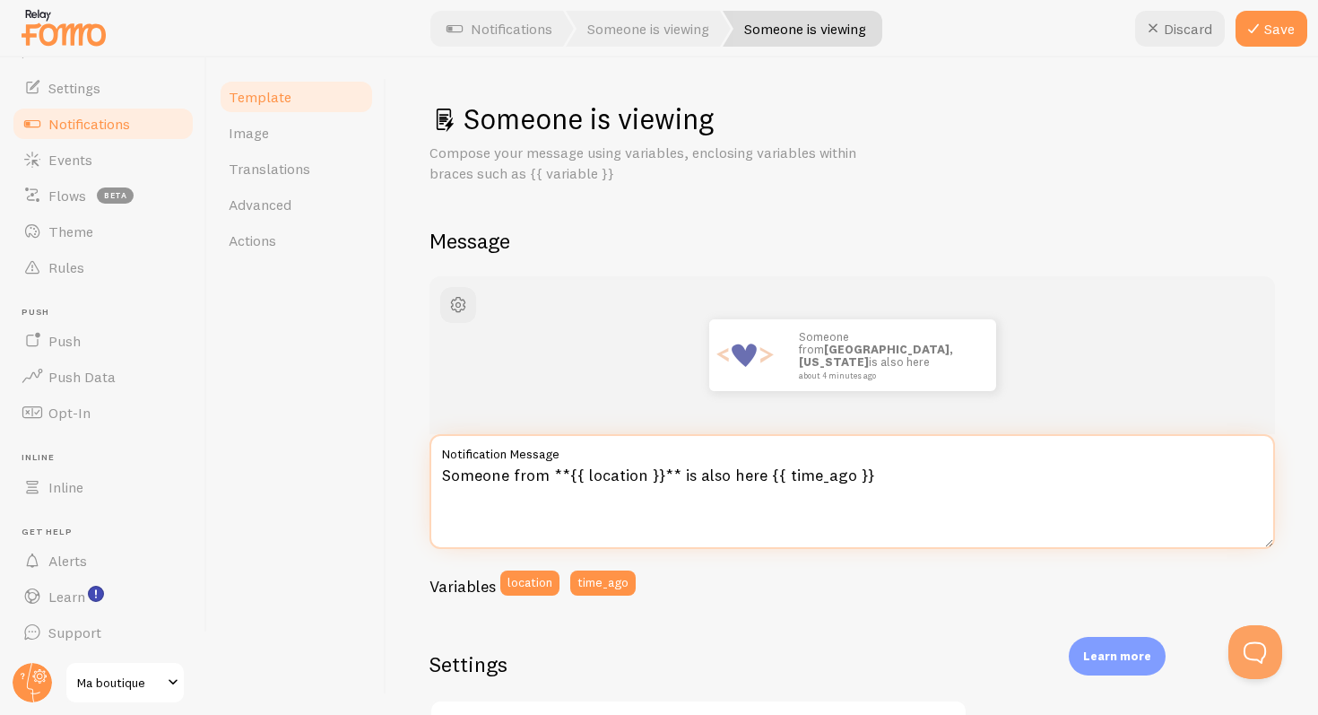
click at [457, 422] on div "Someone from [GEOGRAPHIC_DATA], [US_STATE] is also here about 4 minutes ago Som…" at bounding box center [853, 442] width 846 height 332
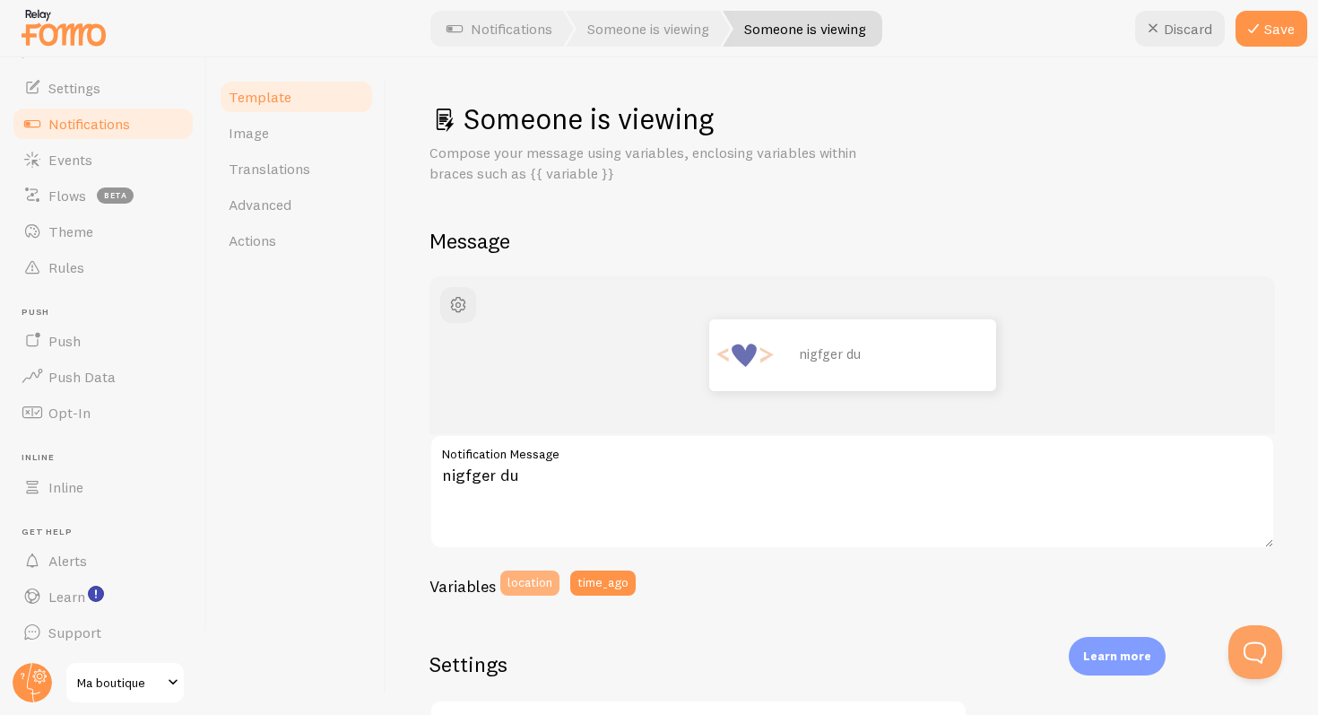
click at [534, 582] on button "location" at bounding box center [529, 582] width 59 height 25
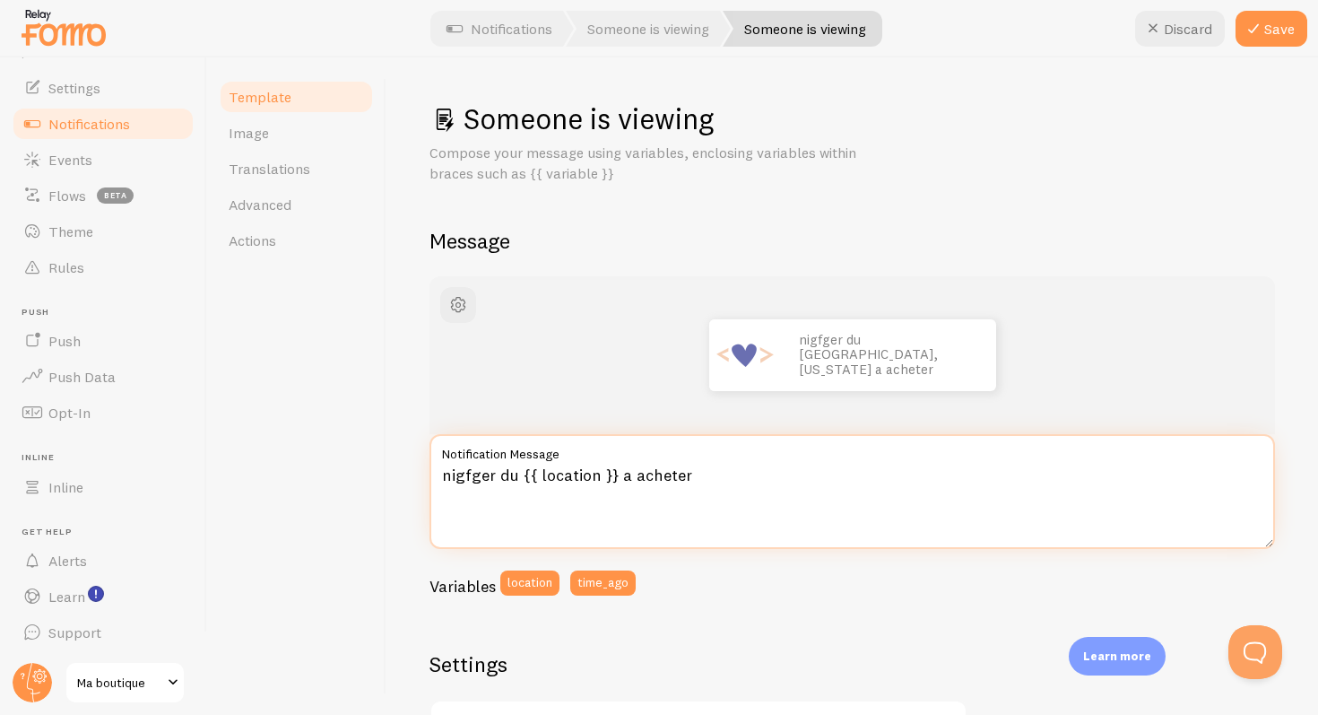
drag, startPoint x: 497, startPoint y: 476, endPoint x: 428, endPoint y: 496, distance: 71.8
click at [428, 496] on div "Someone is viewing Compose your message using variables, enclosing variables wi…" at bounding box center [853, 385] width 932 height 657
type textarea "nigfger du {{ location }} a acheter"
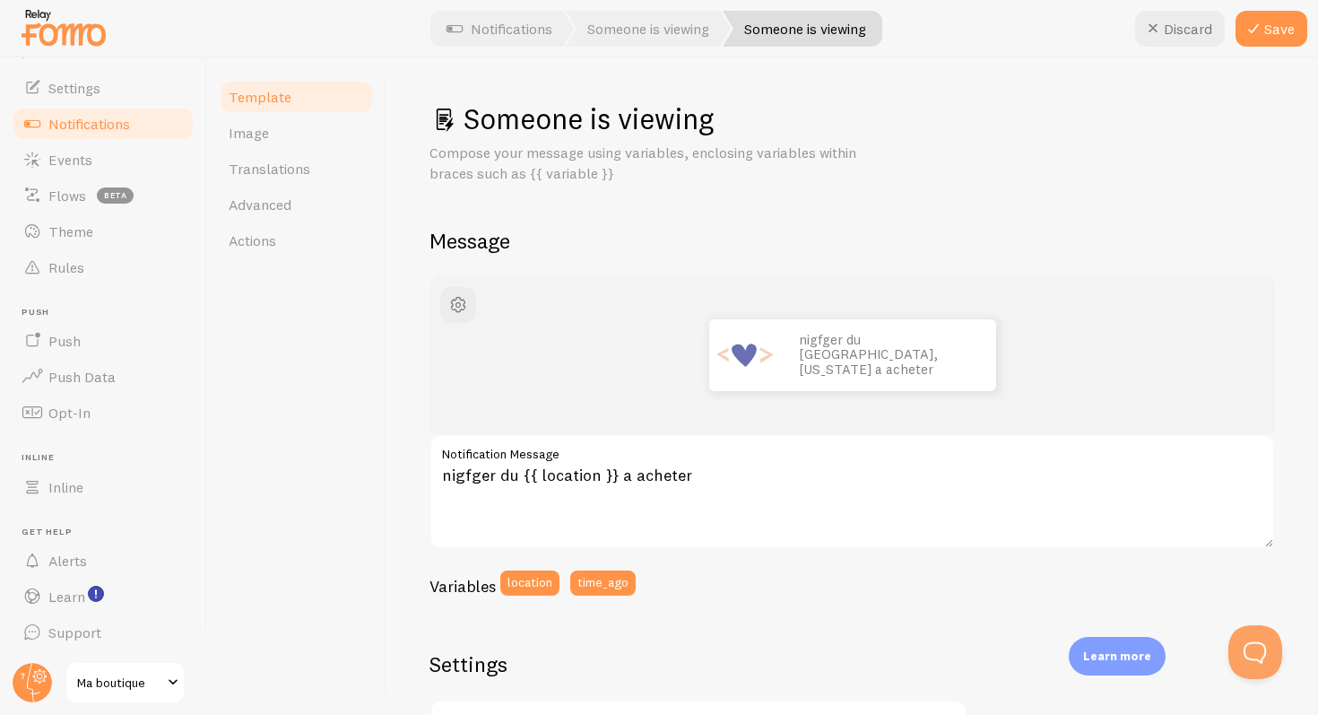
click at [430, 494] on div "Someone is viewing Compose your message using variables, enclosing variables wi…" at bounding box center [853, 385] width 932 height 657
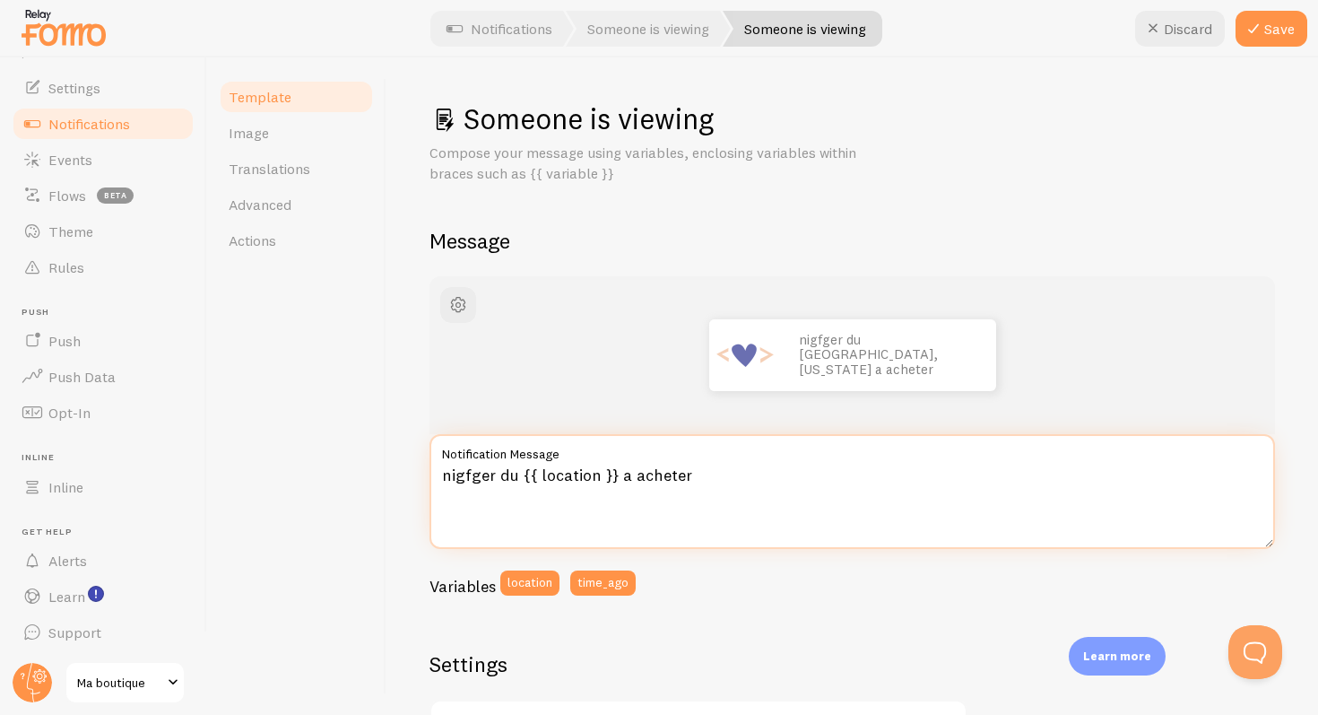
drag, startPoint x: 496, startPoint y: 486, endPoint x: 456, endPoint y: 473, distance: 42.5
click at [455, 474] on textarea "nigfger du {{ location }} a acheter" at bounding box center [853, 491] width 846 height 115
click at [461, 471] on textarea "nigfger du {{ location }} a acheter" at bounding box center [853, 491] width 846 height 115
click at [463, 470] on textarea "nigfger du {{ location }} a acheter" at bounding box center [853, 491] width 846 height 115
click at [462, 471] on textarea "nigfger du {{ location }} a acheter" at bounding box center [853, 491] width 846 height 115
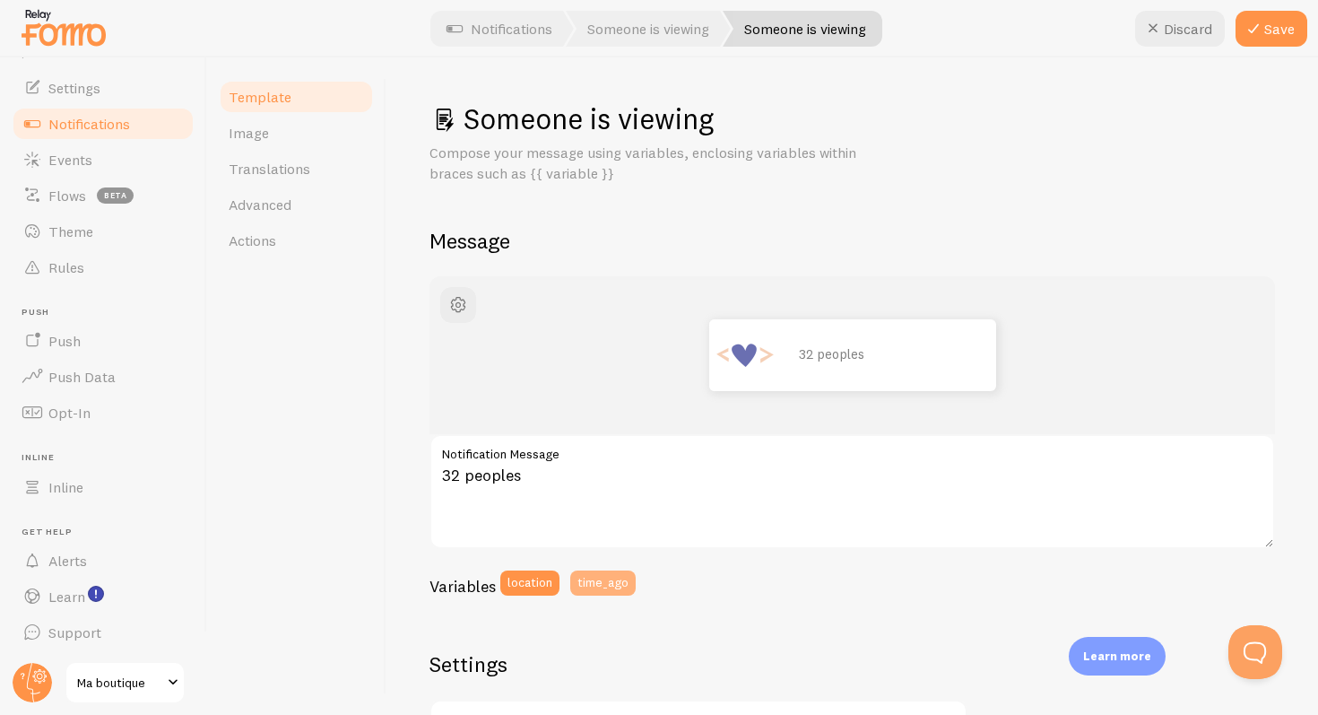
click at [587, 583] on button "time_ago" at bounding box center [602, 582] width 65 height 25
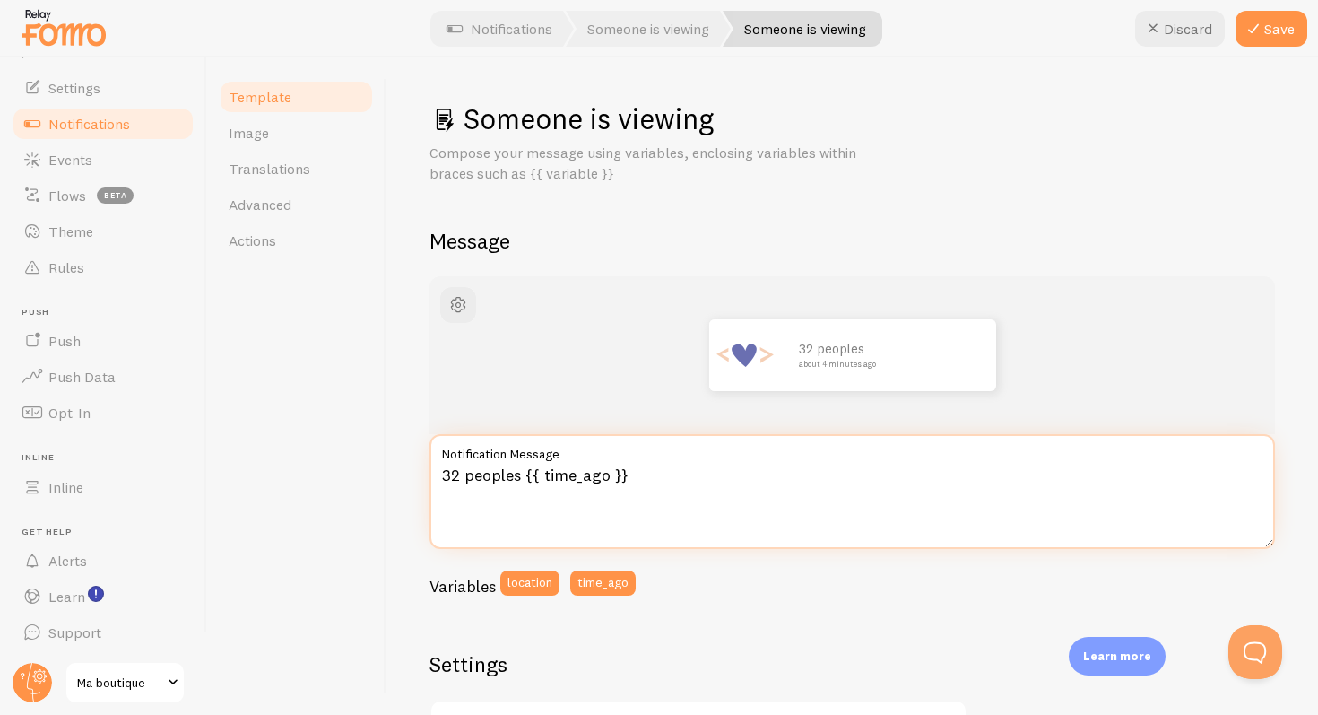
drag, startPoint x: 516, startPoint y: 468, endPoint x: 432, endPoint y: 476, distance: 83.8
click at [432, 476] on textarea "32 peoples {{ time_ago }}" at bounding box center [853, 491] width 846 height 115
click at [517, 479] on textarea "32 peoples {{ time_ago }}" at bounding box center [853, 491] width 846 height 115
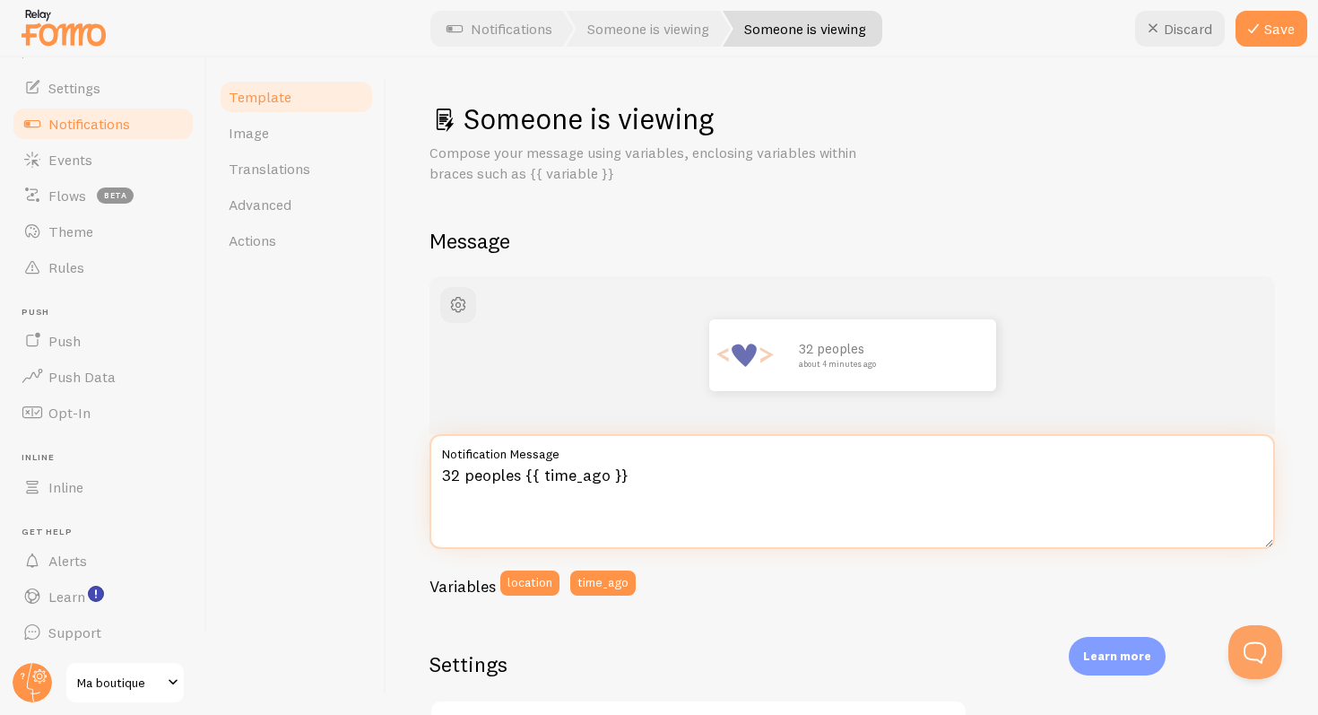
click at [509, 477] on textarea "32 peoples {{ time_ago }}" at bounding box center [853, 491] width 846 height 115
click at [471, 474] on textarea "32 peoples {{ time_ago }}" at bounding box center [853, 491] width 846 height 115
click at [441, 471] on textarea "32 peoples {{ time_ago }}" at bounding box center [853, 491] width 846 height 115
click at [740, 524] on textarea "5 peoples {{ time_ago }}" at bounding box center [853, 491] width 846 height 115
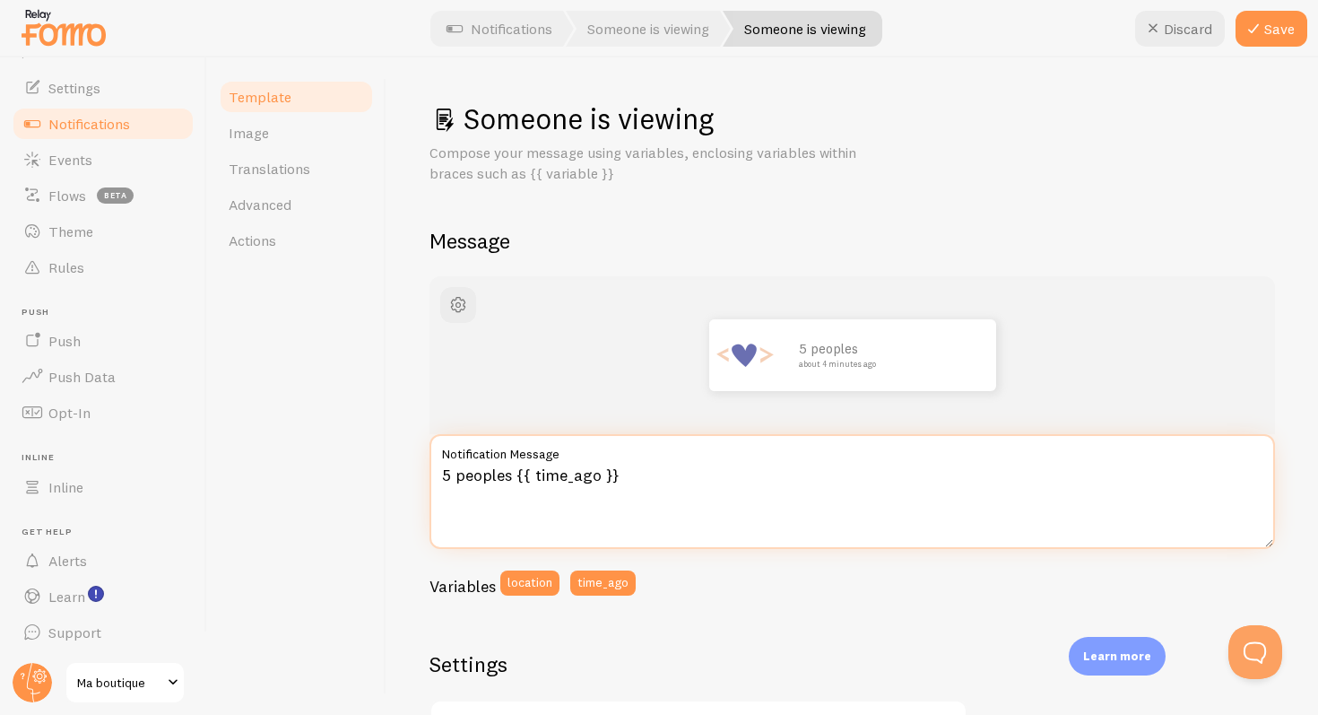
click at [509, 474] on textarea "5 peoples {{ time_ago }}" at bounding box center [853, 491] width 846 height 115
click at [903, 493] on textarea "5 peoples submitted ttheir. application {{ time_ago }}" at bounding box center [853, 491] width 846 height 115
type textarea "5 peoples submitted ttheir. application {{ time_ago }}"
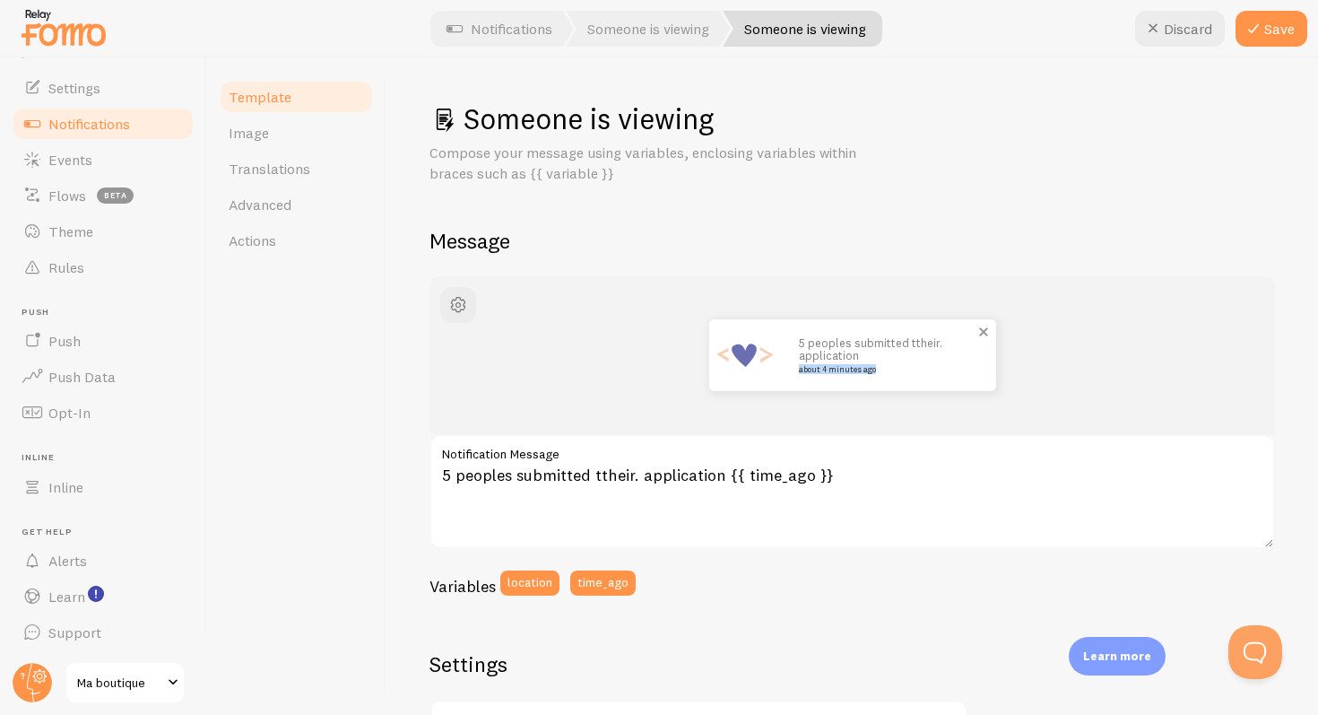
drag, startPoint x: 788, startPoint y: 369, endPoint x: 904, endPoint y: 369, distance: 115.7
click at [904, 369] on div "5 peoples submitted ttheir. application about 4 minutes ago" at bounding box center [888, 355] width 215 height 72
click at [901, 370] on small "about 4 minutes ago" at bounding box center [886, 369] width 174 height 9
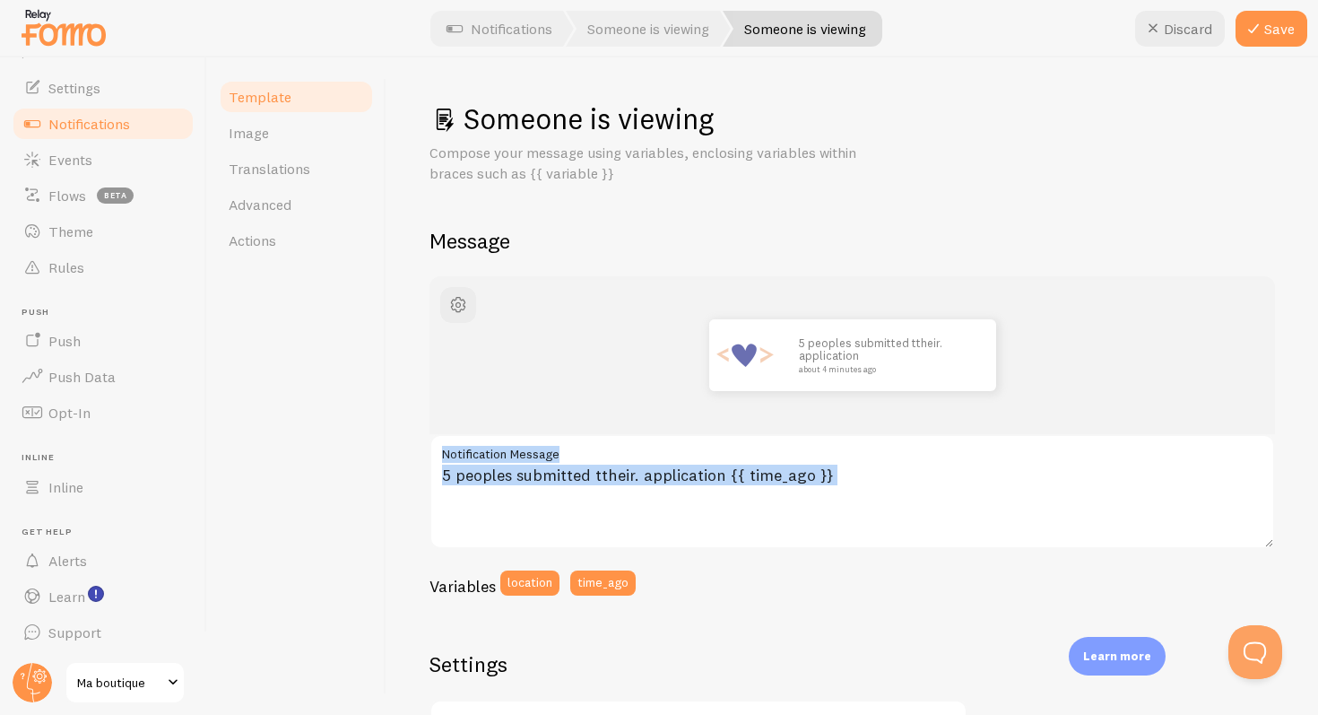
drag, startPoint x: 870, startPoint y: 461, endPoint x: 431, endPoint y: 474, distance: 438.8
click at [431, 474] on div "5 peoples submitted ttheir. application {{ time_ago }} Notification Message" at bounding box center [853, 491] width 846 height 115
click at [281, 140] on link "Image" at bounding box center [296, 133] width 157 height 36
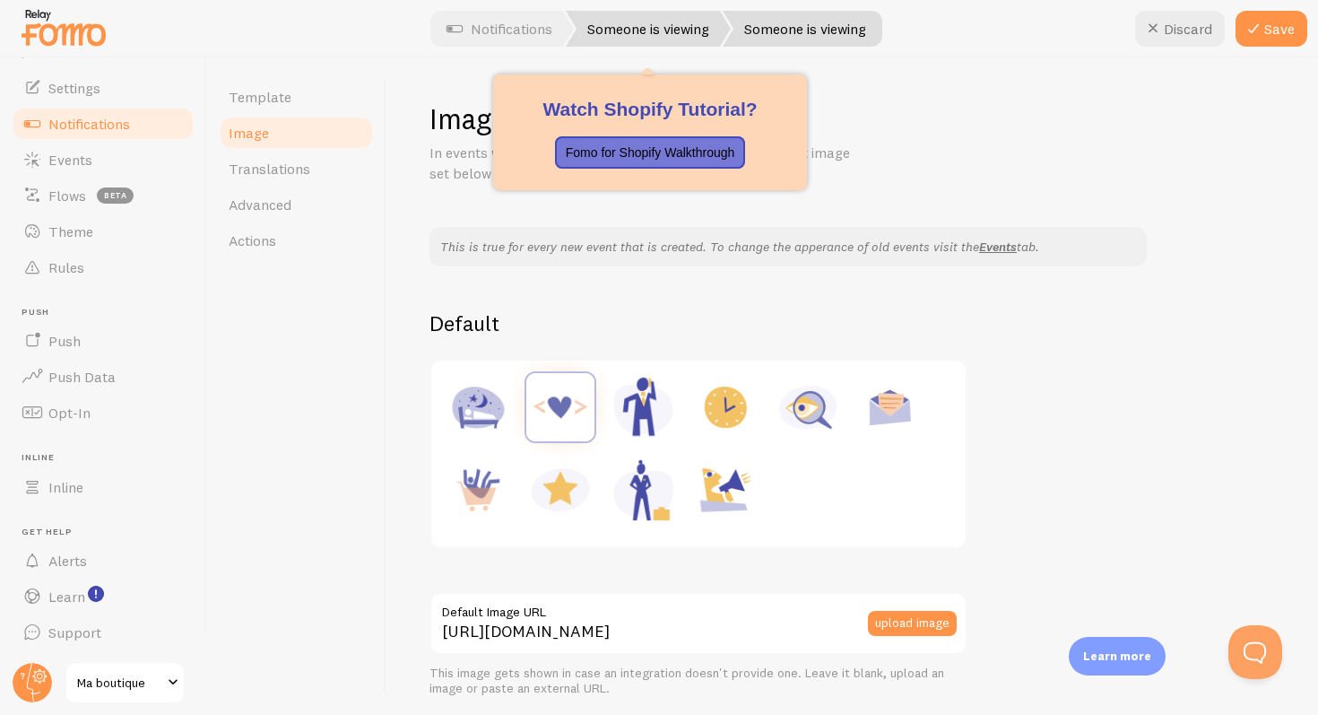
click at [662, 26] on link "Someone is viewing" at bounding box center [648, 29] width 165 height 36
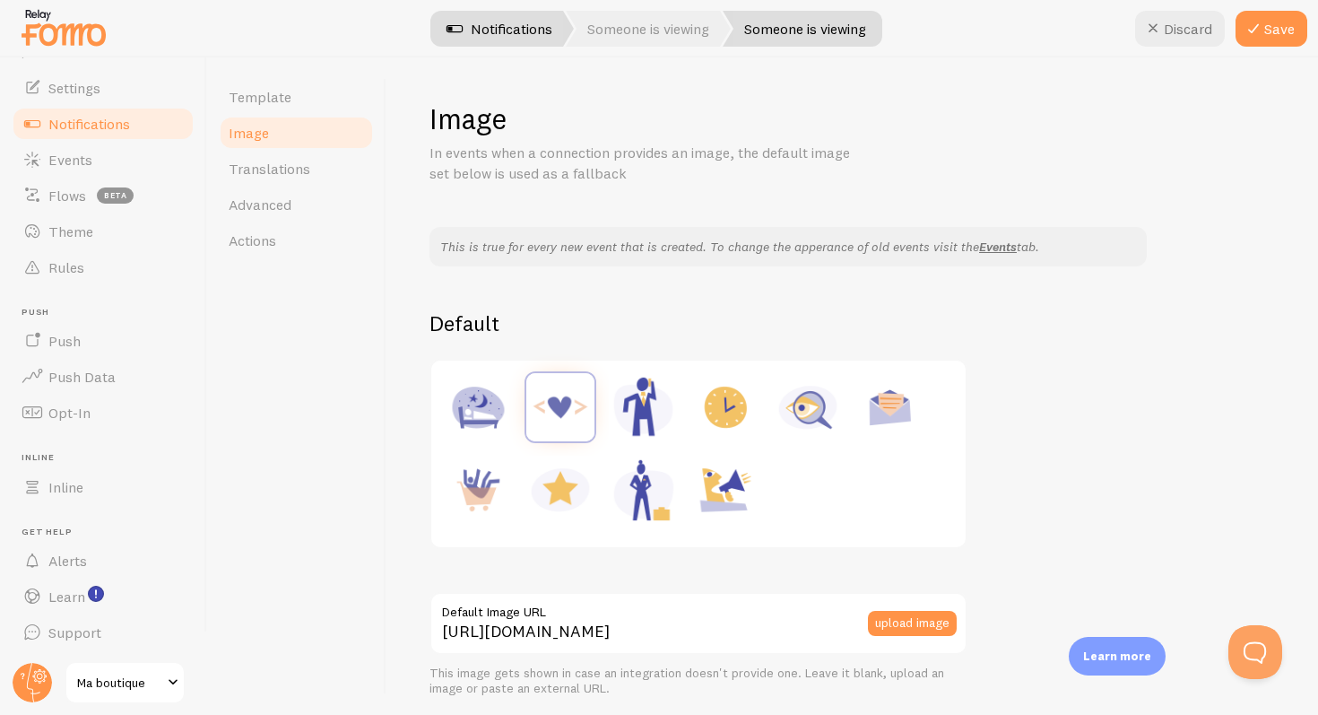
click at [533, 35] on link "Notifications" at bounding box center [499, 29] width 149 height 36
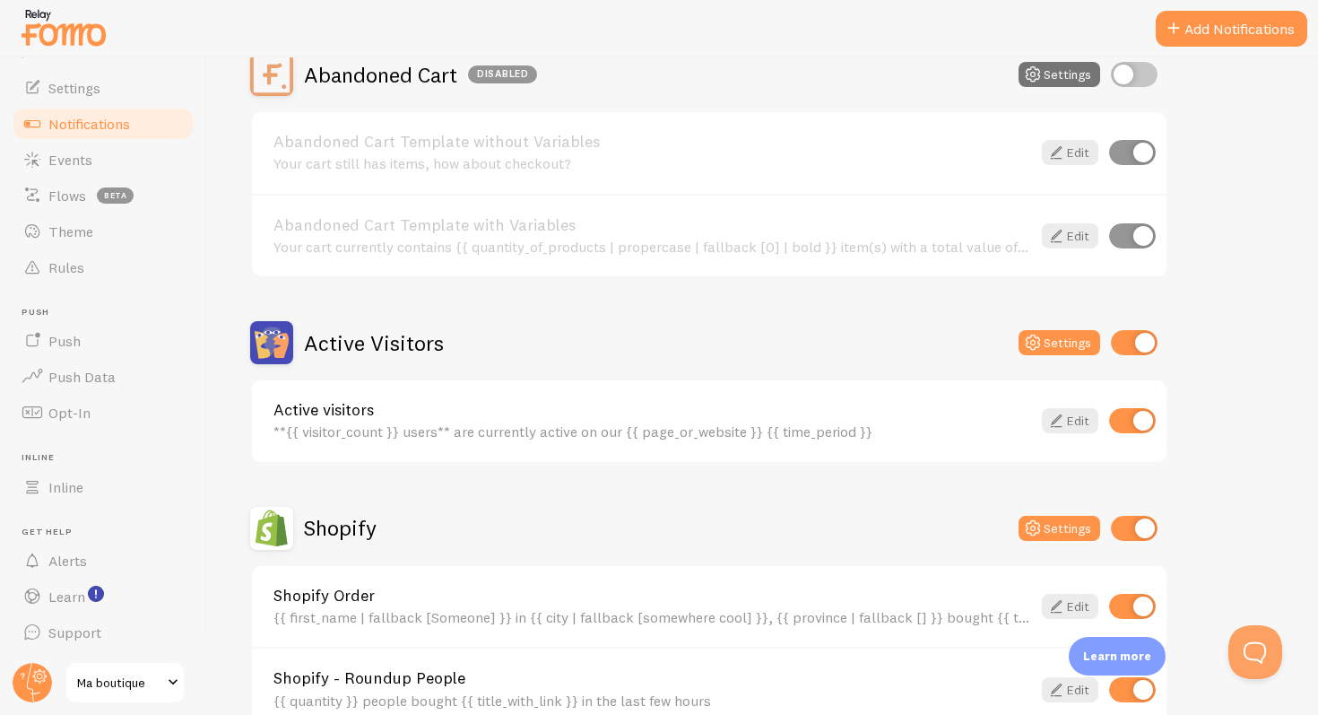
scroll to position [198, 0]
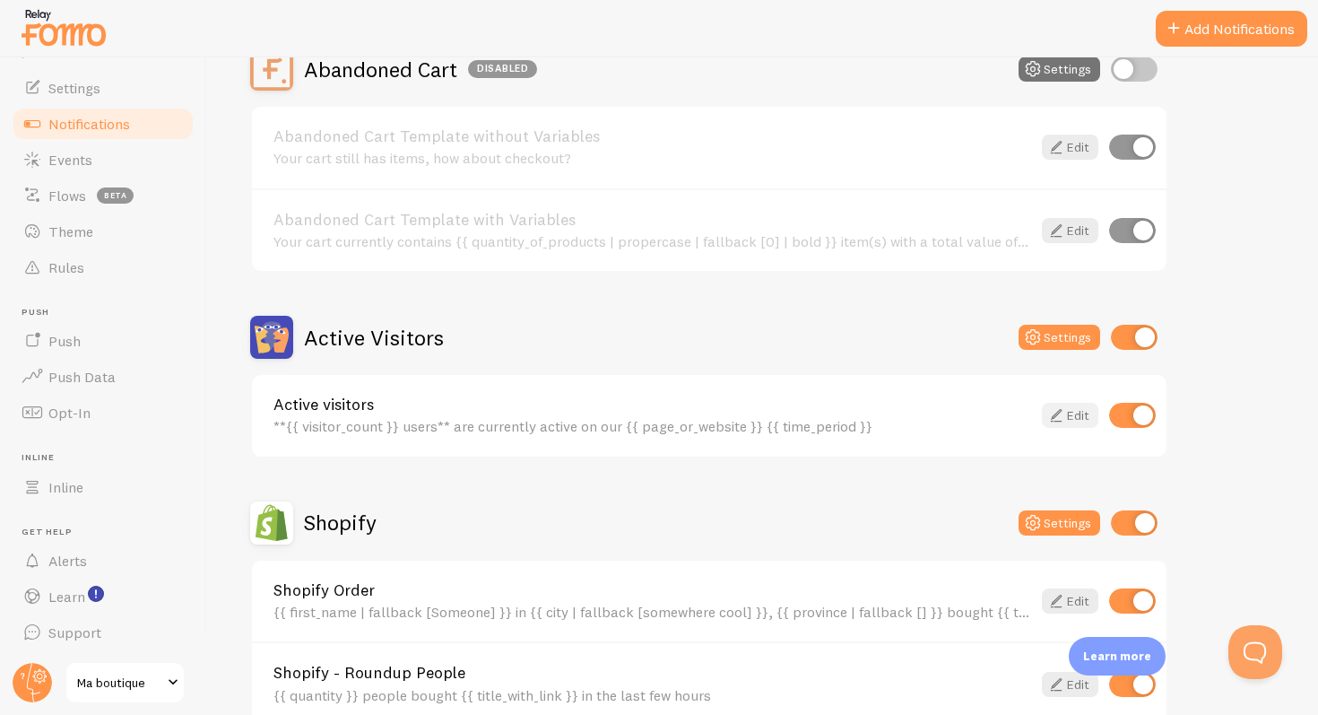
click at [1067, 415] on link "Edit" at bounding box center [1070, 415] width 57 height 25
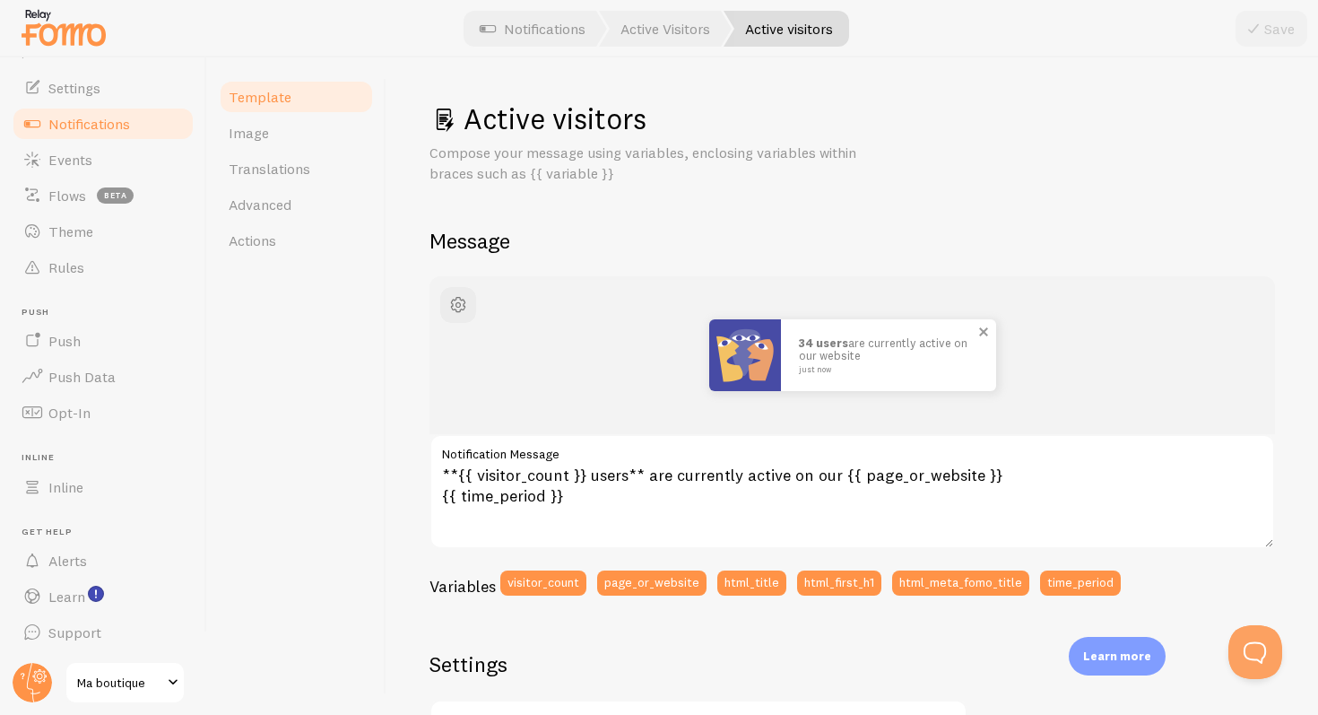
drag, startPoint x: 778, startPoint y: 339, endPoint x: 907, endPoint y: 356, distance: 130.3
click at [909, 355] on div "34 users are currently active on our website just now" at bounding box center [888, 355] width 215 height 72
click at [907, 356] on p "34 users are currently active on our website just now" at bounding box center [888, 354] width 179 height 37
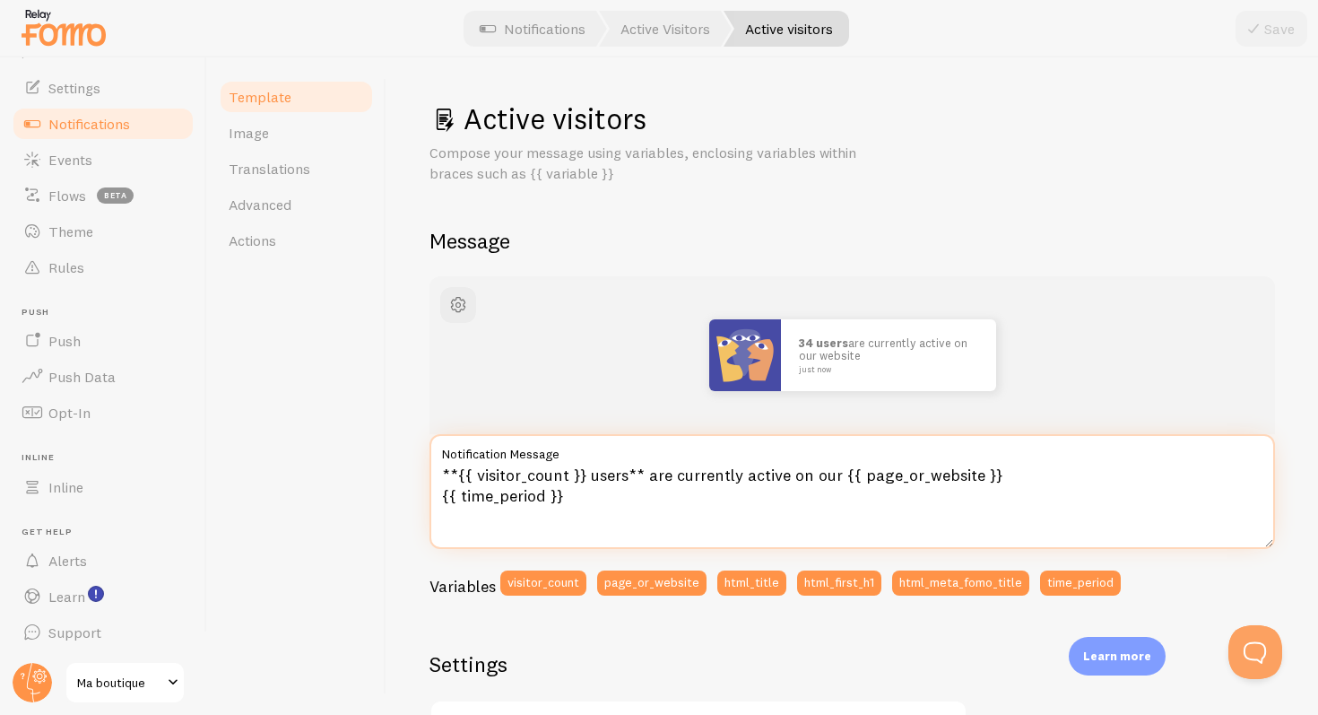
drag, startPoint x: 445, startPoint y: 486, endPoint x: 544, endPoint y: 466, distance: 101.5
click at [544, 466] on textarea "**{{ visitor_count }} users** are currently active on our {{ page_or_website }}…" at bounding box center [853, 491] width 846 height 115
click at [542, 473] on textarea "**{{ visitor_count }} users** are currently active on our {{ page_or_website }}…" at bounding box center [853, 491] width 846 height 115
drag, startPoint x: 572, startPoint y: 480, endPoint x: 819, endPoint y: 476, distance: 246.7
click at [819, 476] on textarea "**{{ visitor_count }} users** are currently active on our {{ page_or_website }}…" at bounding box center [853, 491] width 846 height 115
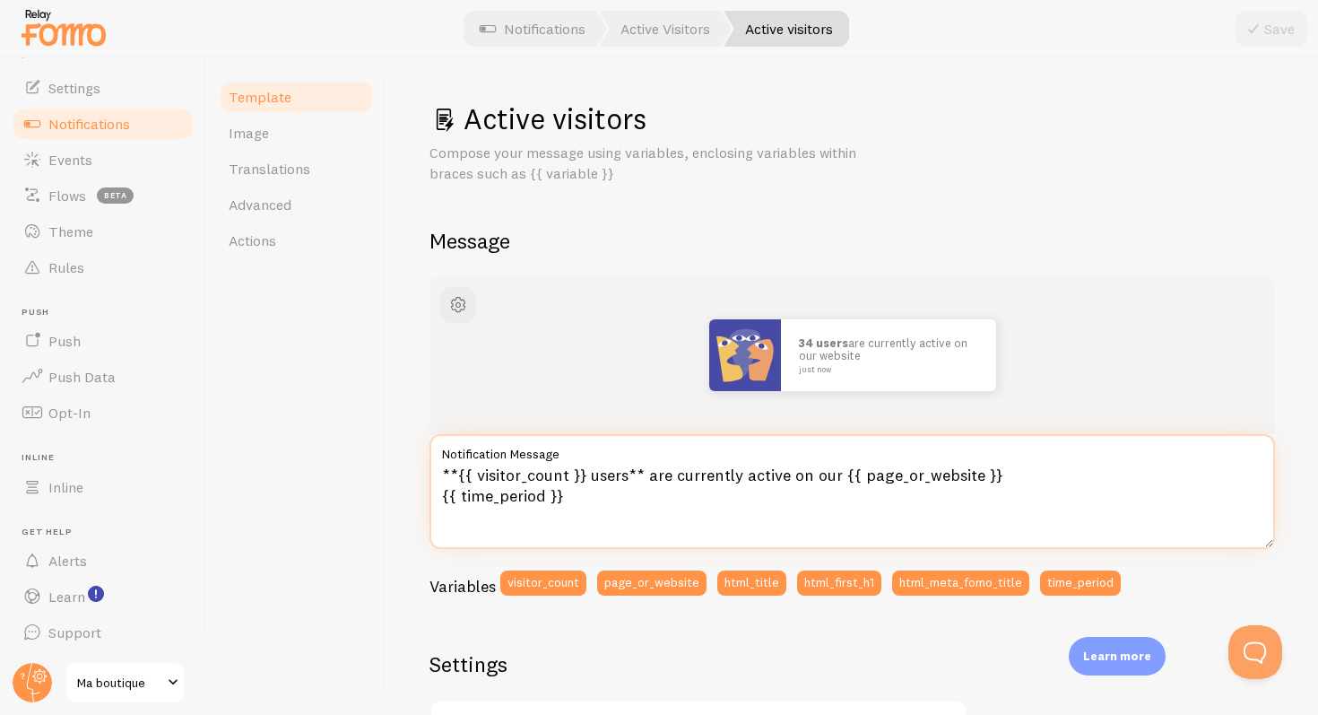
click at [837, 483] on textarea "**{{ visitor_count }} users** are currently active on our {{ page_or_website }}…" at bounding box center [853, 491] width 846 height 115
drag, startPoint x: 839, startPoint y: 476, endPoint x: 1014, endPoint y: 471, distance: 175.9
click at [1014, 471] on textarea "**{{ visitor_count }} users** are currently active on our {{ page_or_website }}…" at bounding box center [853, 491] width 846 height 115
click at [935, 507] on textarea "**{{ visitor_count }} users** are currently active on our {{ time_period }}" at bounding box center [853, 491] width 846 height 115
drag, startPoint x: 538, startPoint y: 495, endPoint x: 453, endPoint y: 501, distance: 85.4
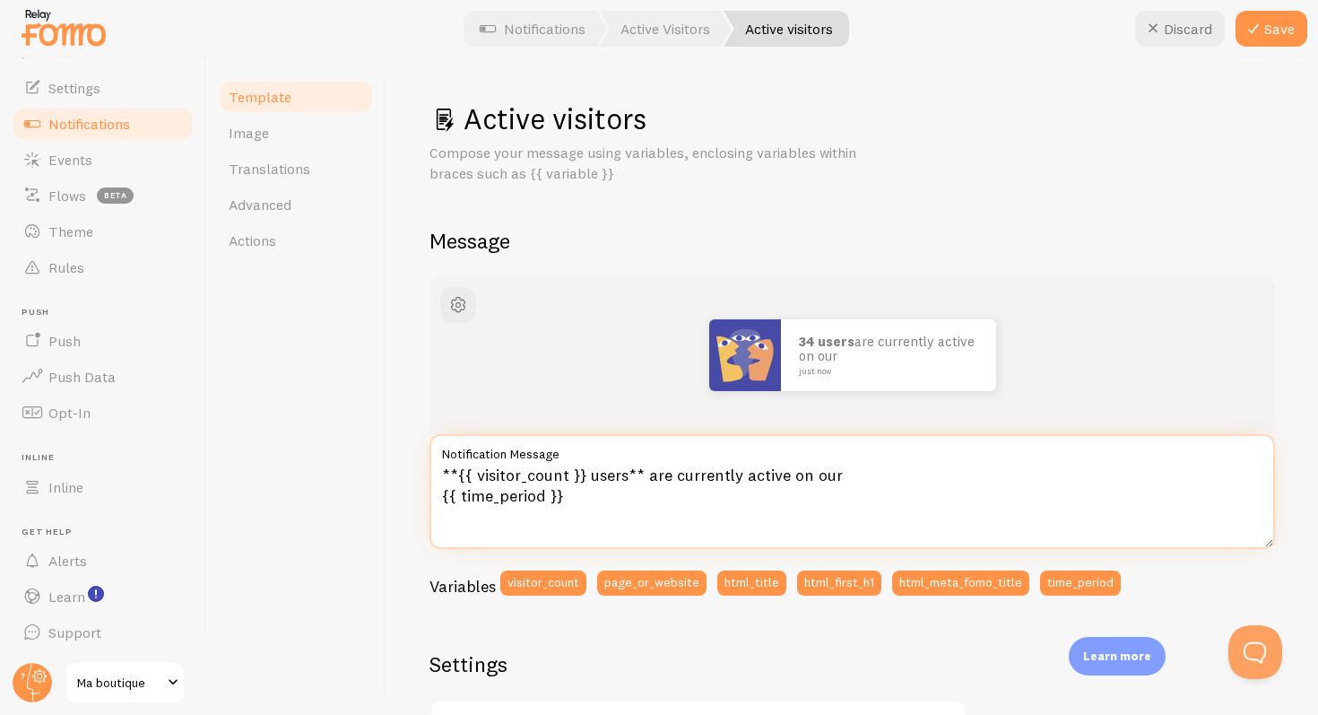
click at [453, 501] on textarea "**{{ visitor_count }} users** are currently active on our {{ time_period }}" at bounding box center [853, 491] width 846 height 115
click at [601, 523] on textarea "**{{ visitor_count }} users** are currently active on our {{ time_period }}" at bounding box center [853, 491] width 846 height 115
drag, startPoint x: 588, startPoint y: 474, endPoint x: 846, endPoint y: 477, distance: 257.4
click at [846, 477] on textarea "**{{ visitor_count }} users** are currently active on our {{ time_period }}" at bounding box center [853, 491] width 846 height 115
click at [735, 496] on textarea "**{{ visitor_count }} submited theur application in the last hours {{ time_peri…" at bounding box center [853, 491] width 846 height 115
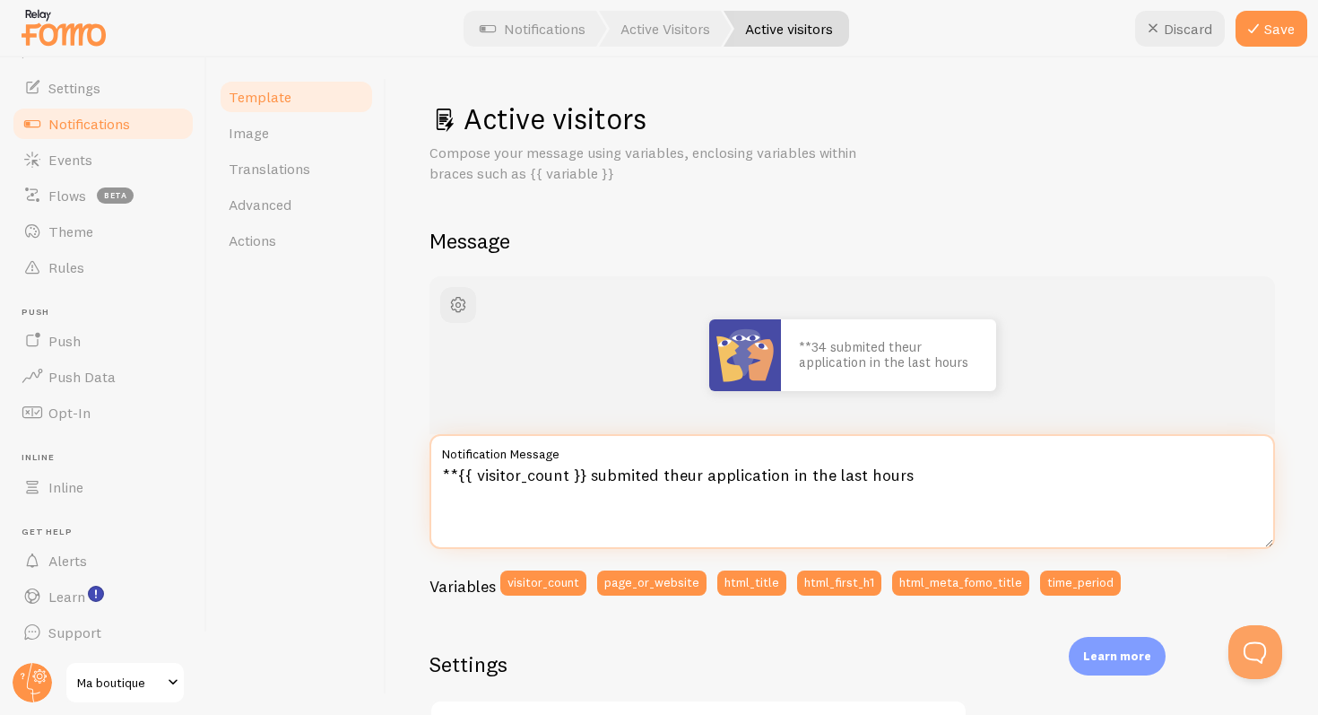
click at [921, 489] on textarea "**{{ visitor_count }} submited theur application in the last hours" at bounding box center [853, 491] width 846 height 115
click at [458, 469] on textarea "**{{ visitor_count }} submited theur application in the last hours" at bounding box center [853, 491] width 846 height 115
click at [900, 491] on textarea "{{ visitor_count }} submited theur application in the last hours" at bounding box center [853, 491] width 846 height 115
type textarea "{{ visitor_count }} submited theur application in the last hours"
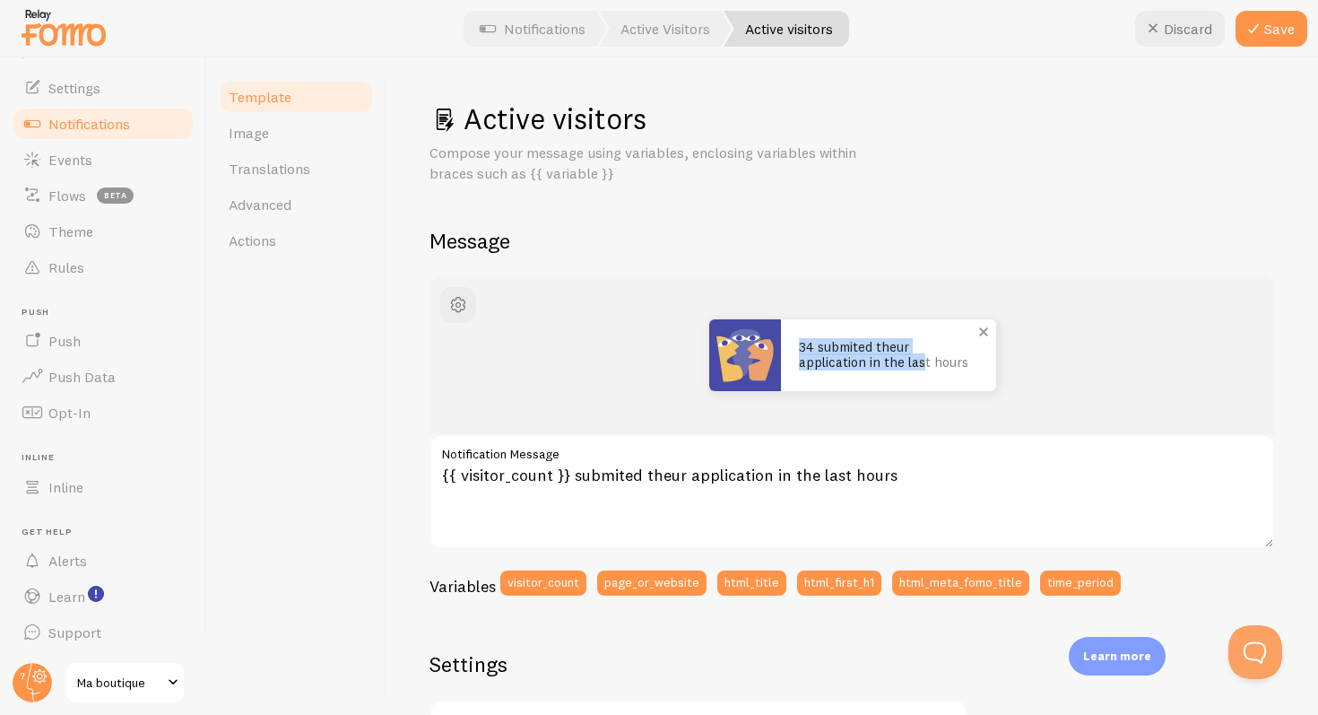
drag, startPoint x: 801, startPoint y: 336, endPoint x: 915, endPoint y: 354, distance: 115.3
click at [915, 354] on div "34 submited theur application in the last hours" at bounding box center [888, 355] width 215 height 72
click at [933, 361] on p "34 submited theur application in the last hours" at bounding box center [888, 355] width 179 height 30
drag, startPoint x: 957, startPoint y: 365, endPoint x: 762, endPoint y: 353, distance: 195.0
click at [762, 353] on div "34 submited theur application in the last hours" at bounding box center [852, 355] width 287 height 72
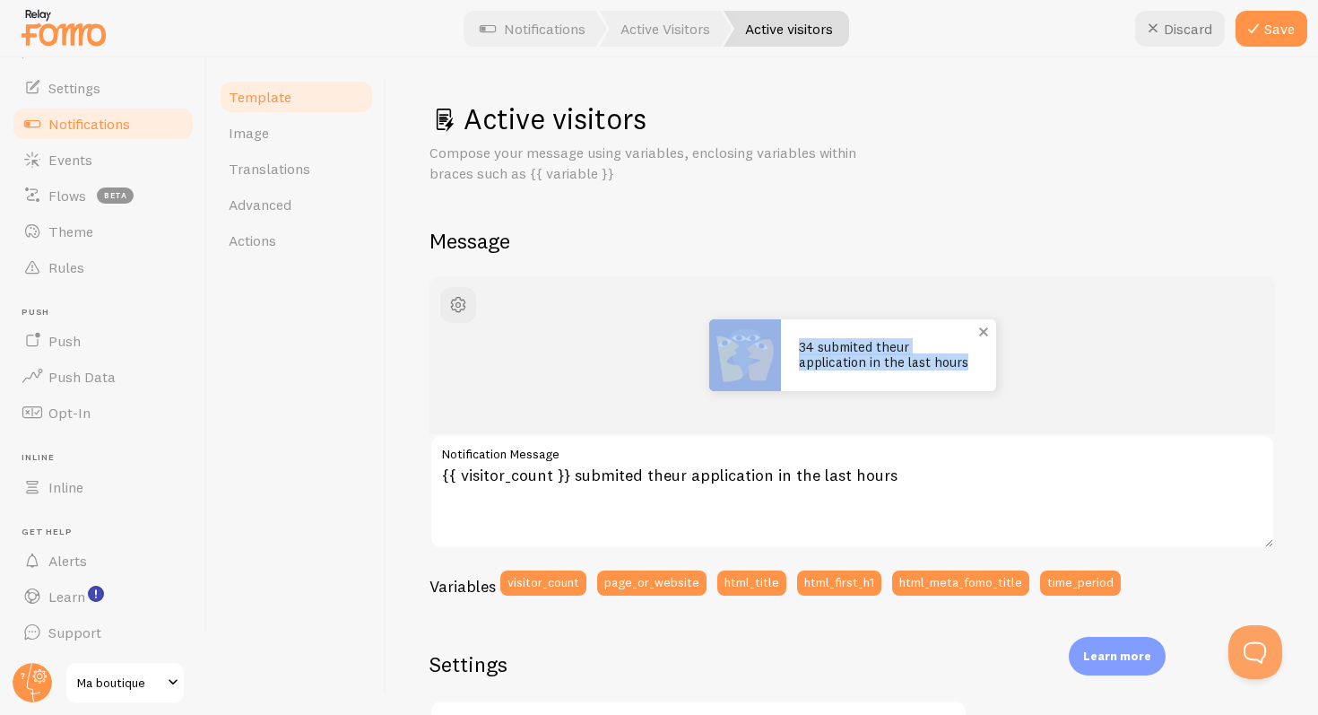
click at [781, 347] on div "34 submited theur application in the last hours" at bounding box center [888, 355] width 215 height 72
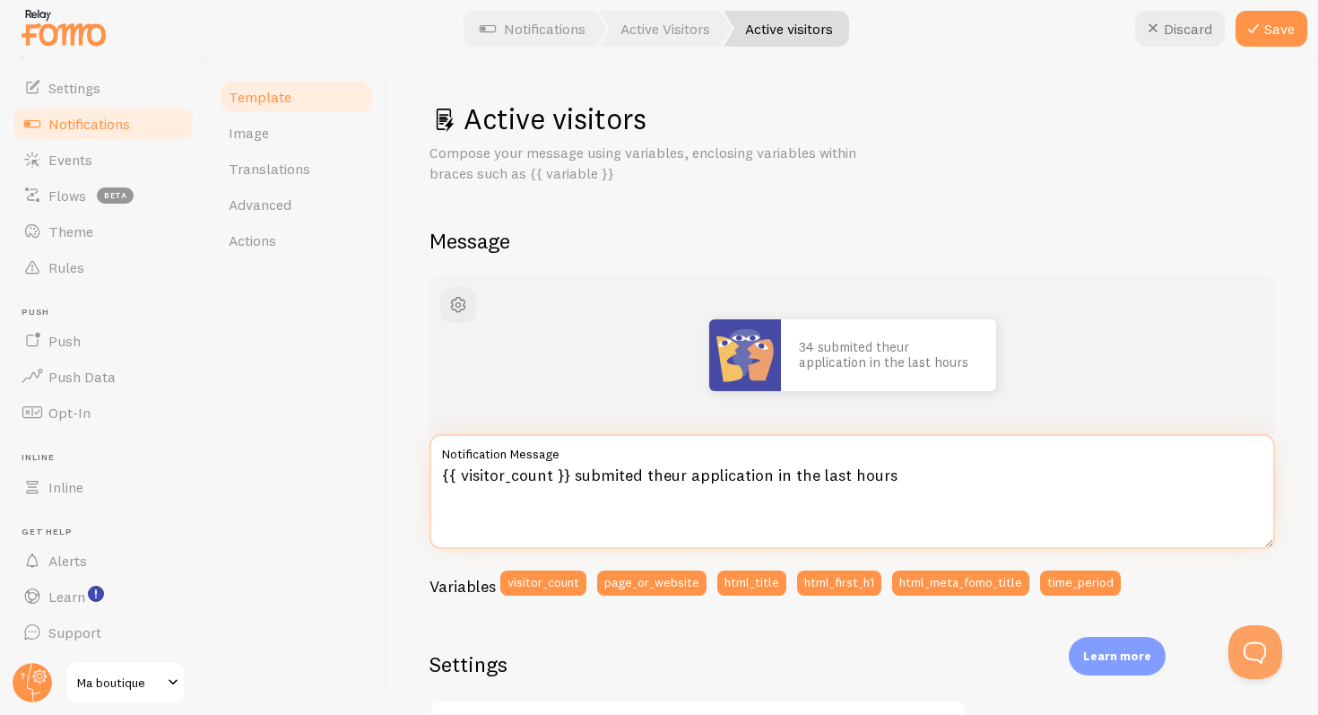
click at [534, 479] on textarea "{{ visitor_count }} submited theur application in the last hours" at bounding box center [853, 491] width 846 height 115
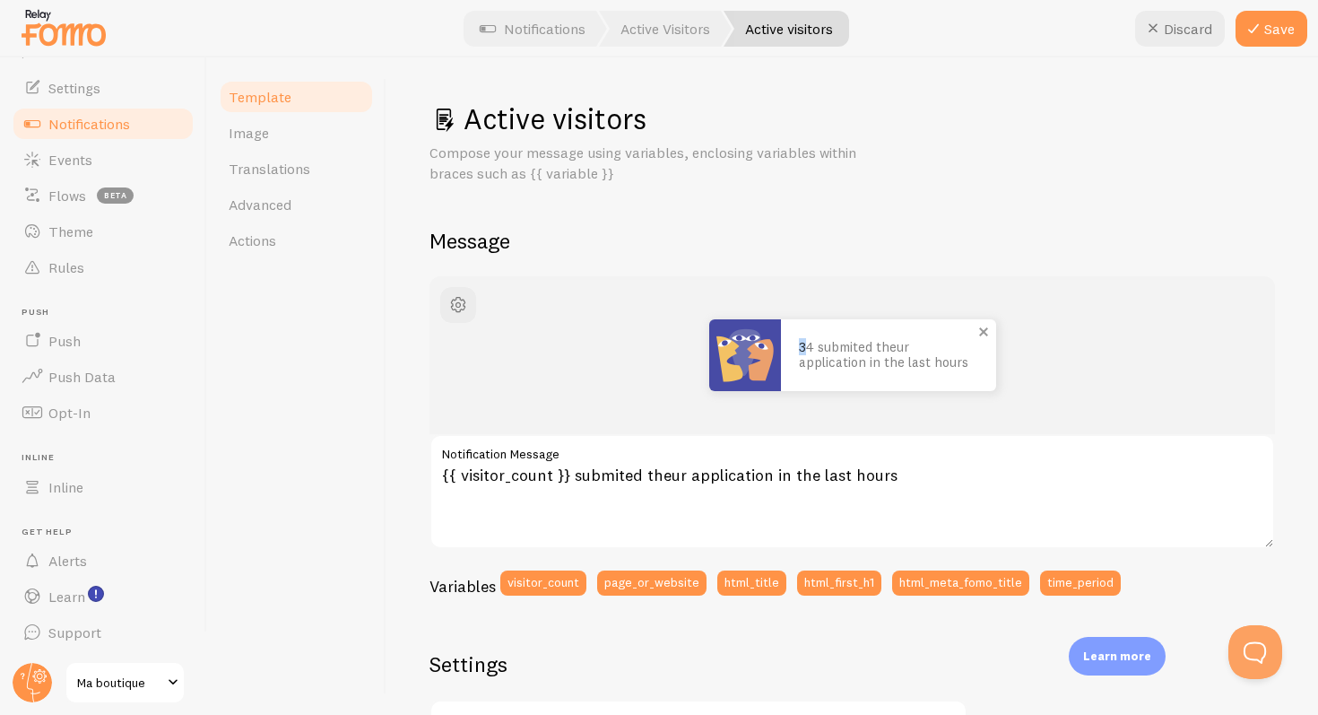
click at [799, 349] on p "34 submited theur application in the last hours" at bounding box center [888, 355] width 179 height 30
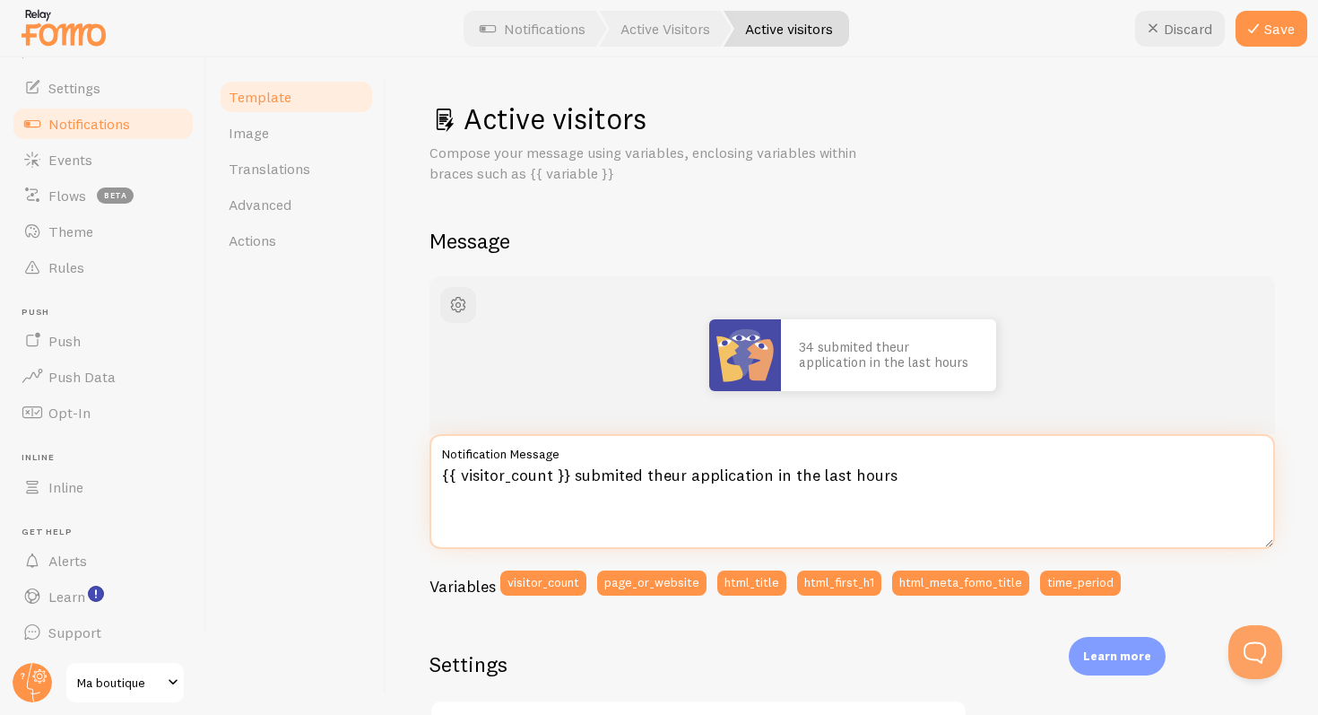
click at [520, 465] on textarea "{{ visitor_count }} submited theur application in the last hours" at bounding box center [853, 491] width 846 height 115
click at [518, 465] on textarea "{{ visitor_count }} submited theur application in the last hours" at bounding box center [853, 491] width 846 height 115
click at [513, 465] on textarea "{{ visitor_count }} submited theur application in the last hours" at bounding box center [853, 491] width 846 height 115
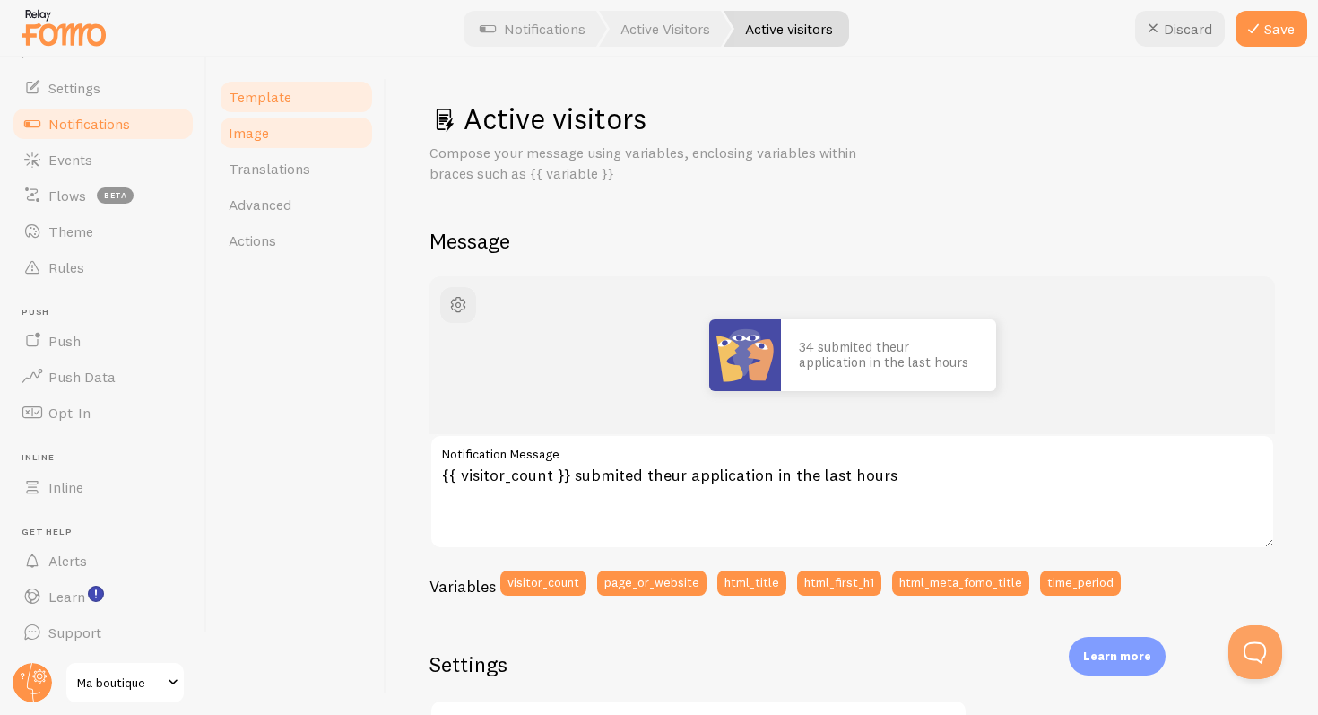
click at [327, 148] on link "Image" at bounding box center [296, 133] width 157 height 36
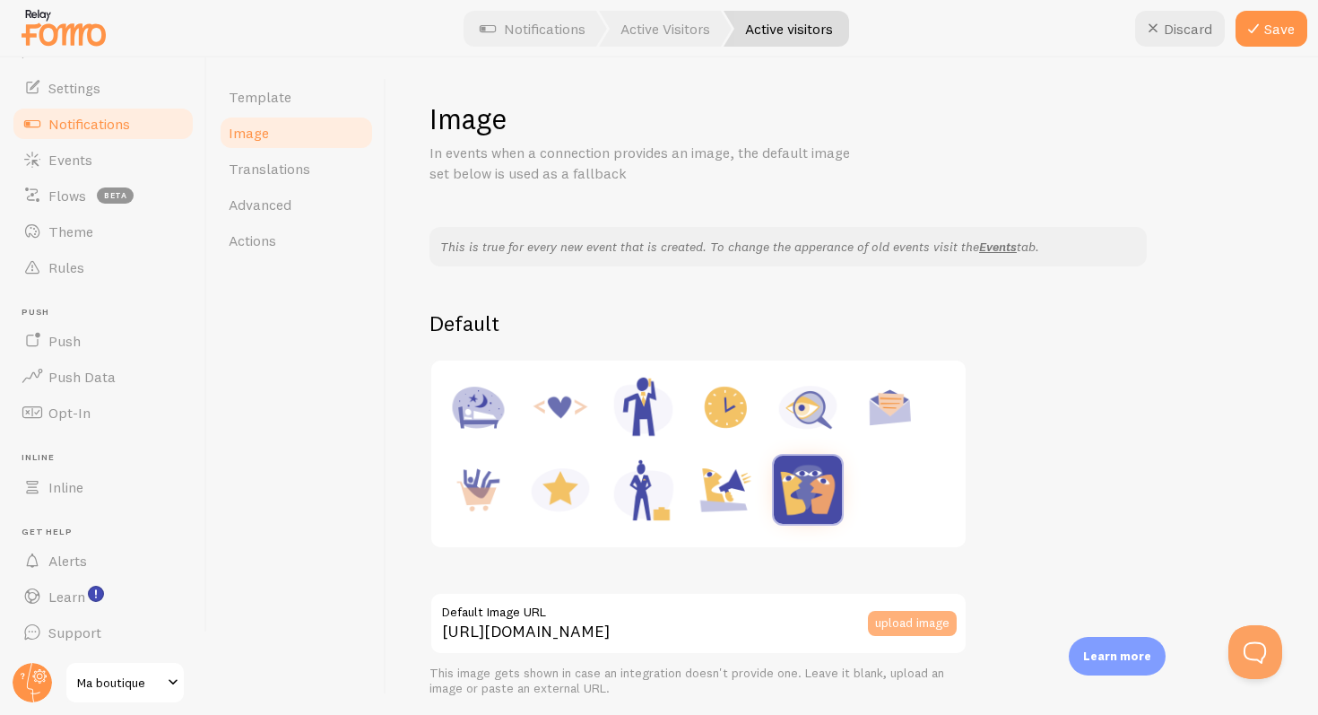
click at [907, 619] on button "upload image" at bounding box center [912, 623] width 89 height 25
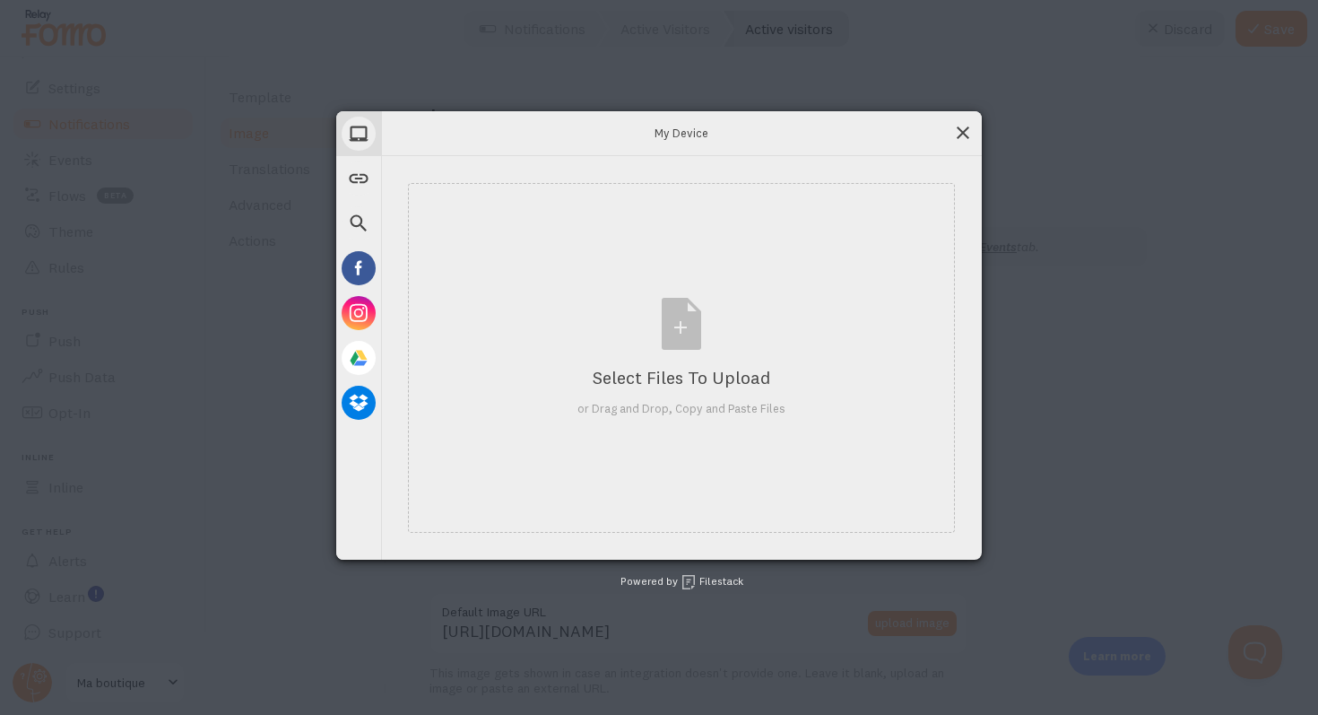
click at [967, 141] on div "My Device" at bounding box center [681, 133] width 601 height 45
click at [968, 136] on span at bounding box center [963, 133] width 20 height 20
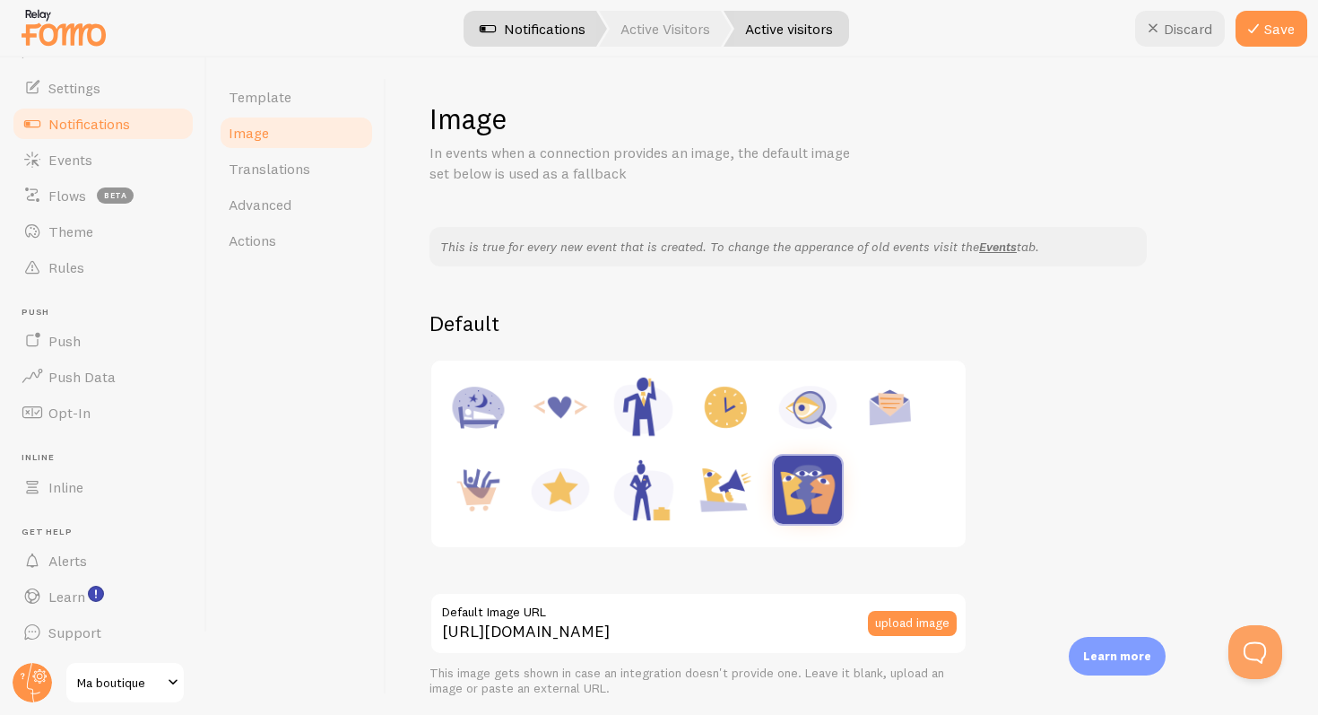
click at [538, 36] on link "Notifications" at bounding box center [532, 29] width 149 height 36
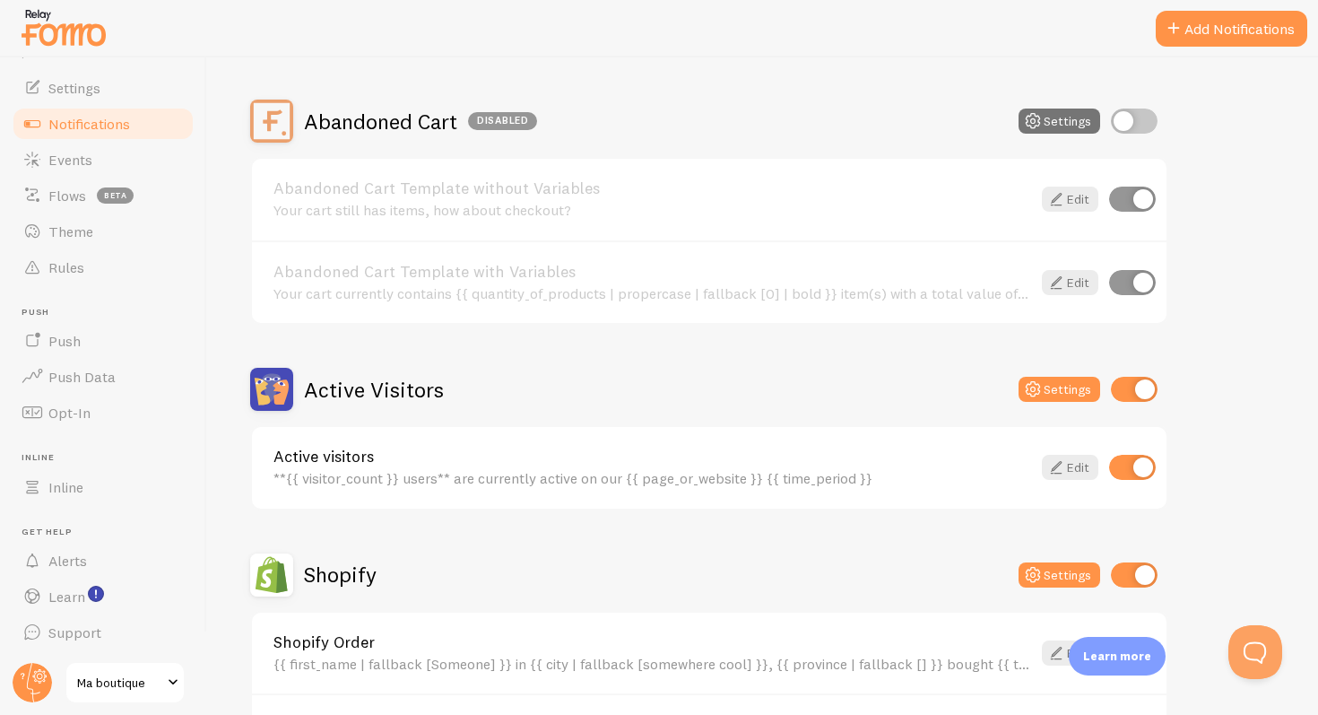
scroll to position [148, 0]
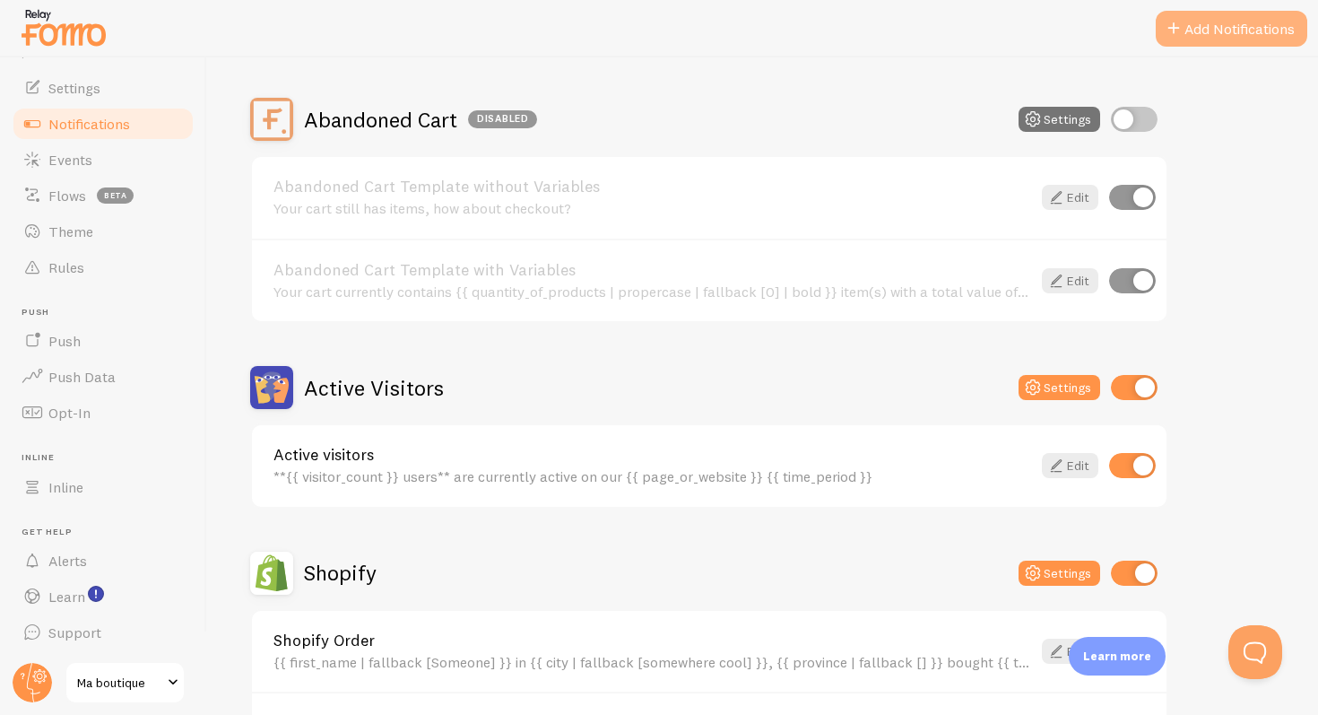
click at [1184, 23] on button "Add Notifications" at bounding box center [1232, 29] width 152 height 36
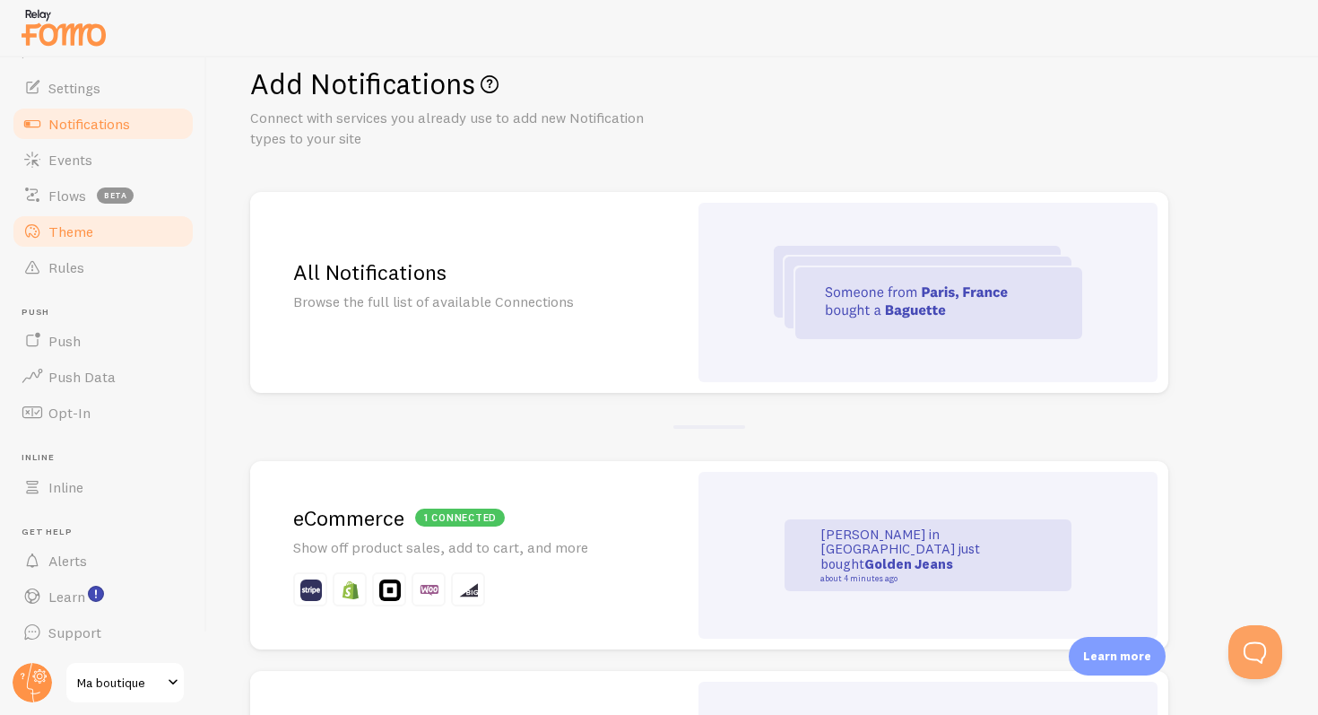
scroll to position [35, 0]
click at [131, 119] on link "Notifications" at bounding box center [103, 124] width 185 height 36
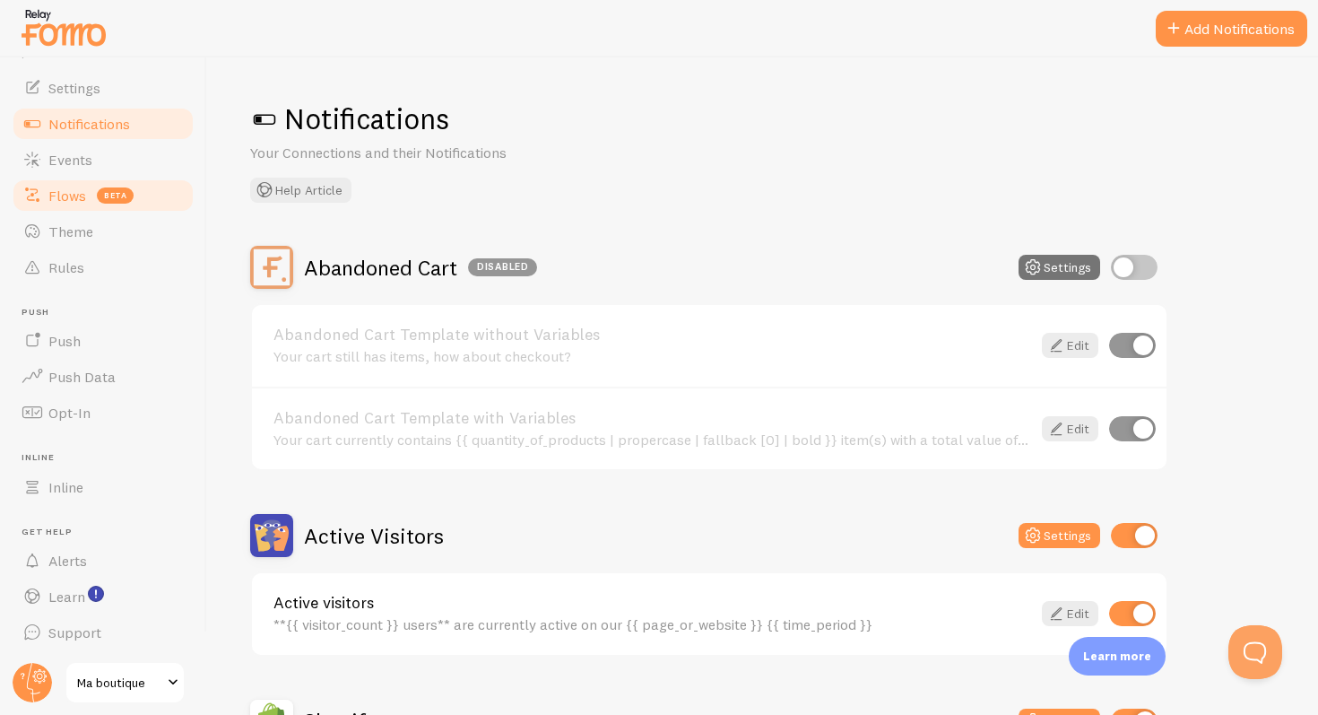
click at [133, 179] on link "Flows beta" at bounding box center [103, 196] width 185 height 36
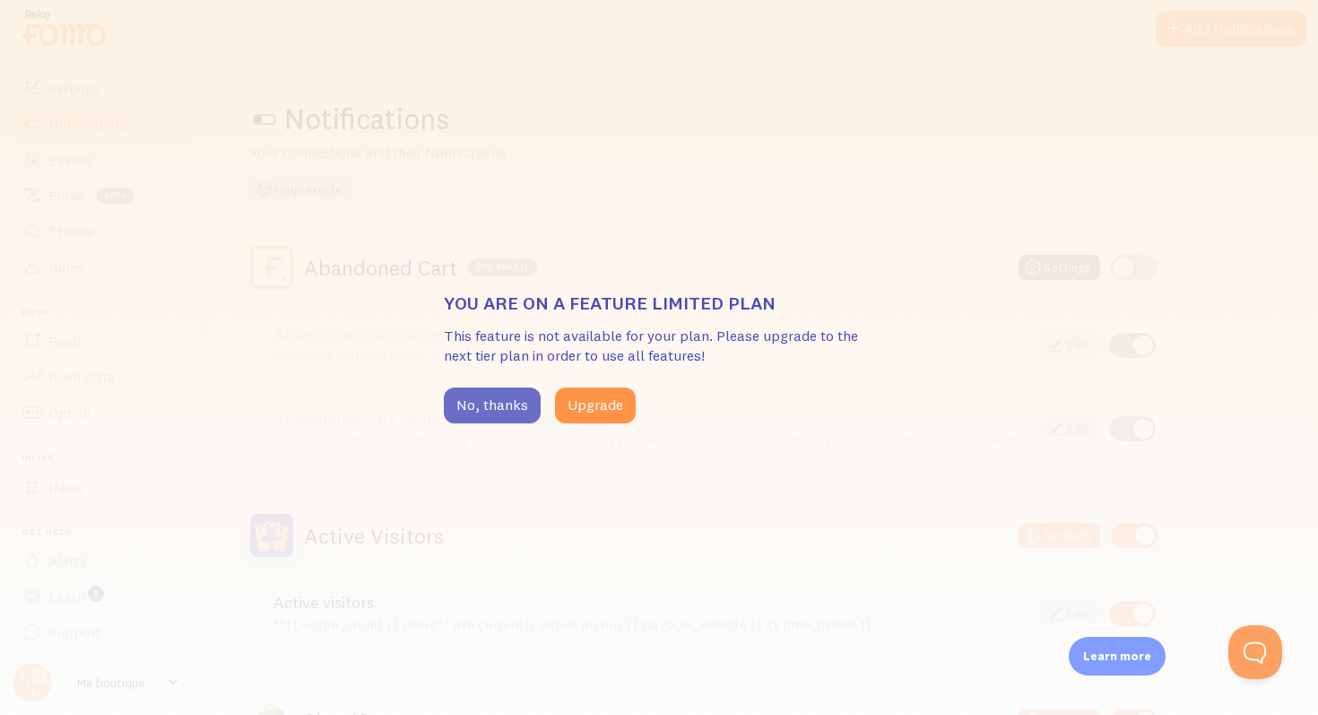
click at [514, 410] on button "No, thanks" at bounding box center [492, 405] width 97 height 36
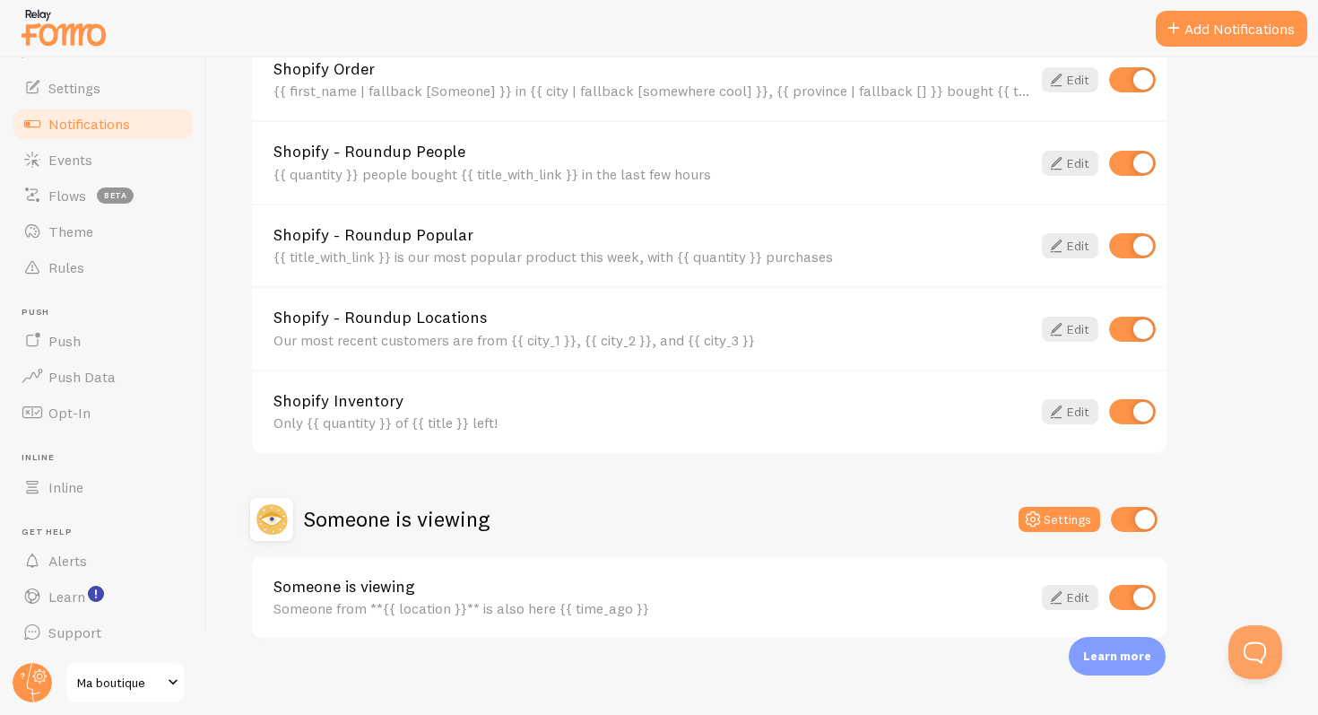
scroll to position [730, 0]
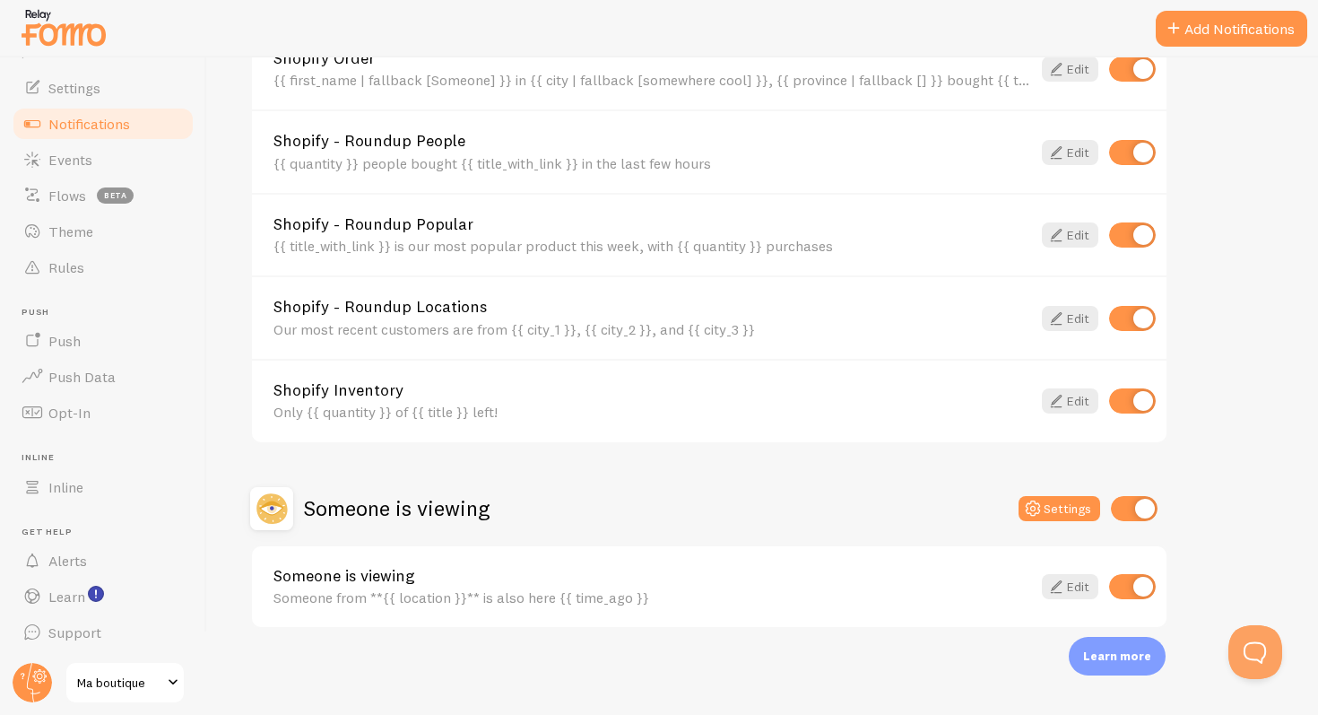
drag, startPoint x: 685, startPoint y: 600, endPoint x: 241, endPoint y: 585, distance: 444.2
click at [228, 594] on div "Notifications Your Connections and their Notifications Help Article Abandoned C…" at bounding box center [762, 385] width 1111 height 657
click at [274, 589] on div "Someone from **{{ location }}** is also here {{ time_ago }}" at bounding box center [653, 597] width 758 height 16
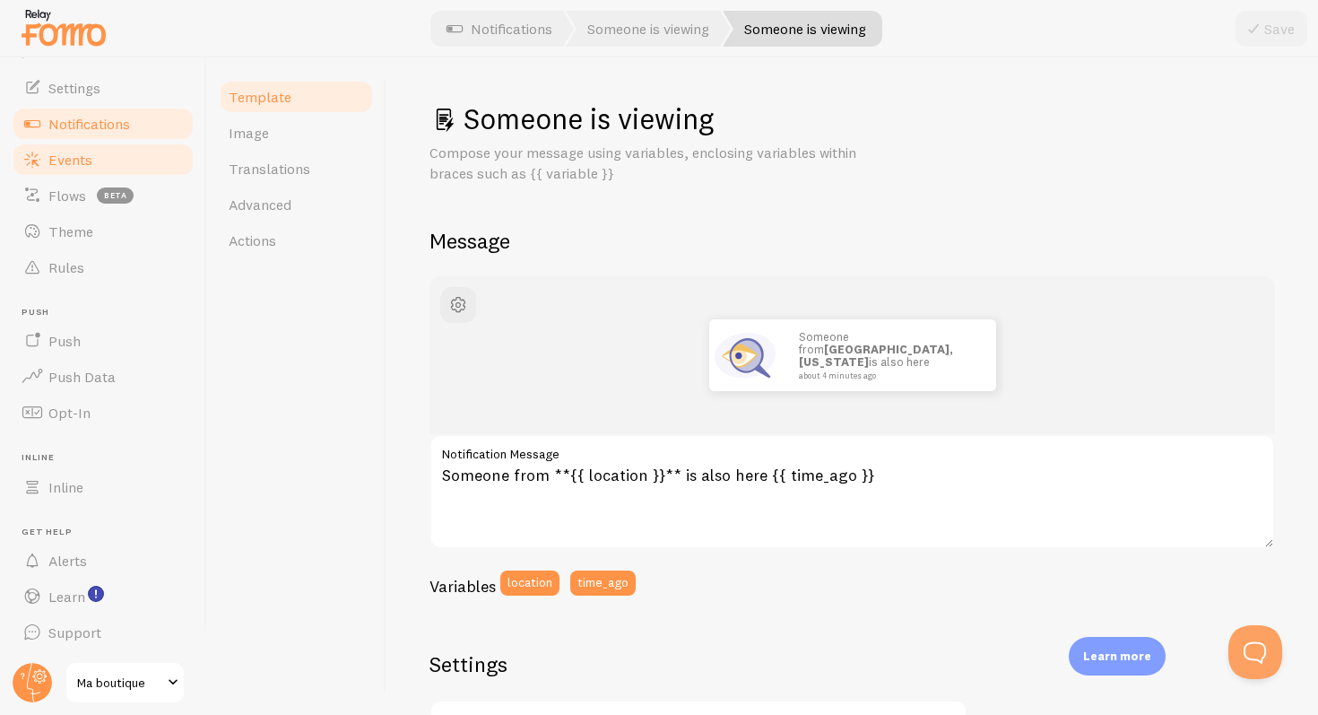
click at [105, 164] on link "Events" at bounding box center [103, 160] width 185 height 36
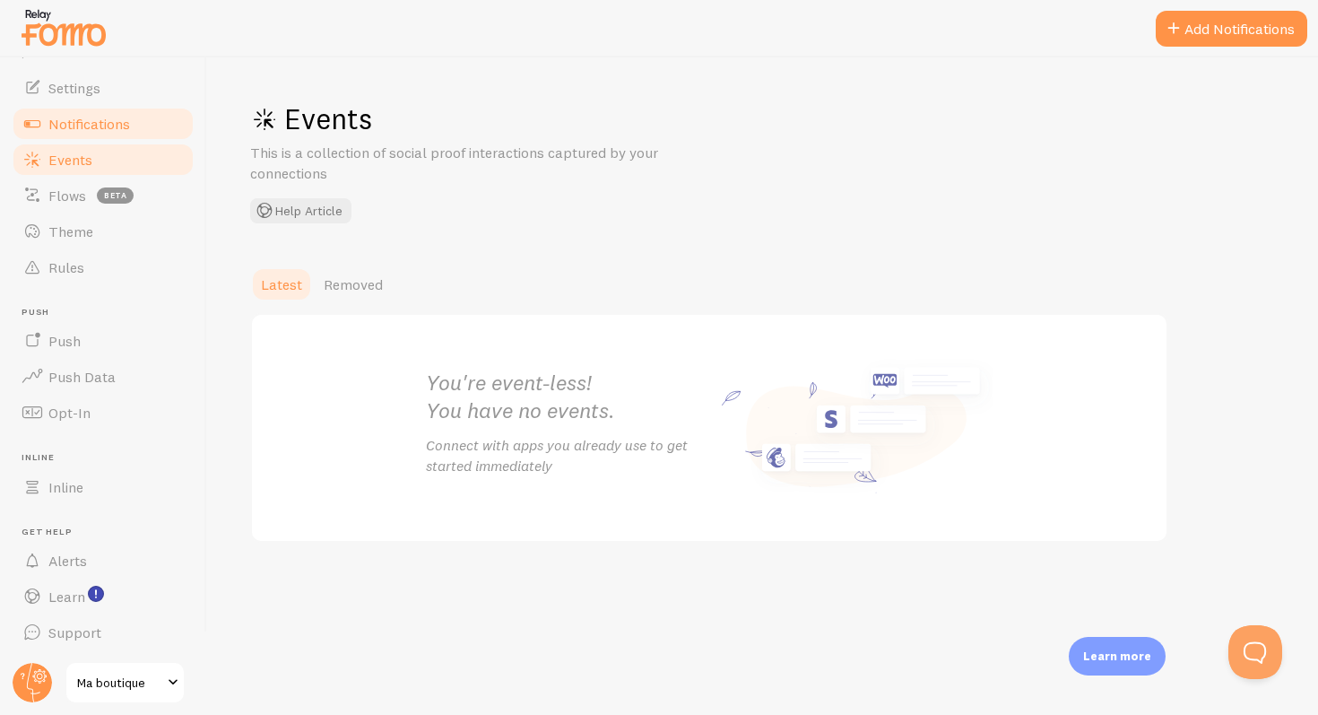
click at [98, 106] on link "Notifications" at bounding box center [103, 124] width 185 height 36
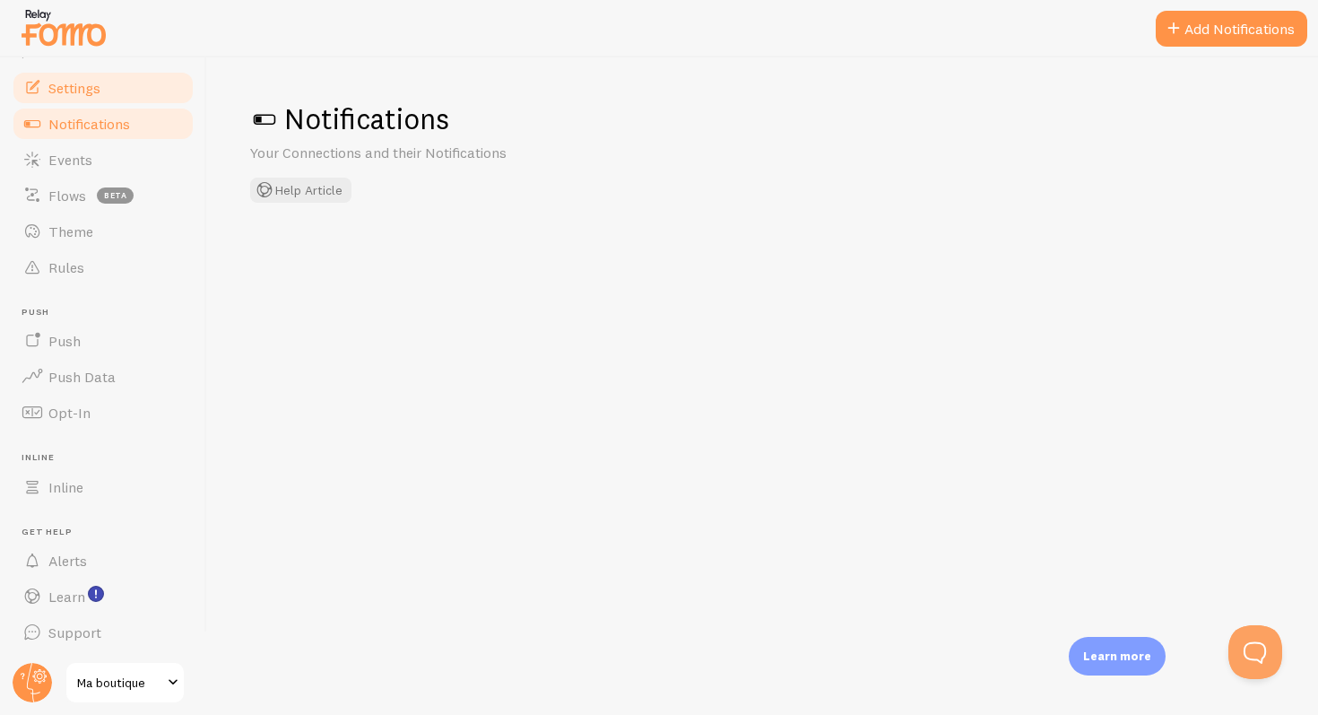
click at [98, 88] on span "Settings" at bounding box center [74, 88] width 52 height 18
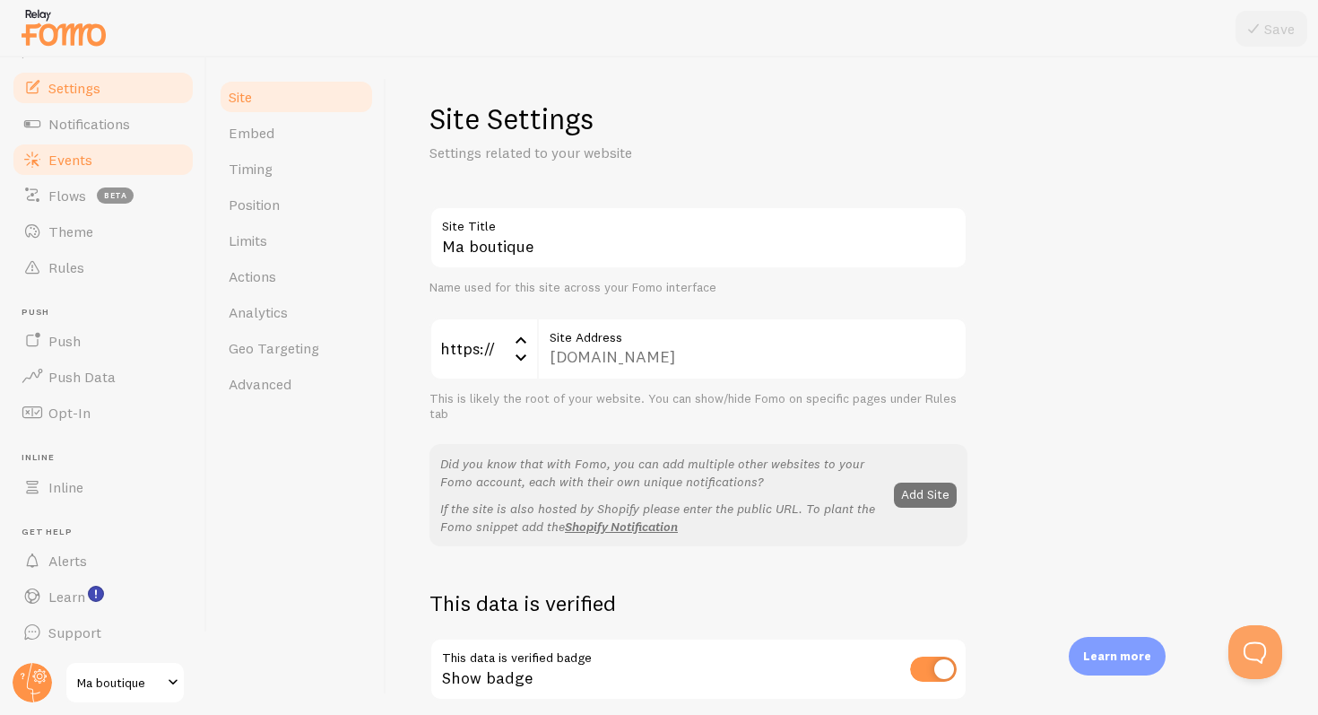
click at [145, 143] on link "Events" at bounding box center [103, 160] width 185 height 36
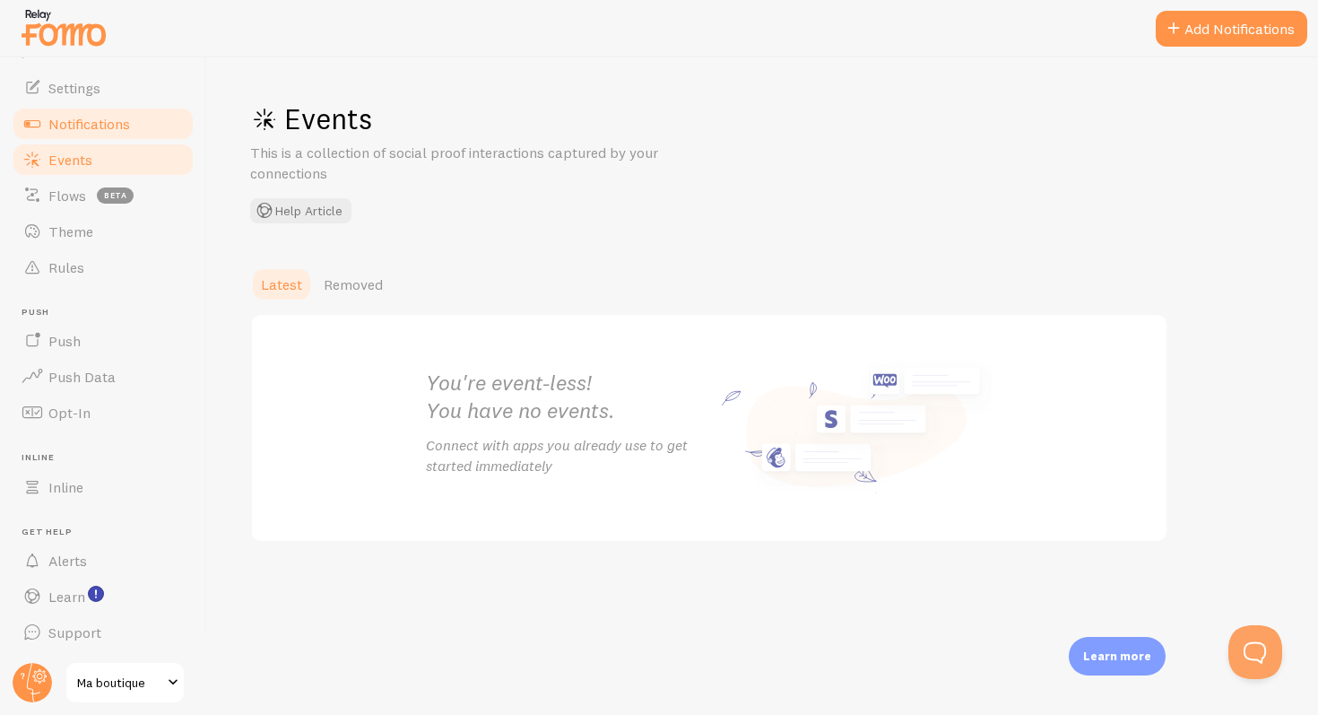
click at [135, 130] on link "Notifications" at bounding box center [103, 124] width 185 height 36
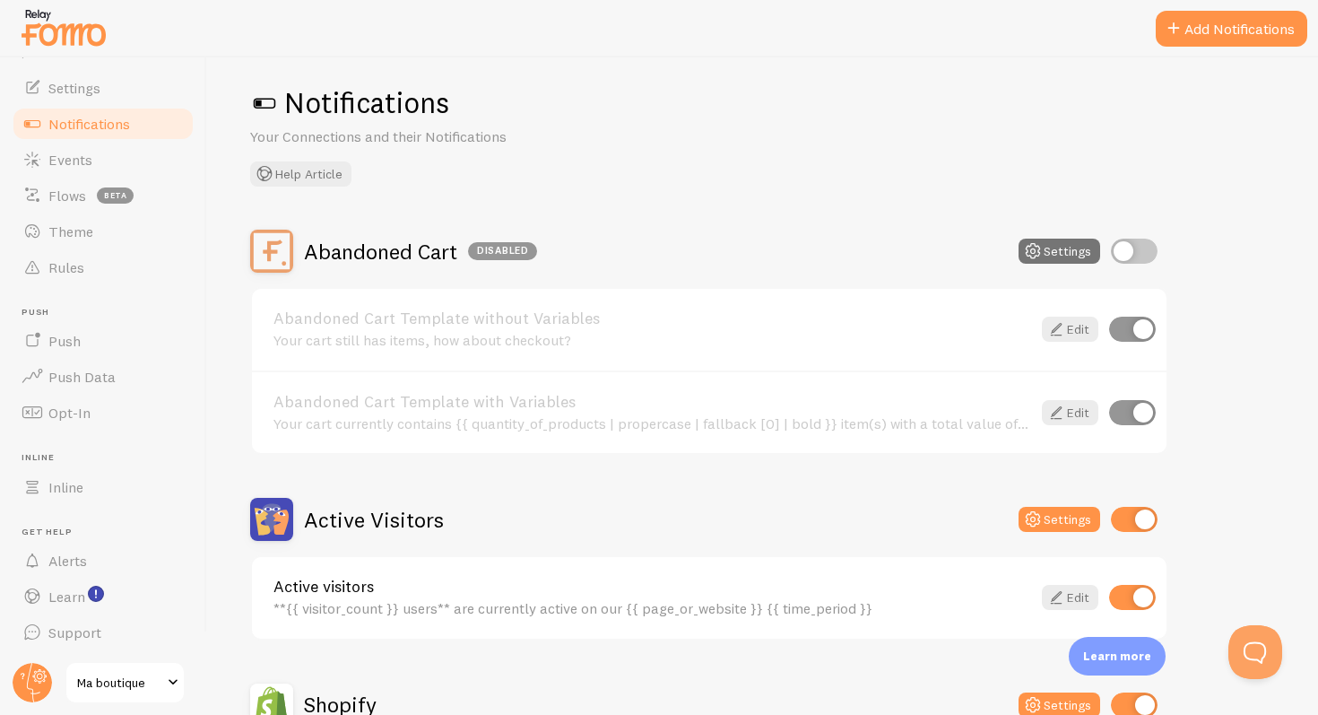
scroll to position [33, 0]
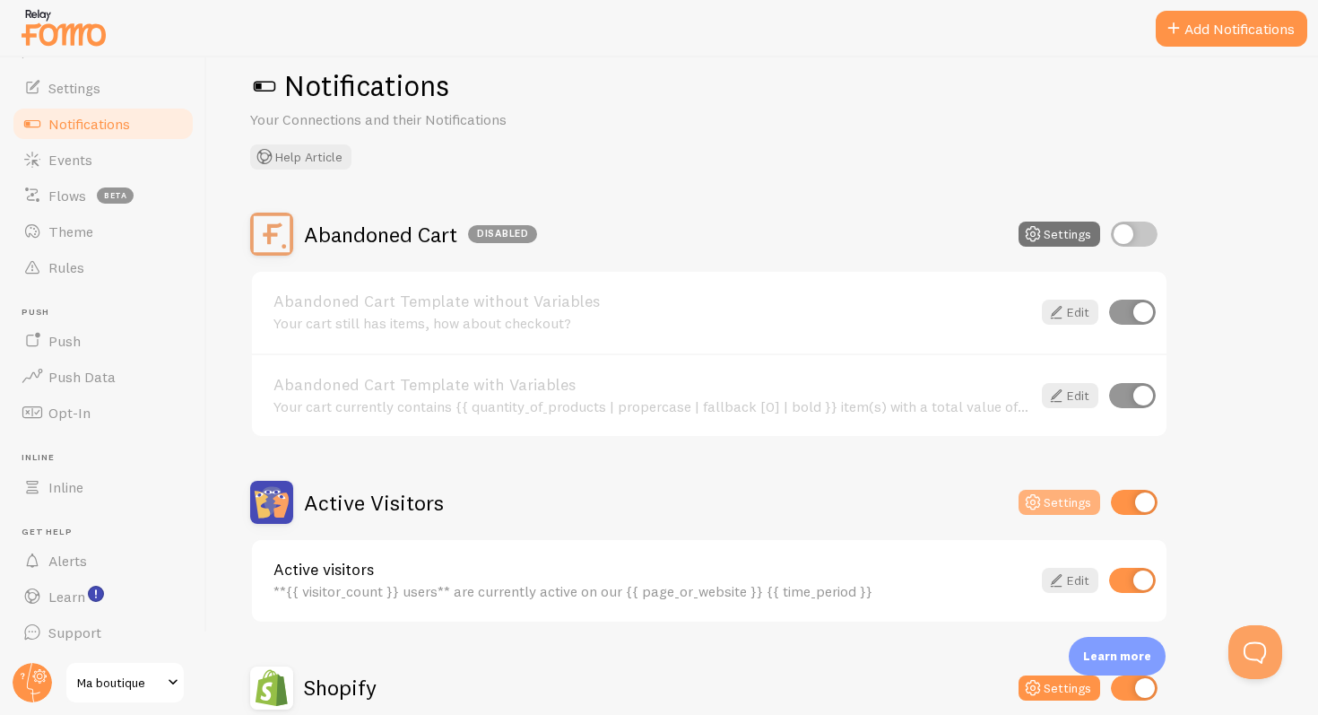
click at [1027, 506] on icon at bounding box center [1033, 502] width 22 height 22
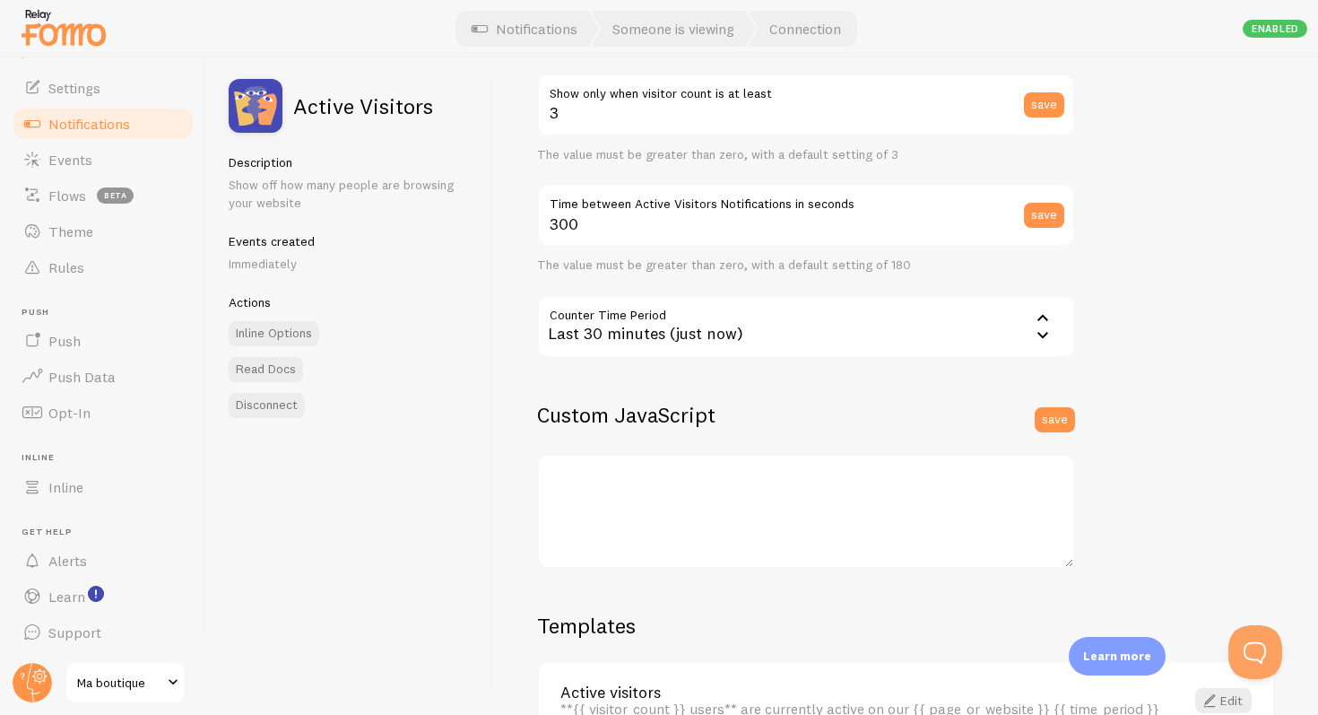
scroll to position [413, 0]
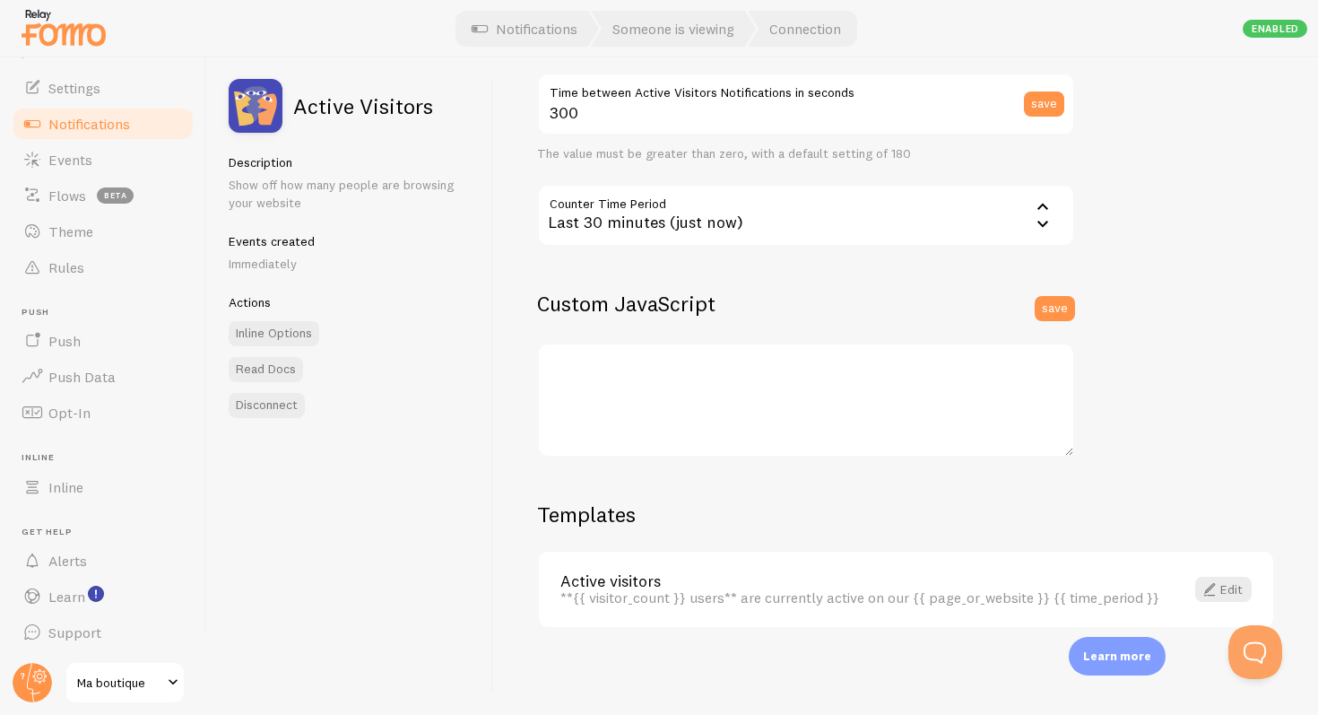
click at [43, 129] on link "Notifications" at bounding box center [103, 124] width 185 height 36
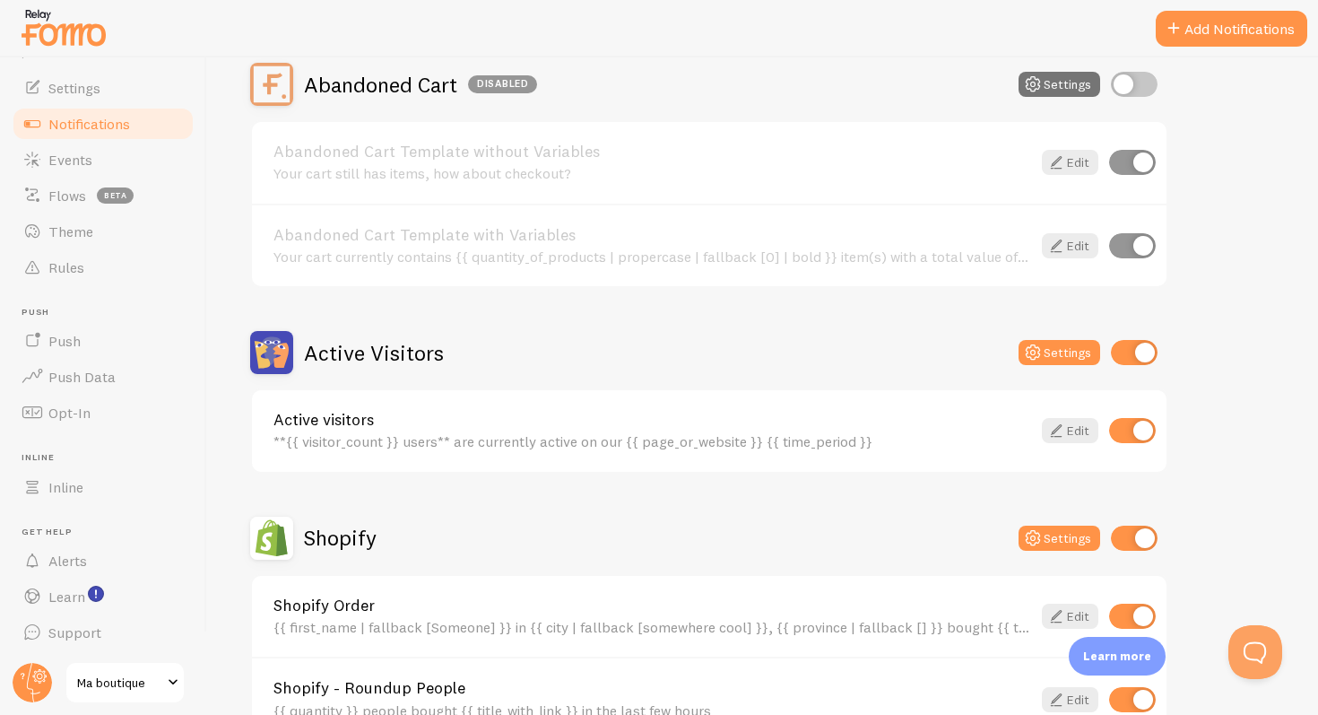
scroll to position [202, 0]
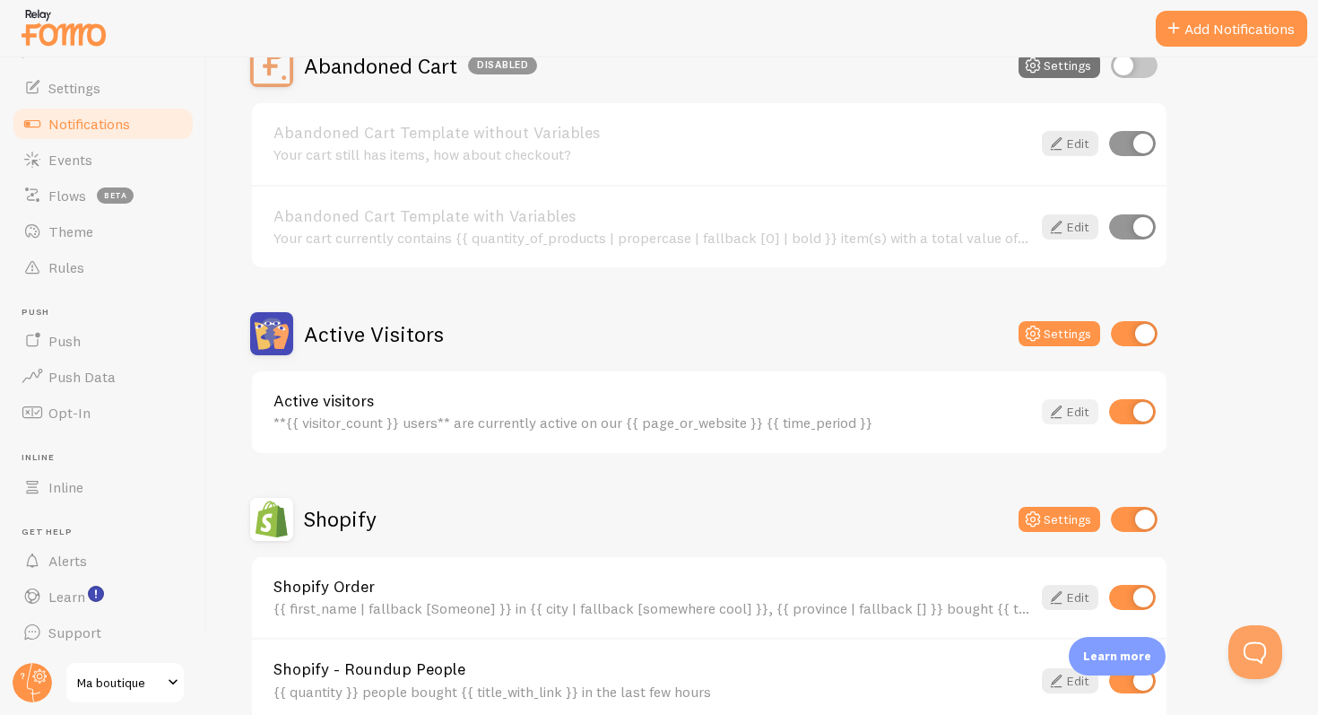
click at [1056, 413] on icon at bounding box center [1057, 412] width 22 height 22
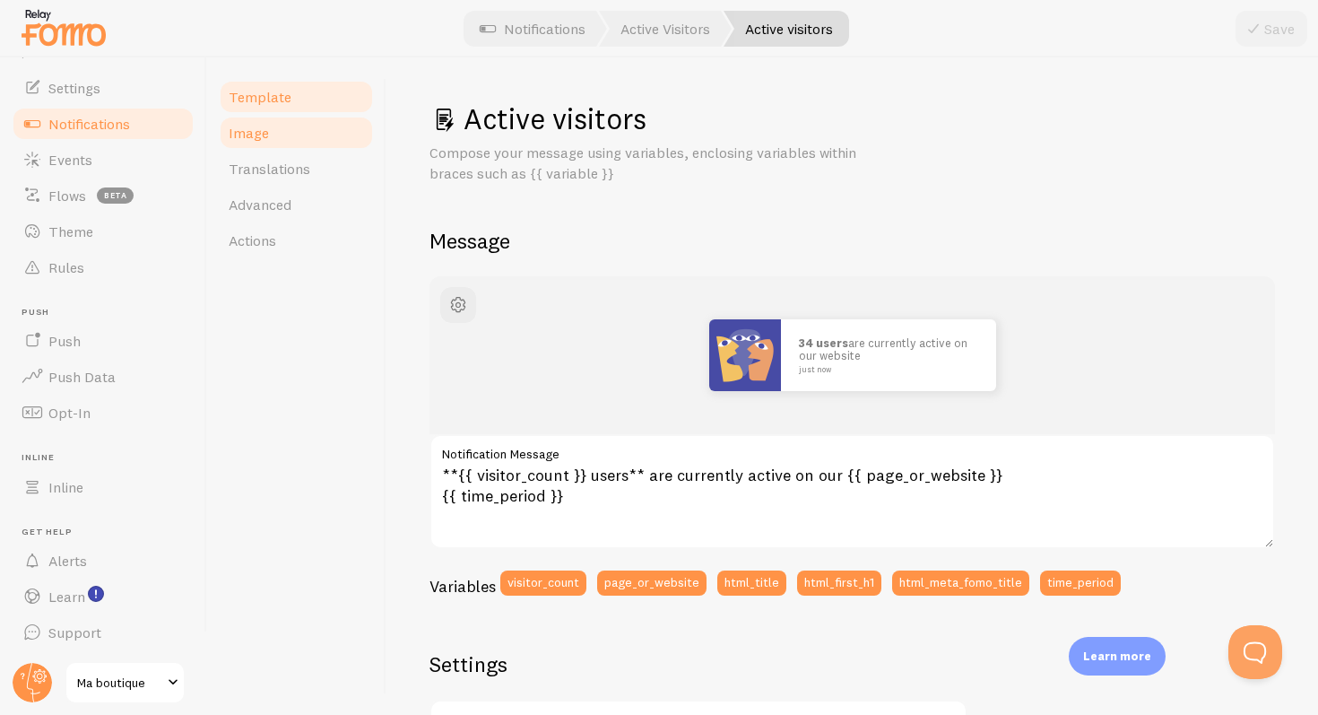
click at [274, 138] on link "Image" at bounding box center [296, 133] width 157 height 36
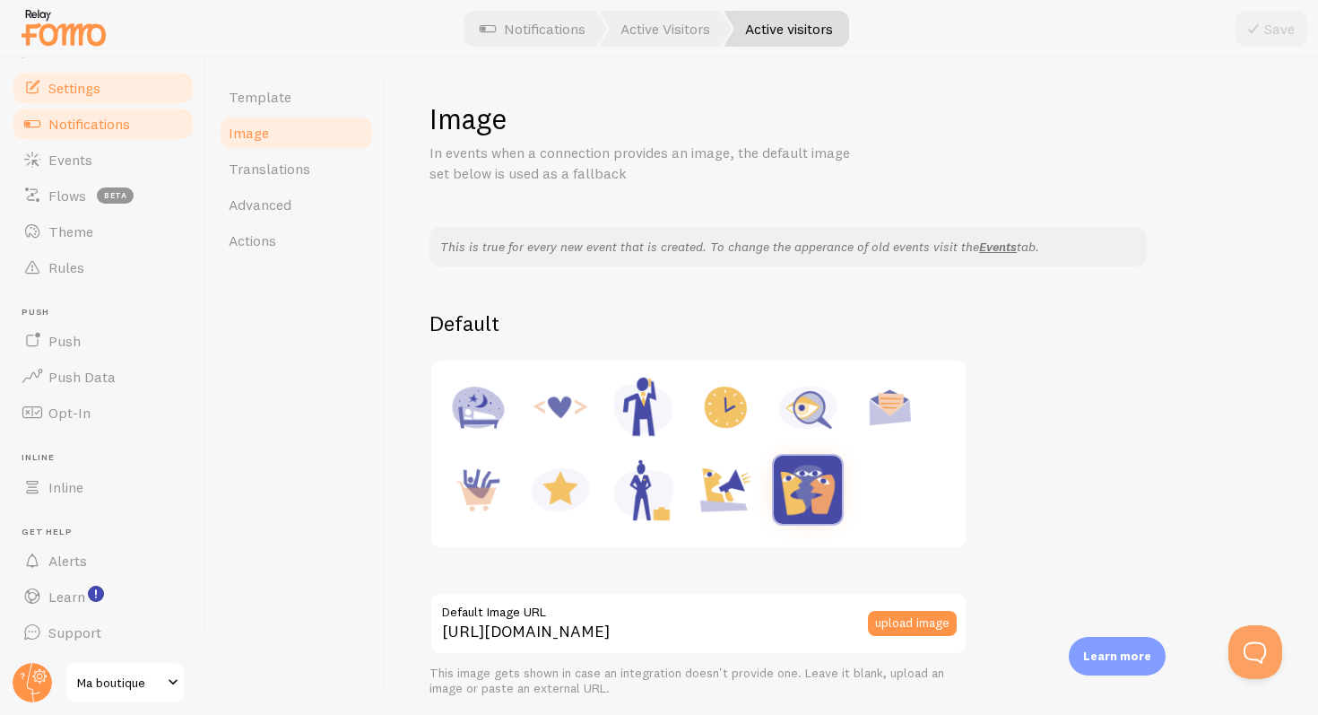
click at [64, 98] on link "Settings" at bounding box center [103, 88] width 185 height 36
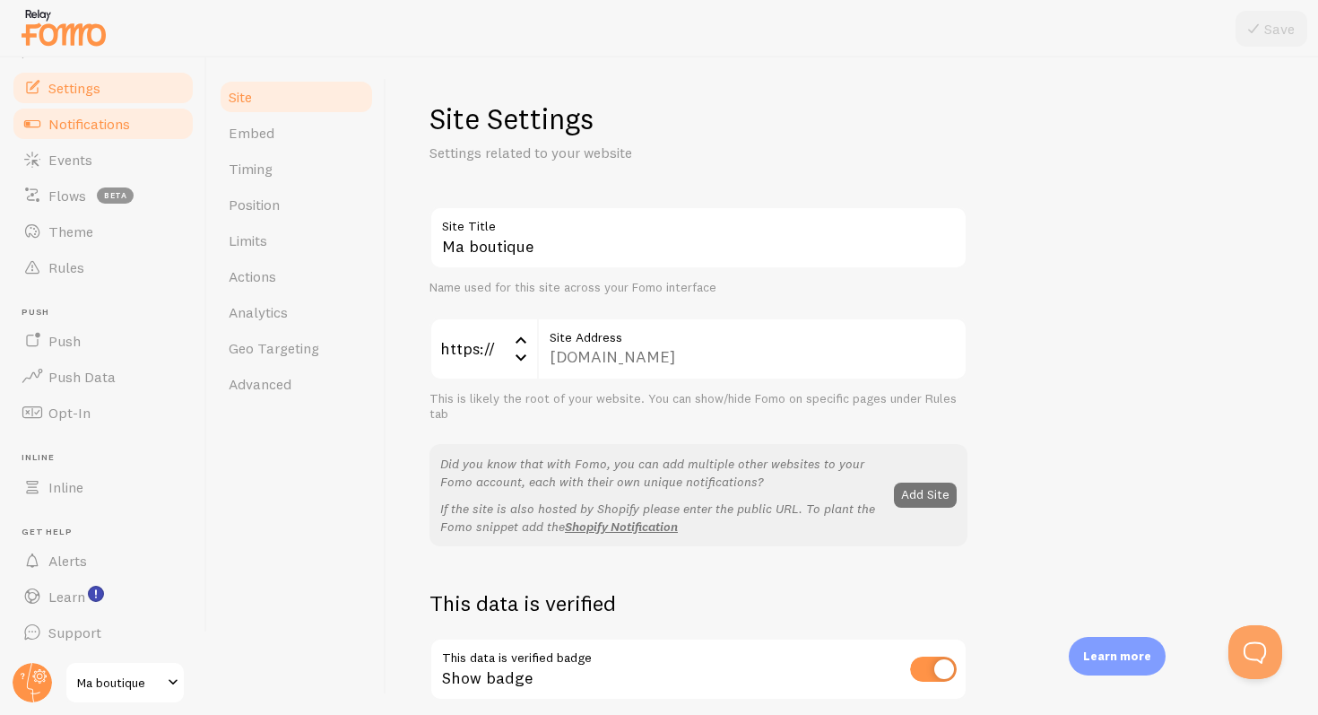
click at [61, 117] on span "Notifications" at bounding box center [89, 124] width 82 height 18
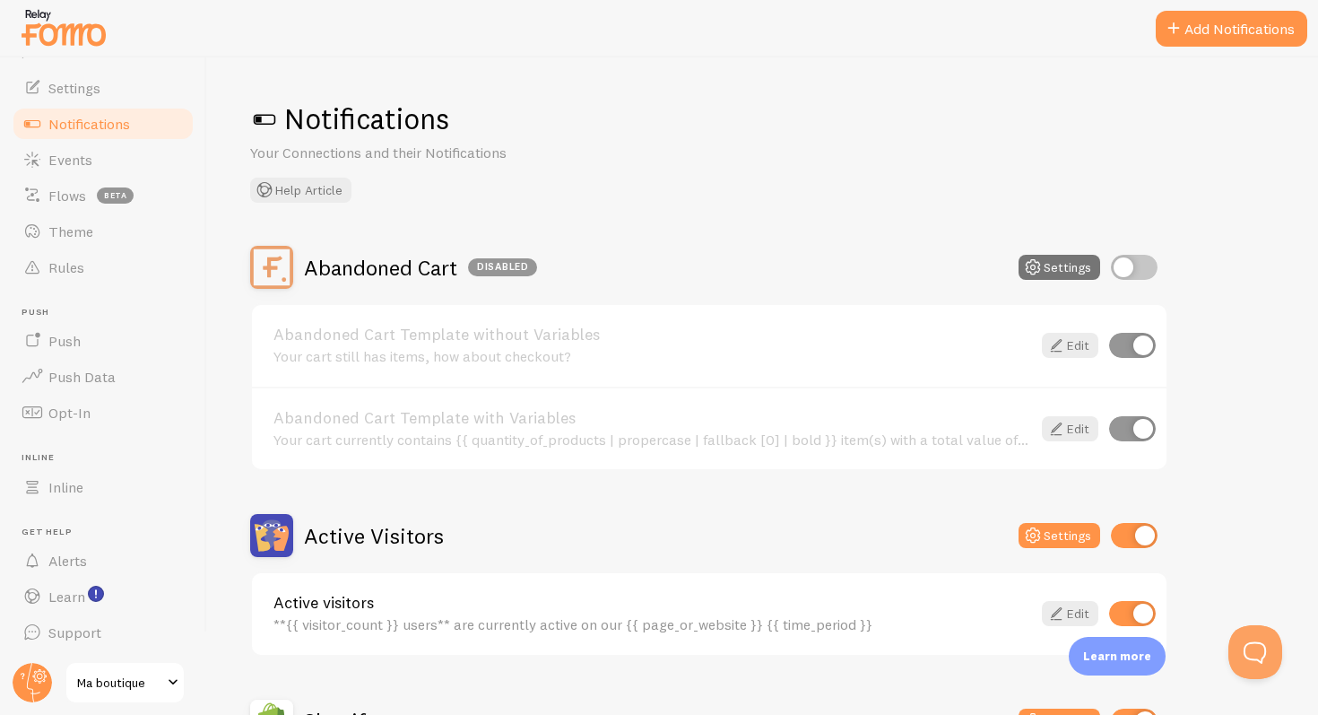
scroll to position [148, 0]
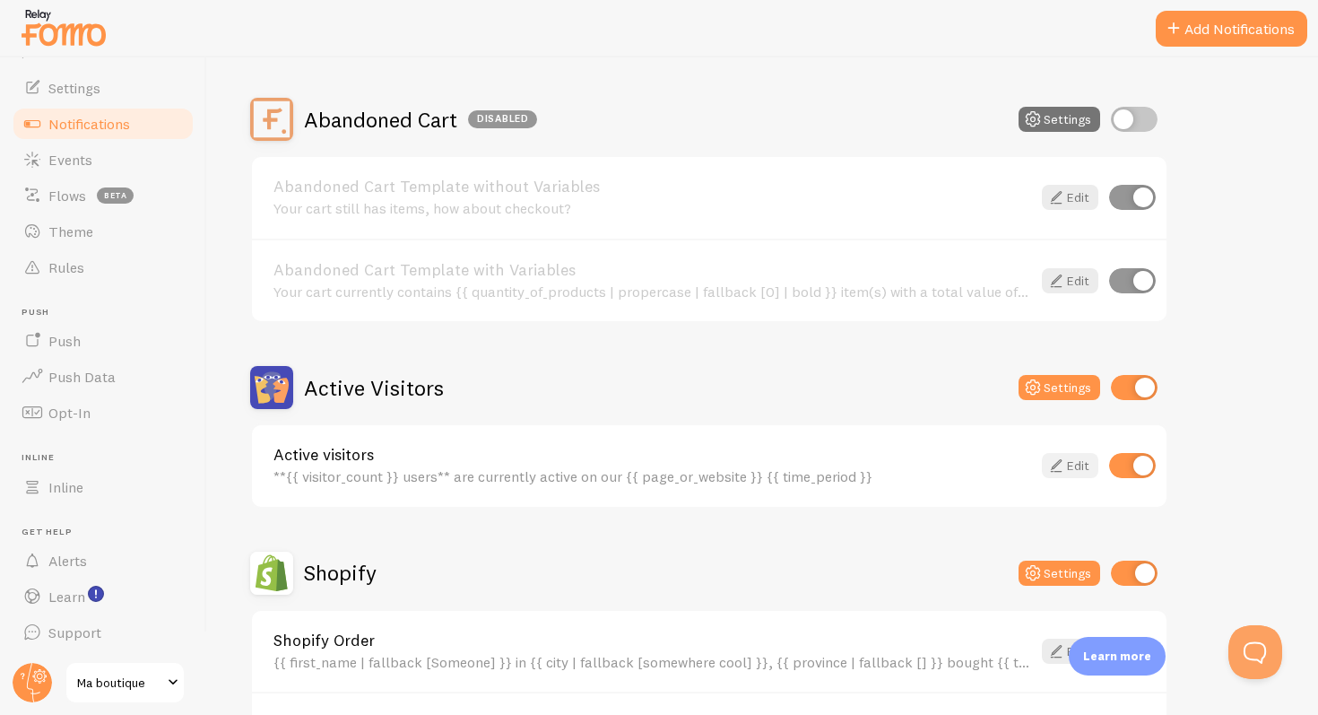
click at [1067, 471] on link "Edit" at bounding box center [1070, 465] width 57 height 25
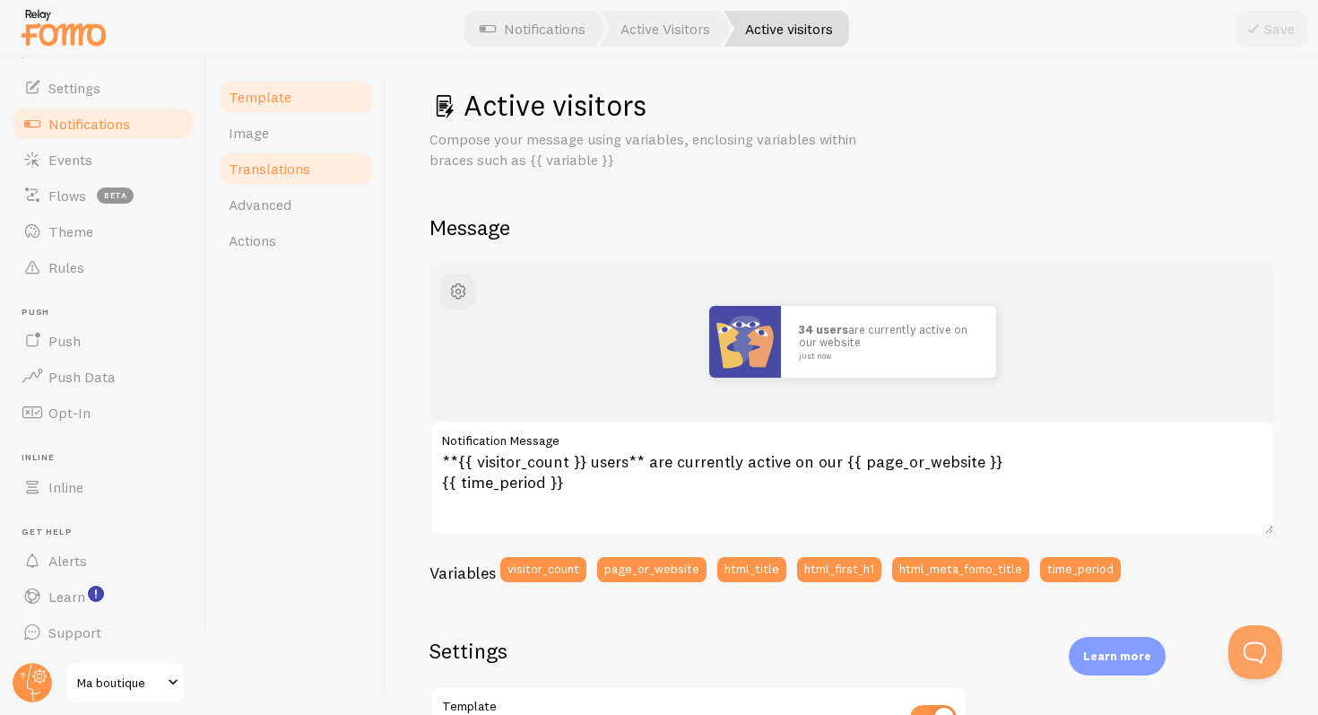
scroll to position [14, 0]
click at [260, 185] on link "Translations" at bounding box center [296, 169] width 157 height 36
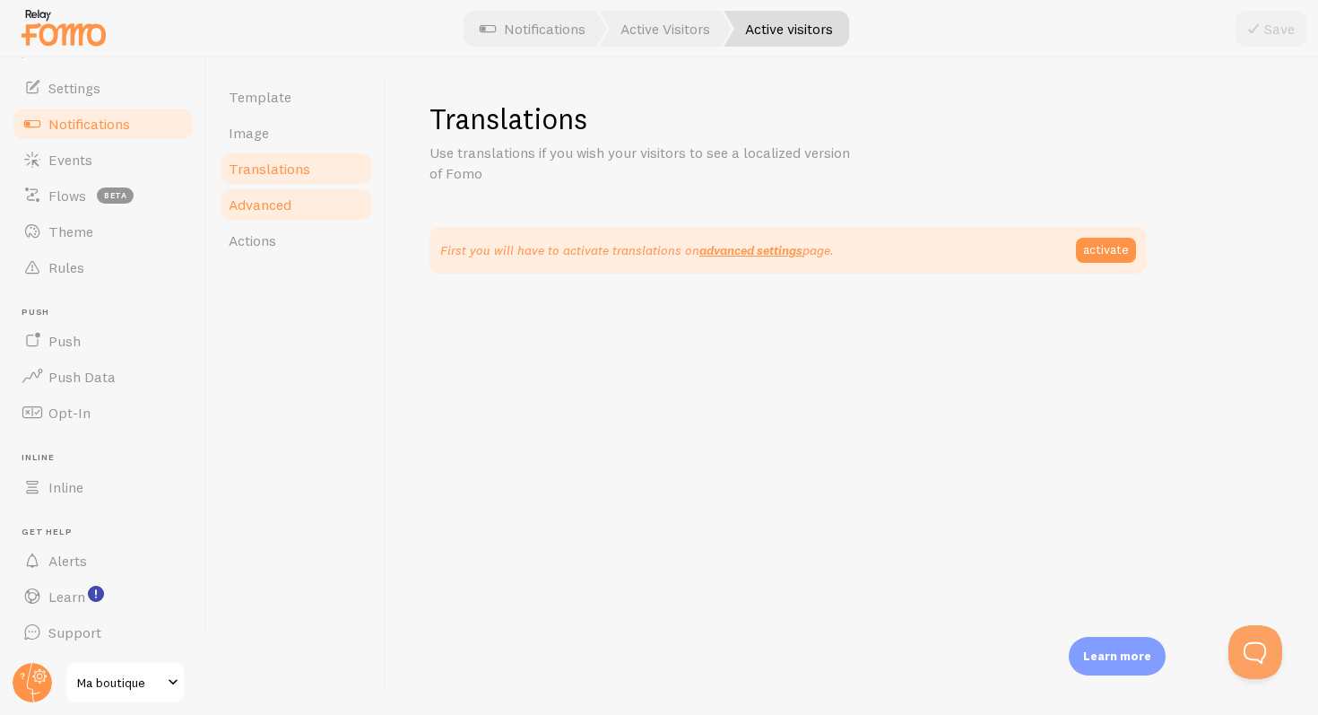
click at [240, 199] on span "Advanced" at bounding box center [260, 205] width 63 height 18
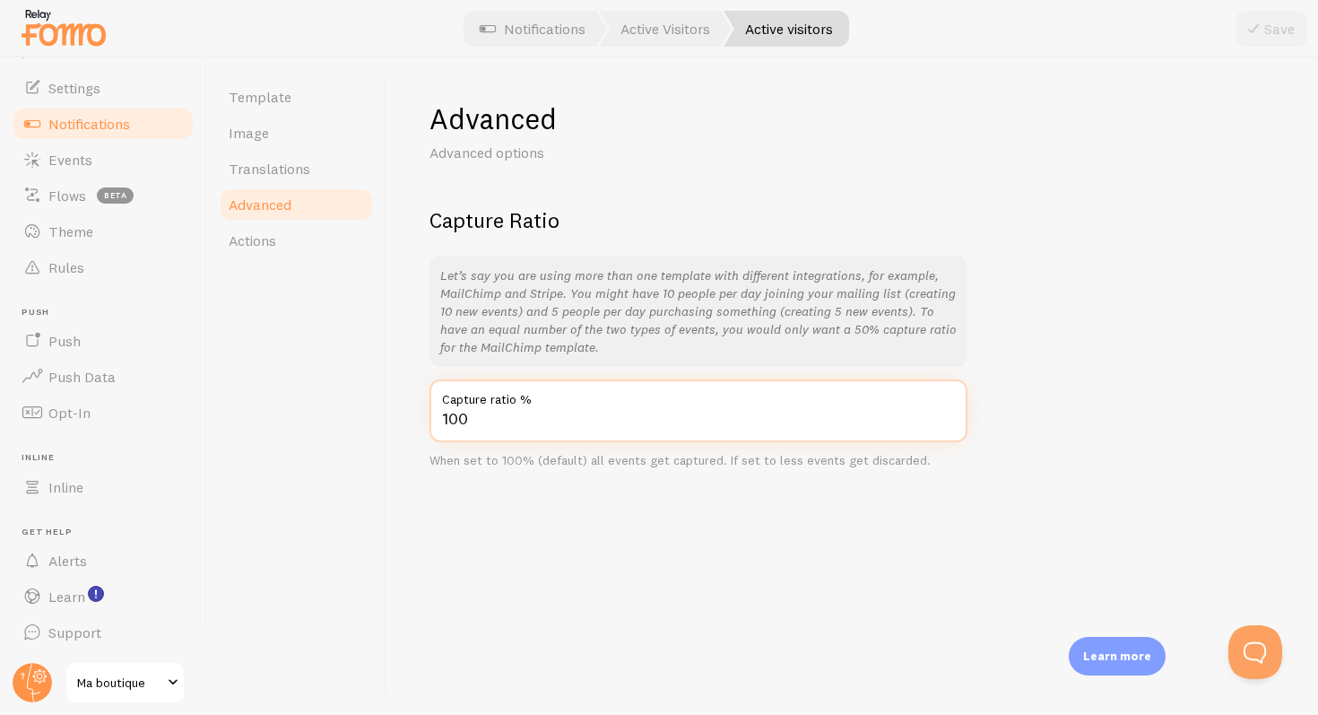
drag, startPoint x: 445, startPoint y: 413, endPoint x: 422, endPoint y: 399, distance: 26.6
click at [422, 411] on div "Advanced Advanced options Capture Ratio Let’s say you are using more than one t…" at bounding box center [853, 385] width 932 height 657
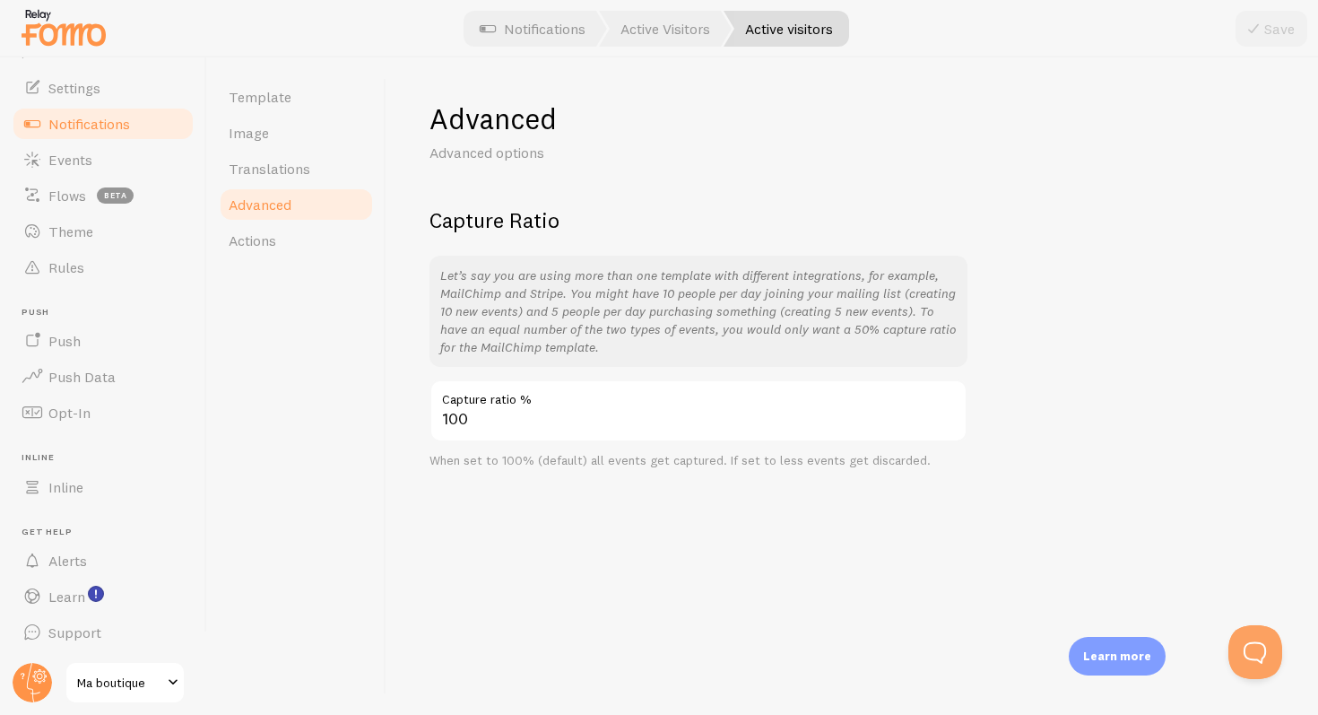
click at [882, 352] on p "Let’s say you are using more than one template with different integrations, for…" at bounding box center [698, 311] width 517 height 90
click at [294, 223] on link "Actions" at bounding box center [296, 240] width 157 height 36
